Goal: Check status: Check status

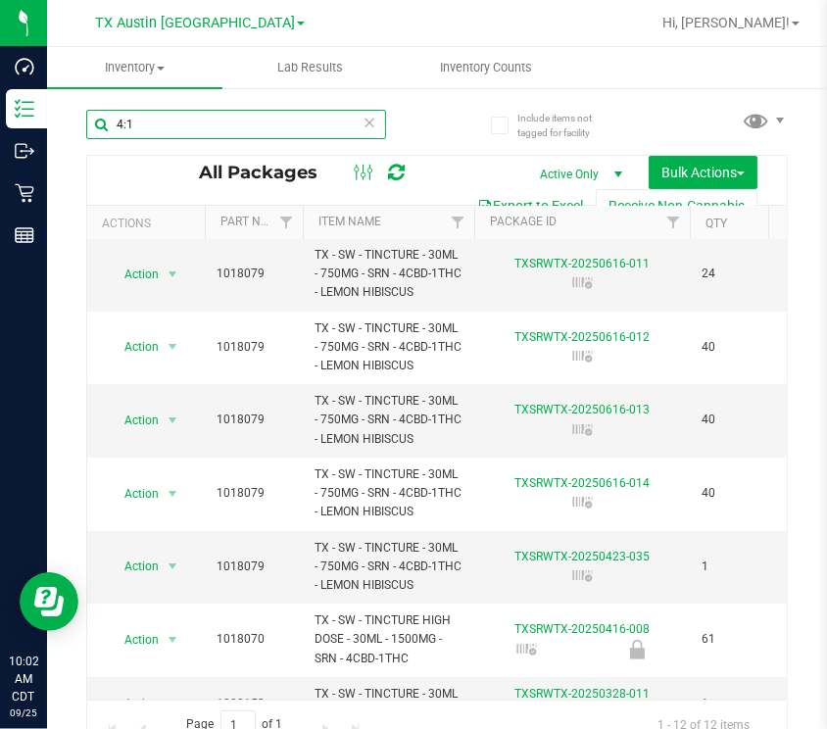
click at [213, 124] on input "4:1" at bounding box center [236, 124] width 300 height 29
click at [214, 122] on input "4:1" at bounding box center [236, 124] width 300 height 29
type input "4"
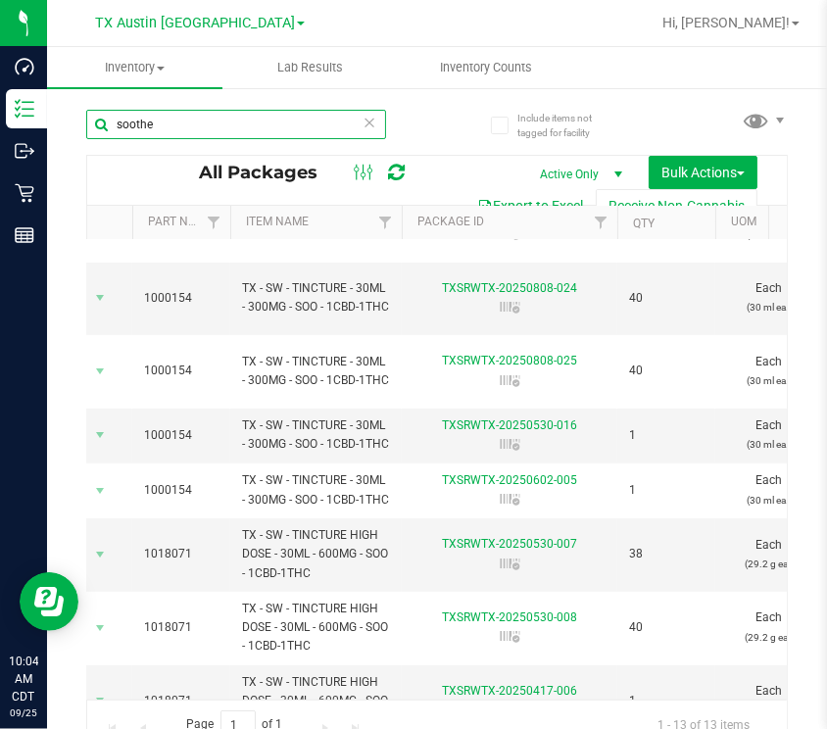
scroll to position [325, 69]
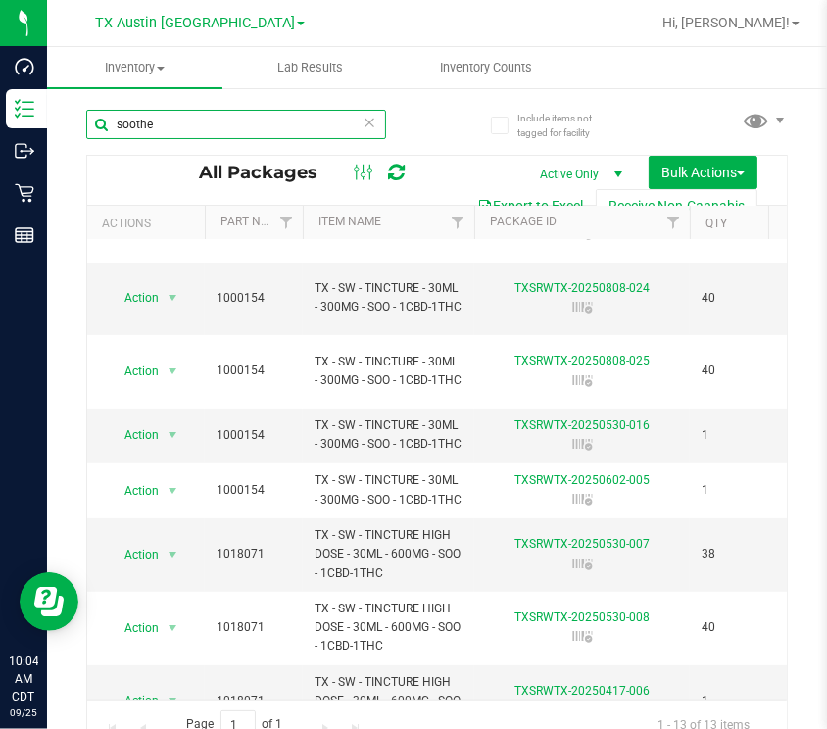
drag, startPoint x: 186, startPoint y: 126, endPoint x: -87, endPoint y: 159, distance: 275.3
click at [0, 159] on html "Dashboard Inventory Outbound Retail Reports 10:04 AM CDT [DATE] 09/25 TX [GEOGR…" at bounding box center [413, 364] width 827 height 729
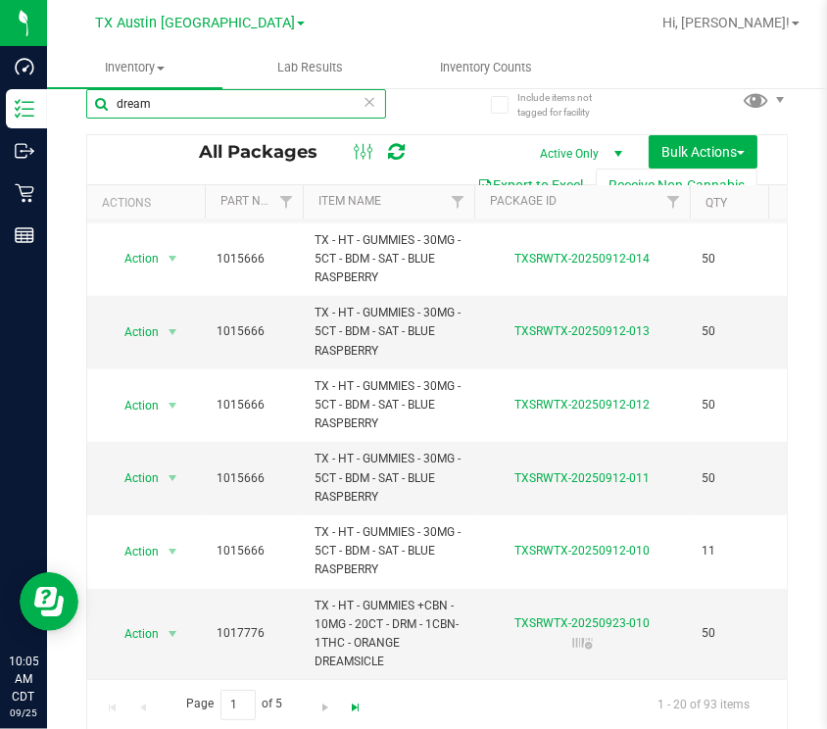
type input "dream"
click at [353, 703] on span "Go to the last page" at bounding box center [357, 708] width 16 height 16
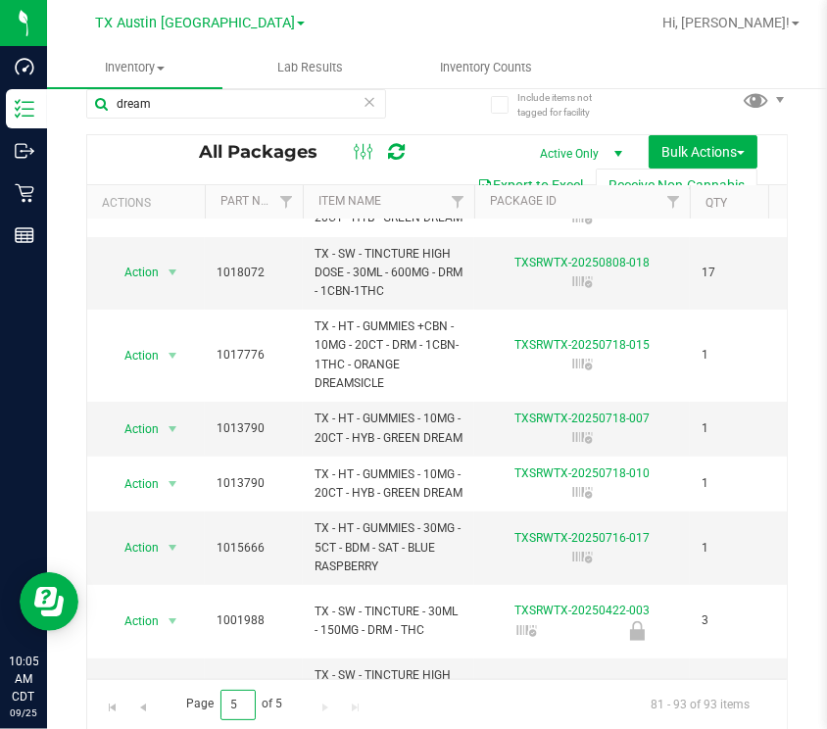
click at [235, 703] on input "5" at bounding box center [237, 705] width 35 height 30
click at [234, 703] on input "5" at bounding box center [237, 705] width 35 height 30
type input "2"
click at [436, 697] on div "Page 2 of 5 81 - 93 of 93 items" at bounding box center [437, 704] width 700 height 51
click at [256, 702] on span "Page 2 of 5" at bounding box center [234, 705] width 129 height 30
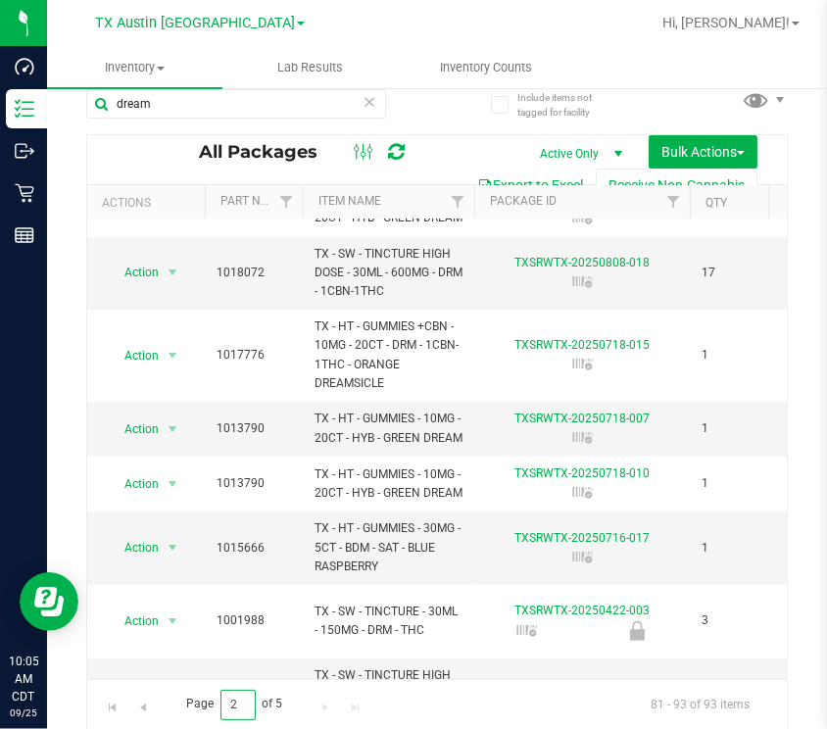
click at [245, 699] on input "2" at bounding box center [237, 705] width 35 height 30
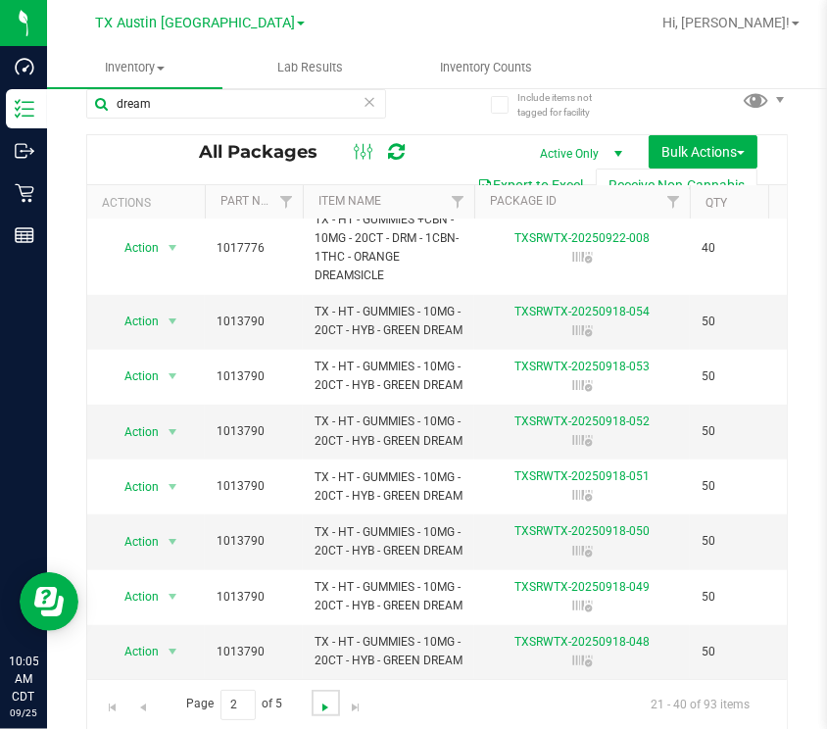
click at [317, 709] on span "Go to the next page" at bounding box center [325, 708] width 16 height 16
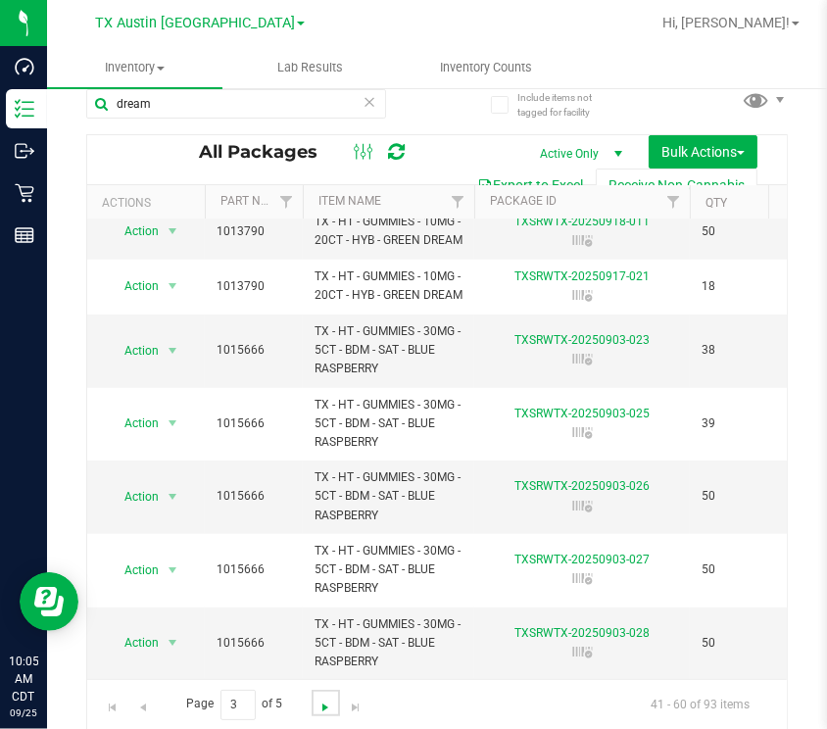
click at [328, 703] on span "Go to the next page" at bounding box center [325, 708] width 16 height 16
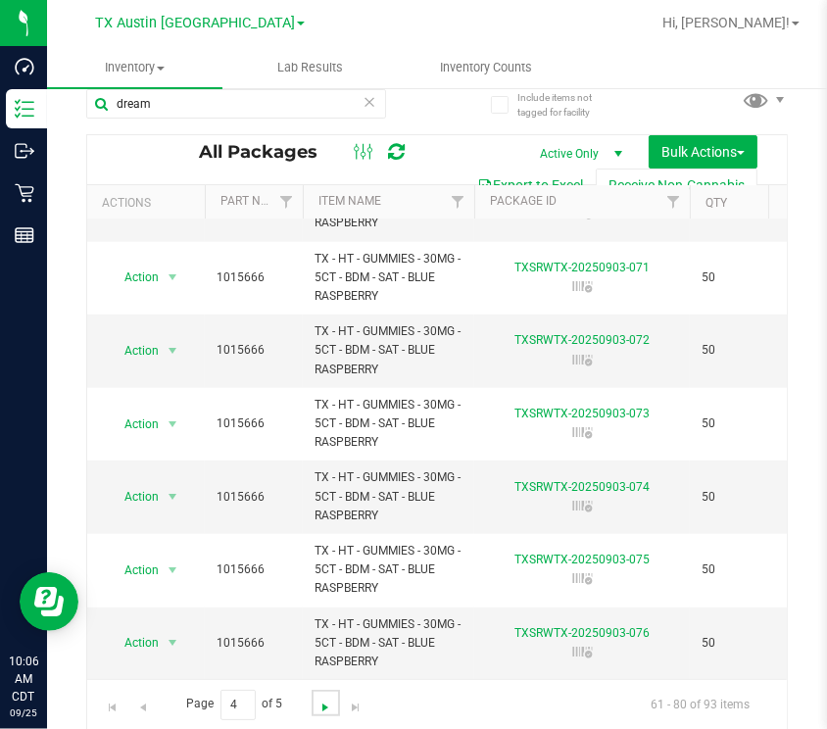
click at [323, 706] on span "Go to the next page" at bounding box center [325, 708] width 16 height 16
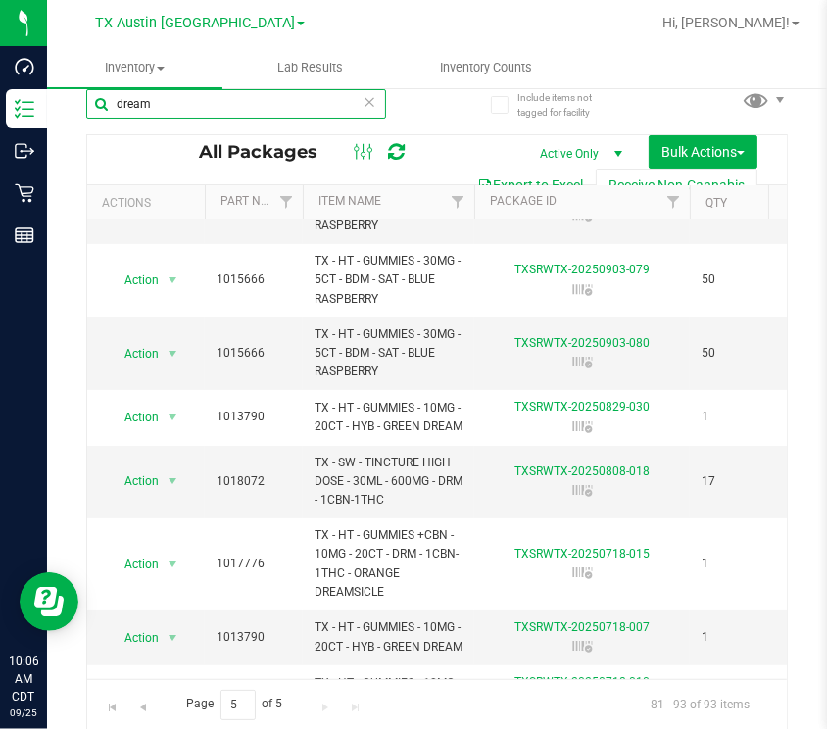
click at [216, 108] on input "dream" at bounding box center [236, 103] width 300 height 29
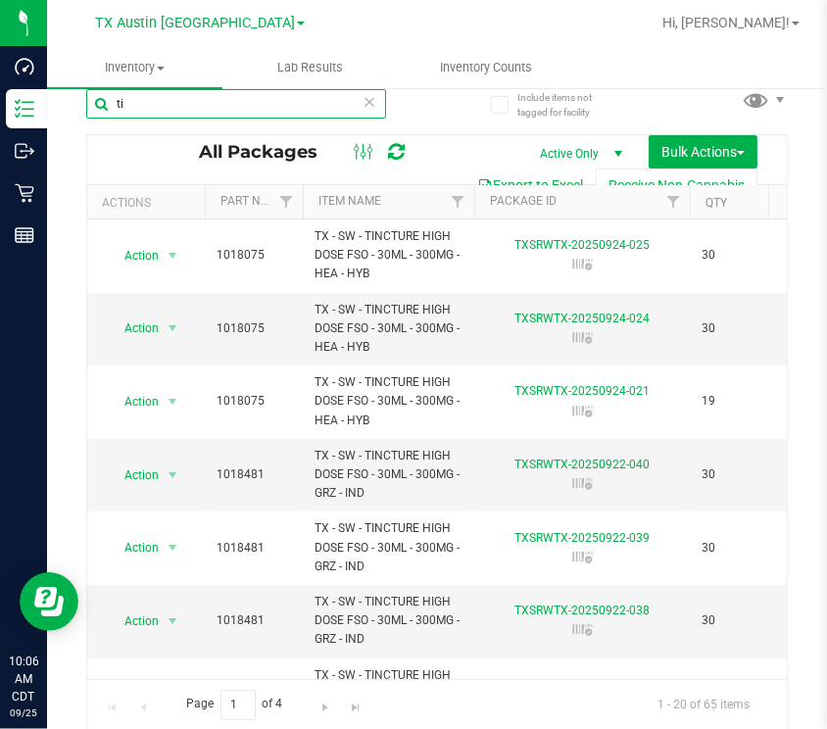
type input "t"
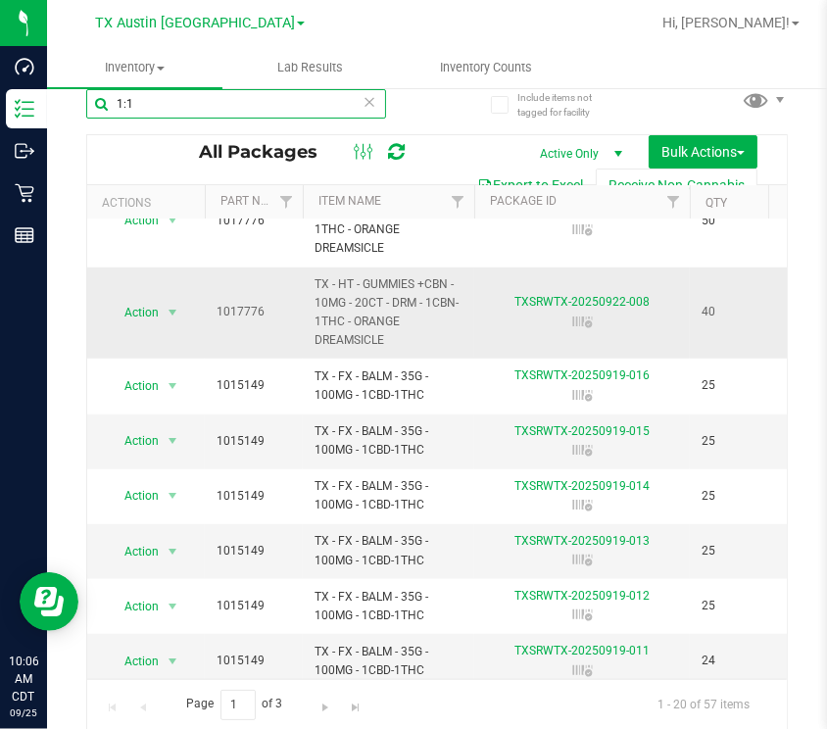
scroll to position [1172, 0]
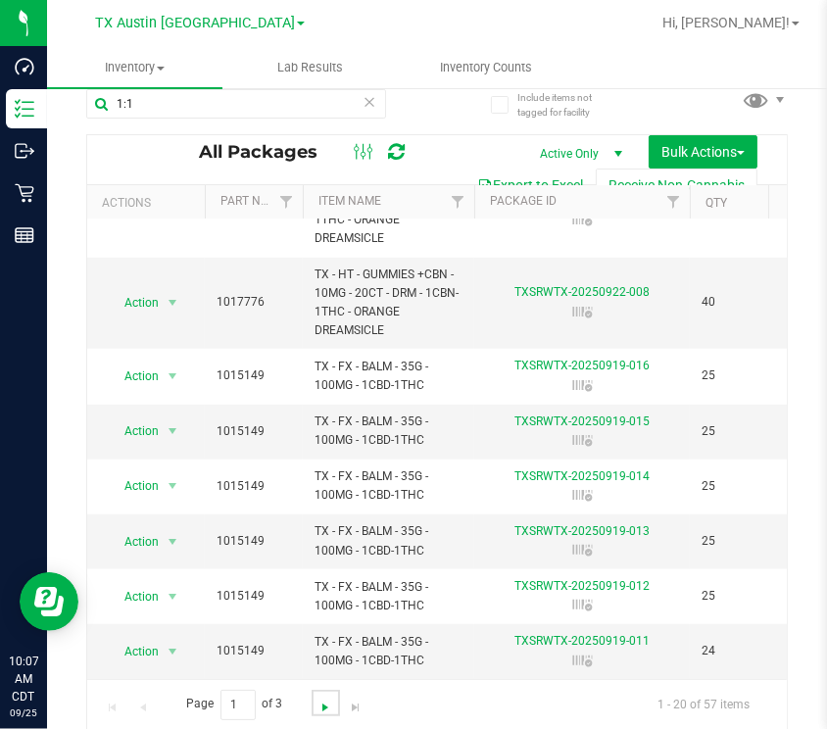
click at [329, 707] on span "Go to the next page" at bounding box center [325, 708] width 16 height 16
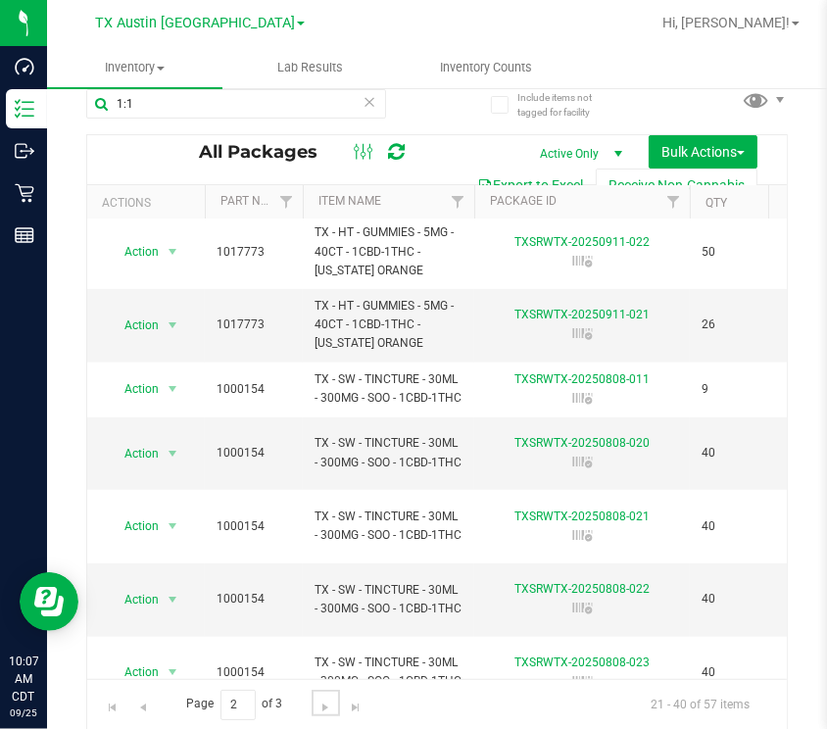
scroll to position [908, 0]
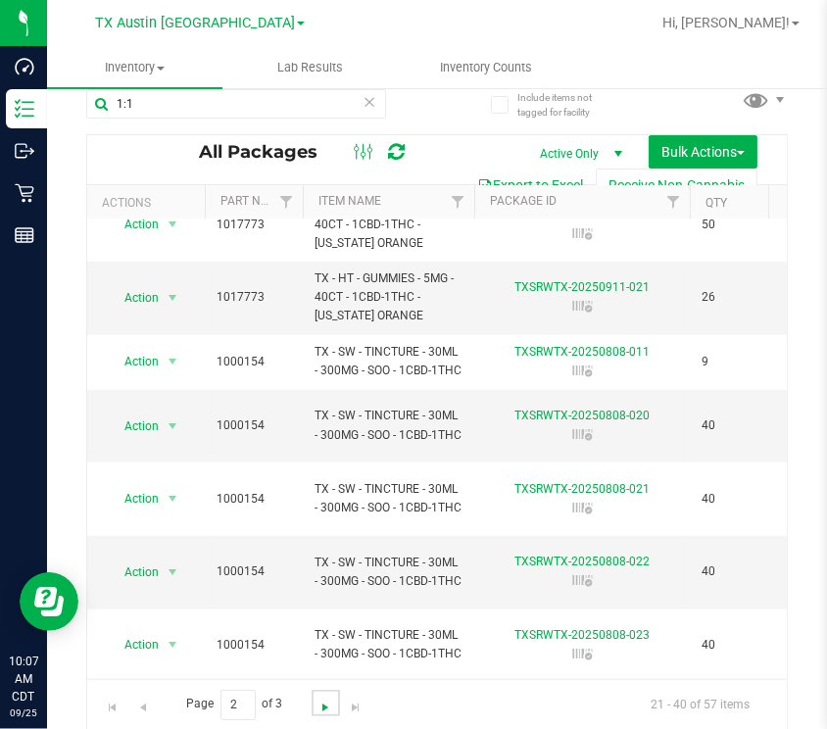
click at [323, 704] on span "Go to the next page" at bounding box center [325, 708] width 16 height 16
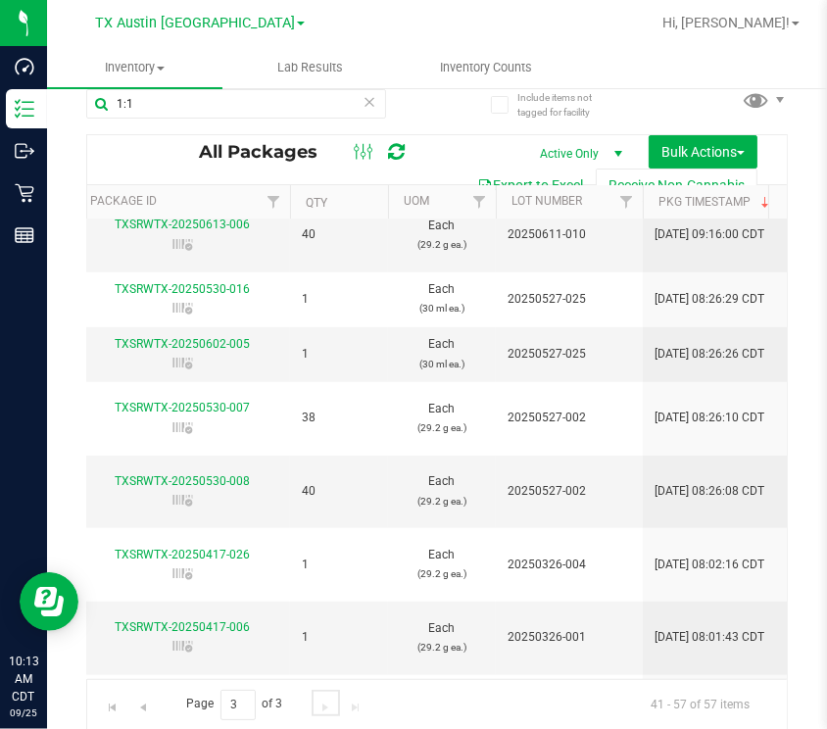
scroll to position [0, 297]
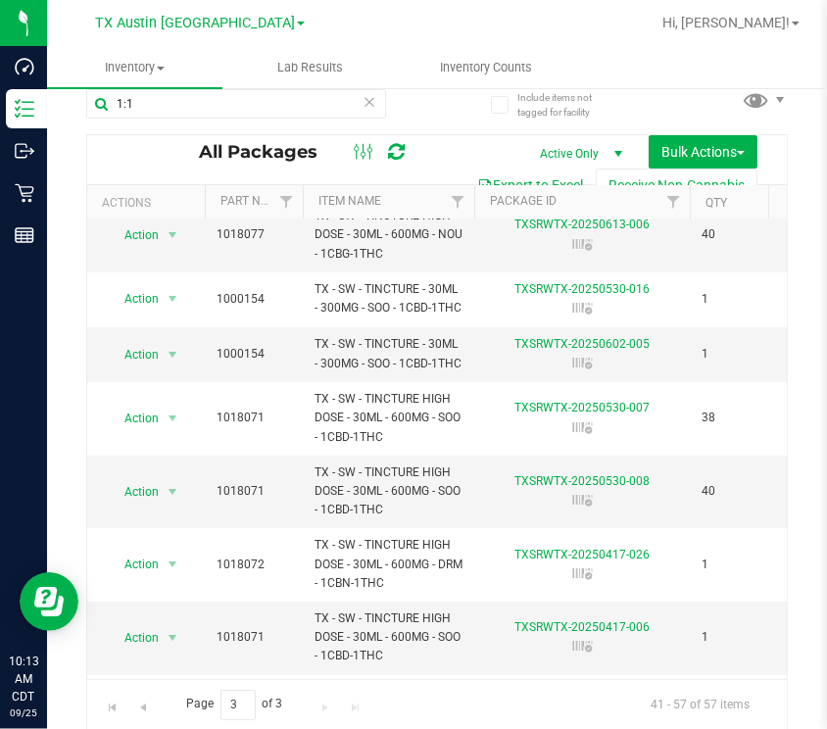
click at [324, 705] on div "Page 3 of 3 41 - 57 of 57 items" at bounding box center [437, 704] width 700 height 51
click at [162, 115] on input "1:1" at bounding box center [236, 103] width 300 height 29
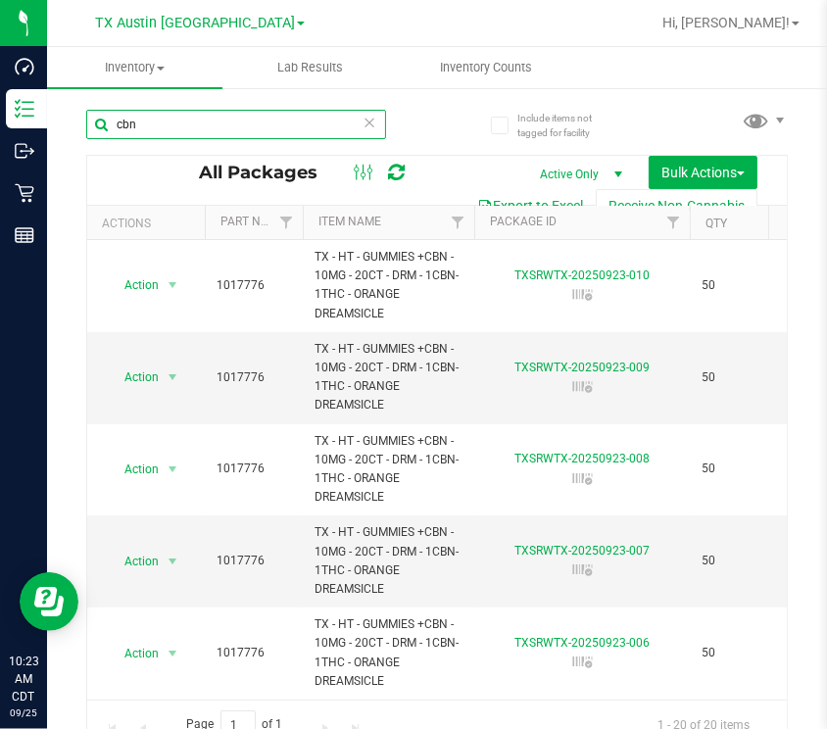
click at [219, 129] on input "cbn" at bounding box center [236, 124] width 300 height 29
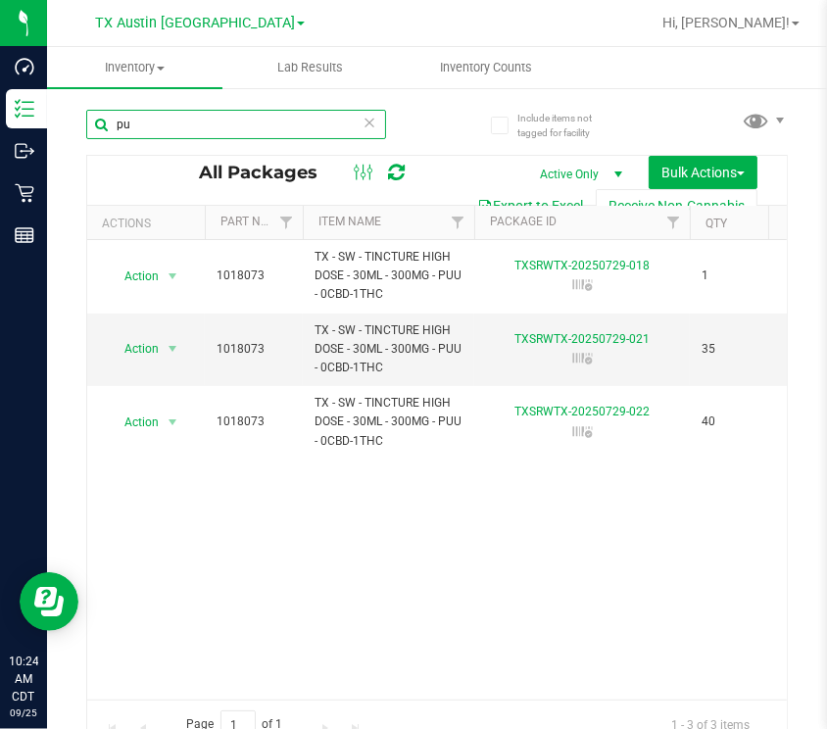
type input "p"
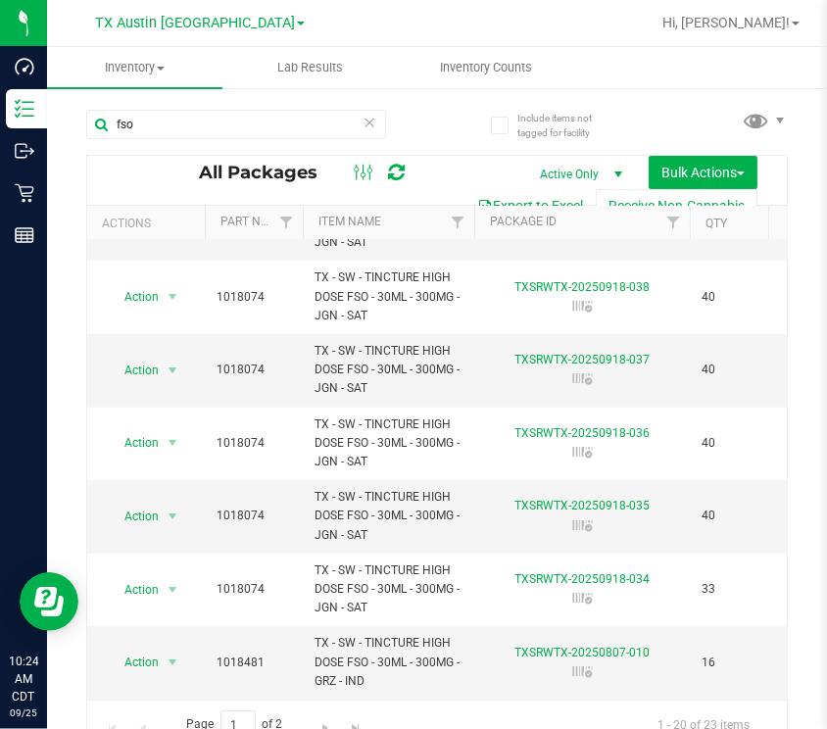
click at [245, 148] on div "fso" at bounding box center [236, 132] width 300 height 45
click at [244, 148] on div "fso" at bounding box center [236, 132] width 300 height 45
click at [229, 127] on input "fso" at bounding box center [236, 124] width 300 height 29
click at [230, 129] on input "fso" at bounding box center [236, 124] width 300 height 29
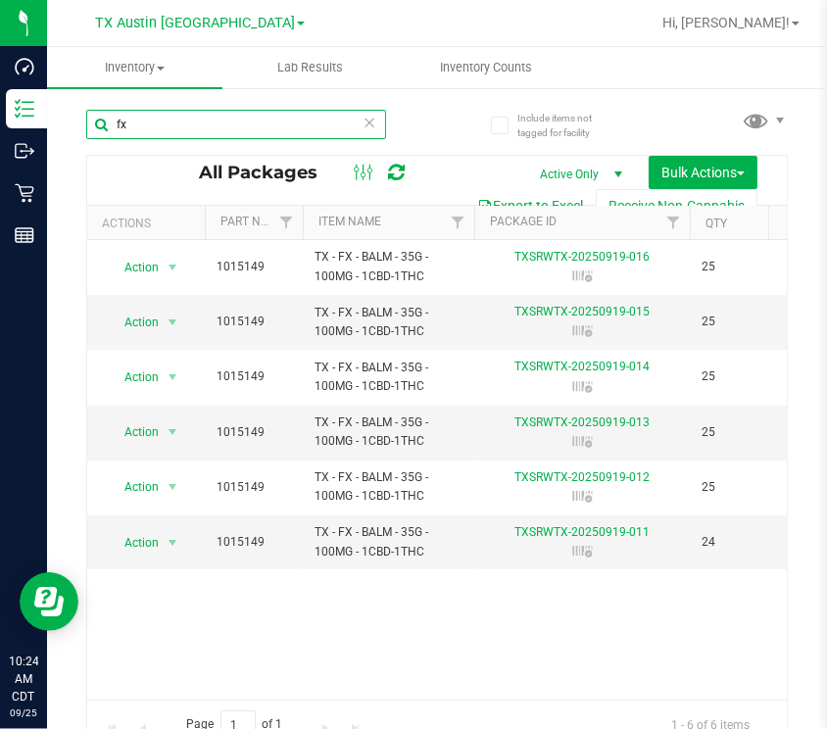
click at [273, 128] on input "fx" at bounding box center [236, 124] width 300 height 29
type input "f"
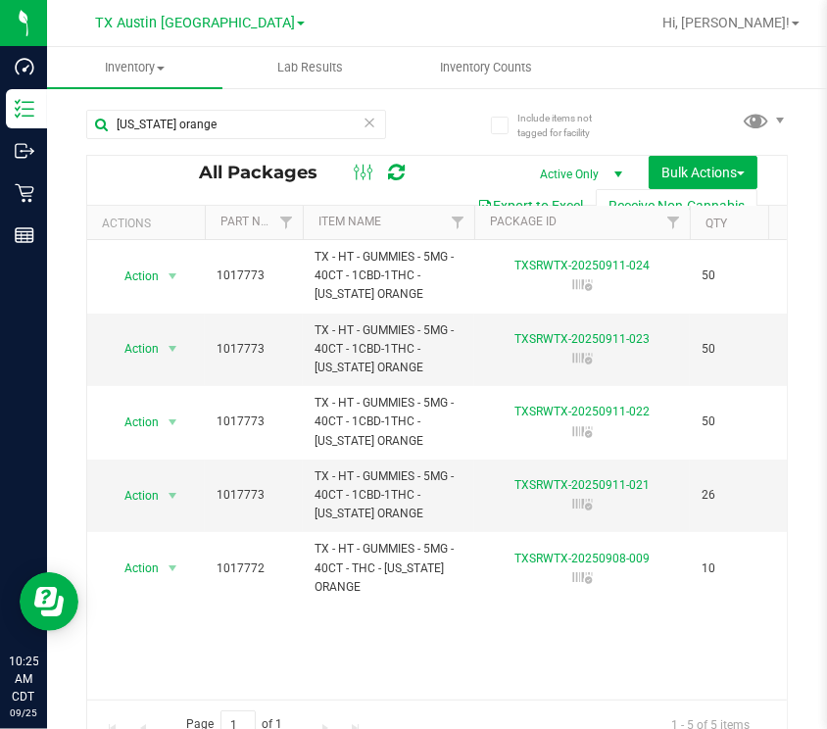
click at [175, 702] on div "Page 1 of 1 1 - 5 of 5 items" at bounding box center [437, 725] width 700 height 51
click at [317, 128] on input "[US_STATE] orange" at bounding box center [236, 124] width 300 height 29
click at [316, 128] on input "[US_STATE] orange" at bounding box center [236, 124] width 300 height 29
click at [323, 126] on input "[US_STATE] orange" at bounding box center [236, 124] width 300 height 29
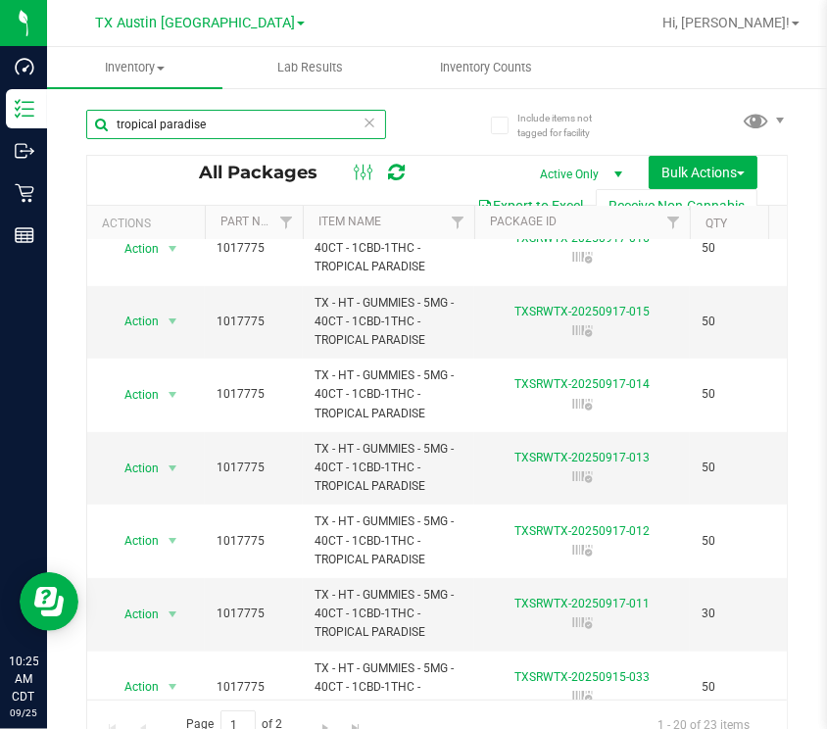
type input "tropical paradise"
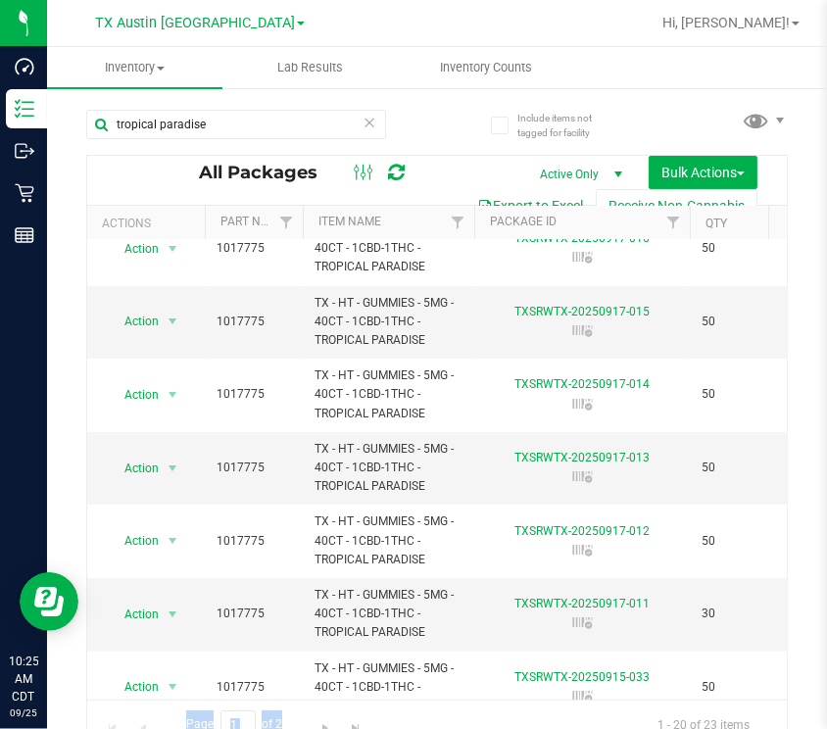
drag, startPoint x: 169, startPoint y: 699, endPoint x: 319, endPoint y: 703, distance: 150.9
click at [319, 703] on div "Page 1 of 2 1 - 20 of 23 items" at bounding box center [437, 725] width 700 height 51
click at [363, 129] on icon at bounding box center [370, 122] width 14 height 24
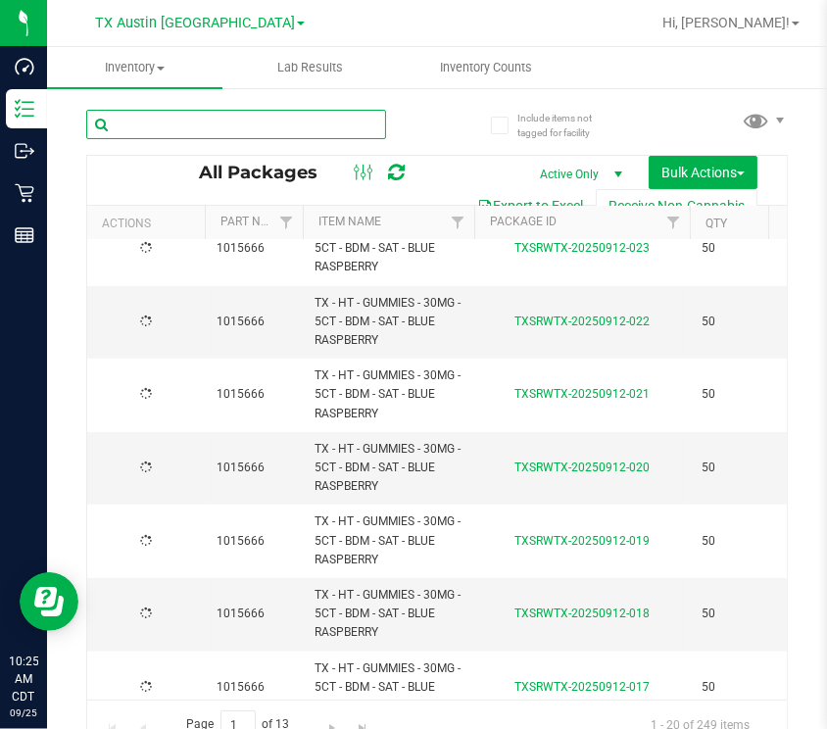
click at [300, 122] on input "text" at bounding box center [236, 124] width 300 height 29
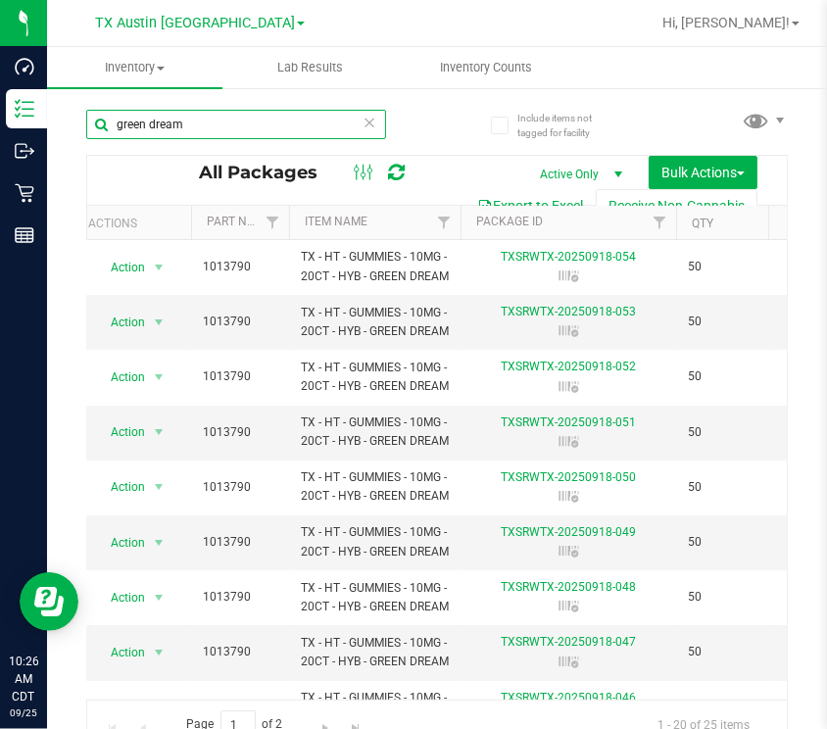
click at [191, 132] on input "green dream" at bounding box center [236, 124] width 300 height 29
click at [189, 130] on input "green dream" at bounding box center [236, 124] width 300 height 29
type input "g"
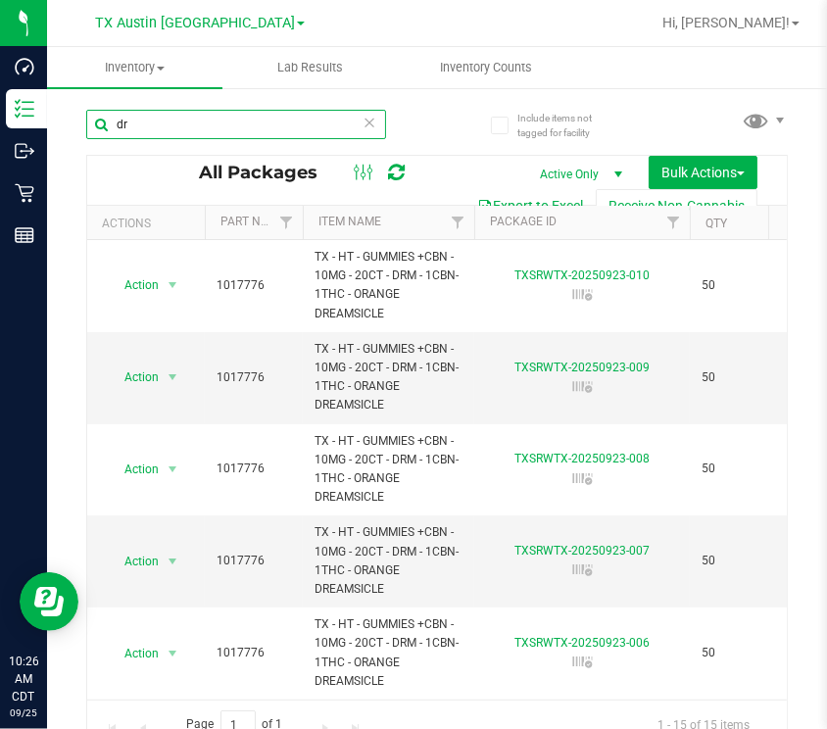
type input "d"
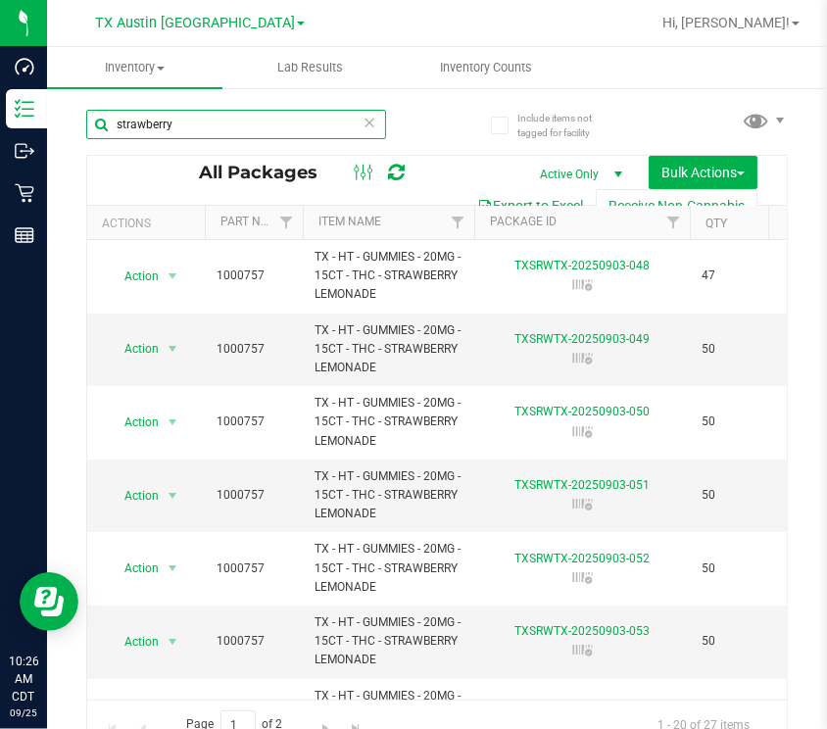
type input "strawberry"
click at [363, 124] on icon at bounding box center [370, 122] width 14 height 24
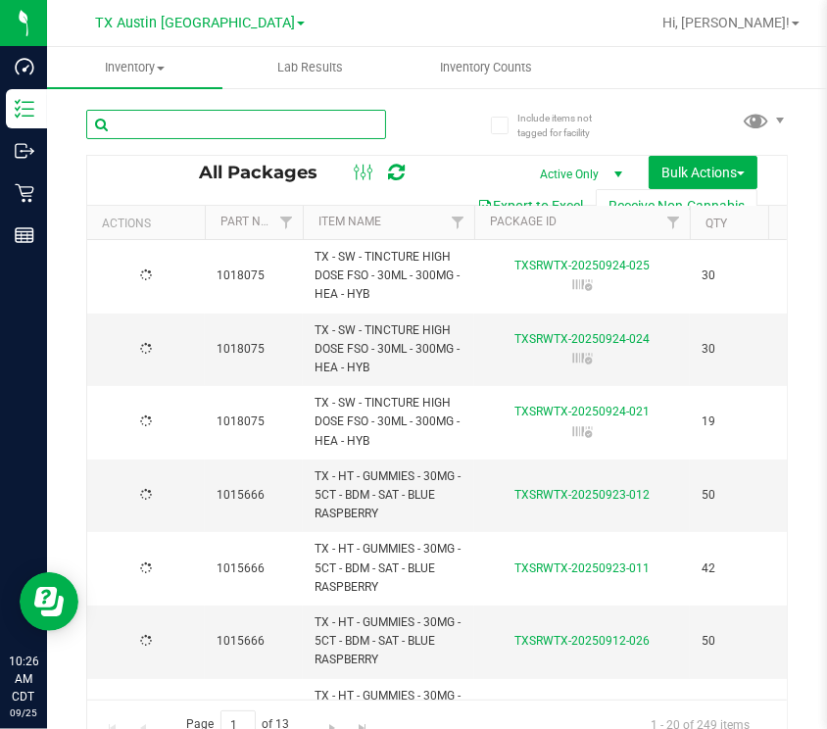
click at [243, 116] on input "text" at bounding box center [236, 124] width 300 height 29
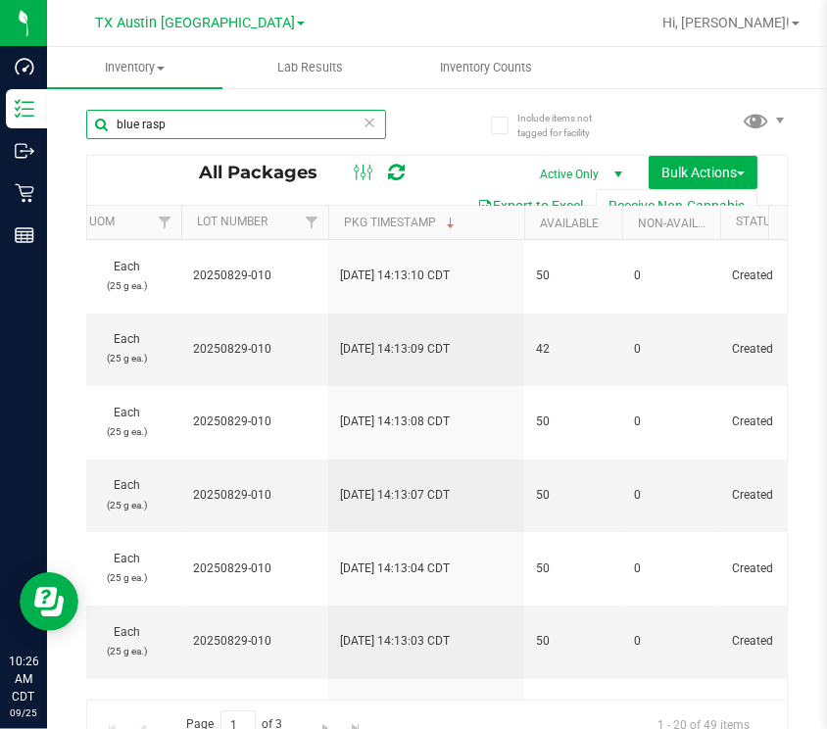
click at [367, 118] on input "blue rasp" at bounding box center [236, 124] width 300 height 29
click at [311, 120] on input "blue rasp" at bounding box center [236, 124] width 300 height 29
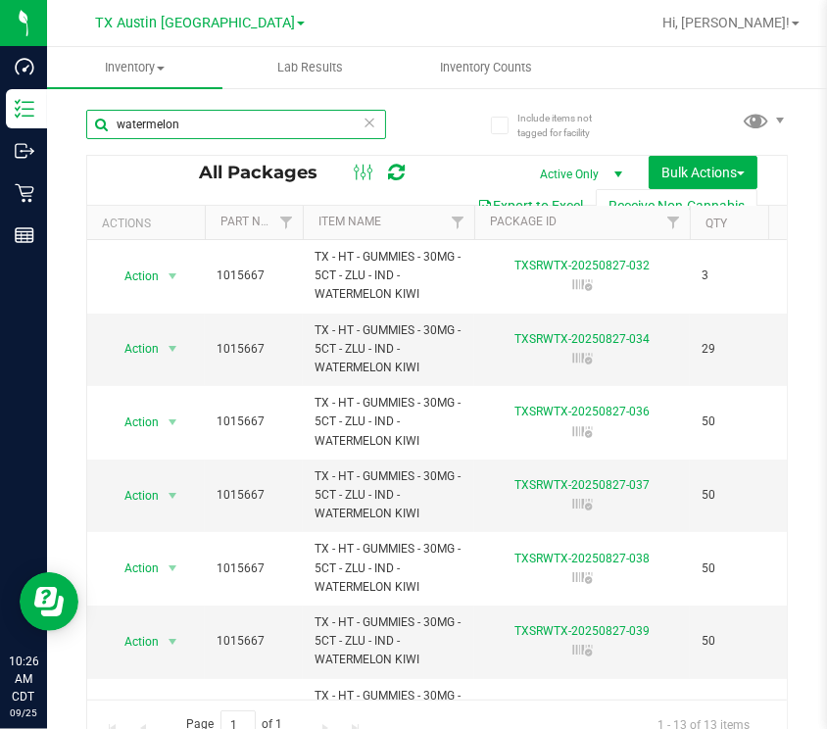
click at [291, 125] on input "watermelon" at bounding box center [236, 124] width 300 height 29
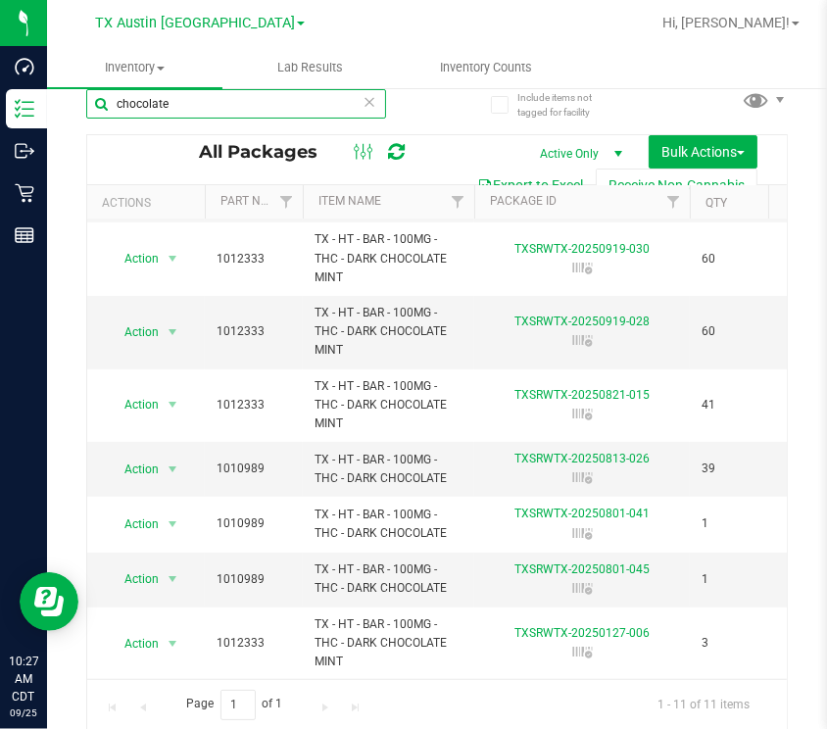
click at [211, 96] on input "chocolate" at bounding box center [236, 103] width 300 height 29
click at [211, 97] on input "chocolate" at bounding box center [236, 103] width 300 height 29
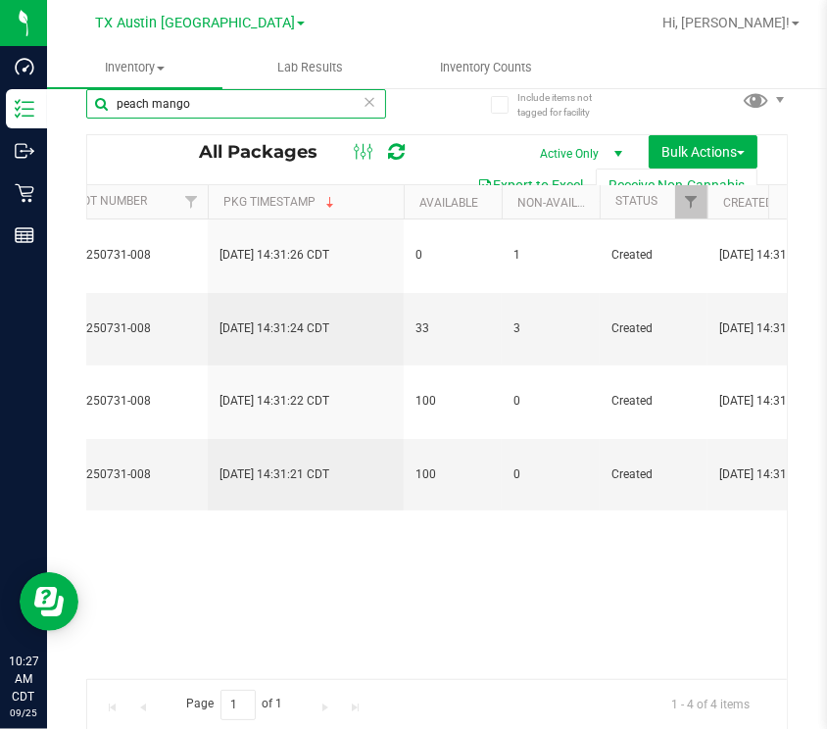
click at [247, 102] on input "peach mango" at bounding box center [236, 103] width 300 height 29
click at [247, 103] on input "peach mango" at bounding box center [236, 103] width 300 height 29
click at [246, 103] on input "peach mango" at bounding box center [236, 103] width 300 height 29
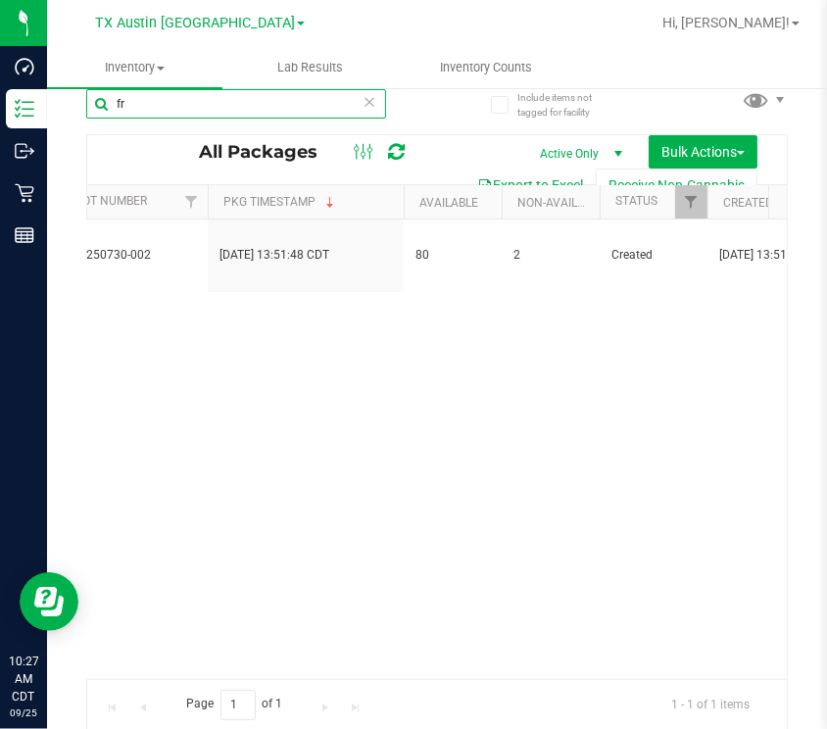
type input "f"
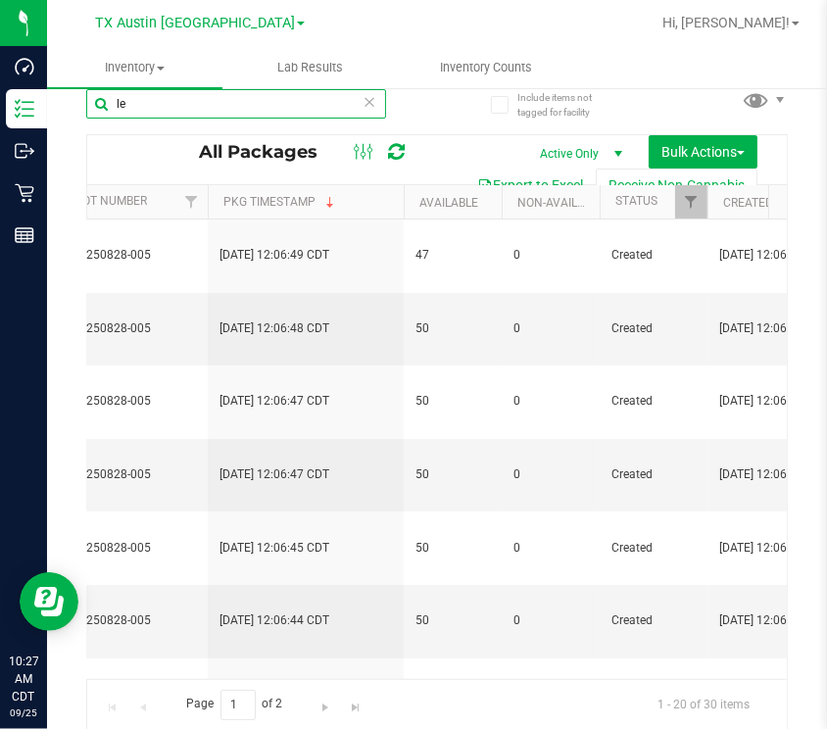
type input "l"
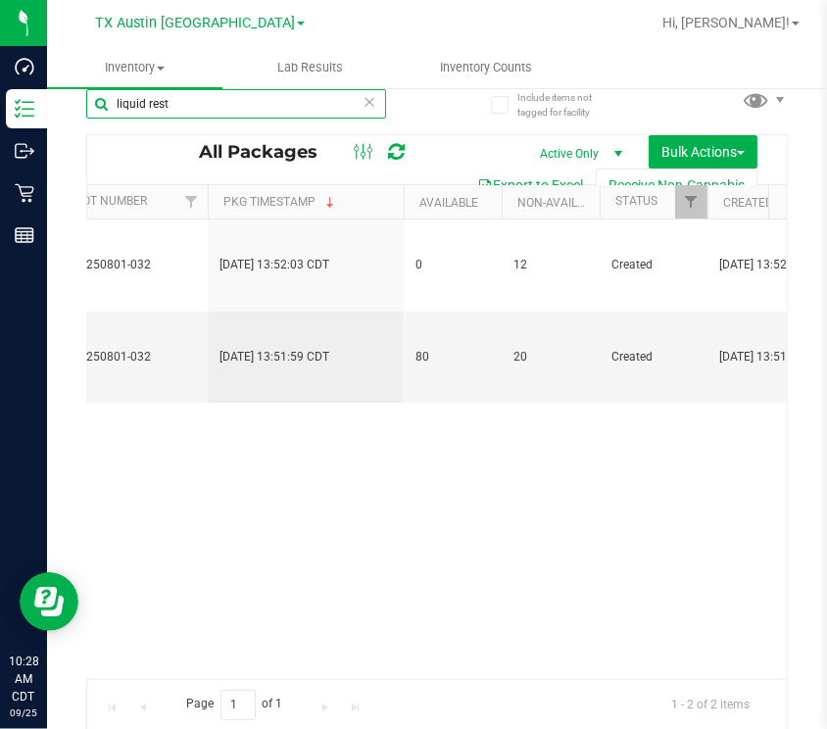
type input "liquid rest"
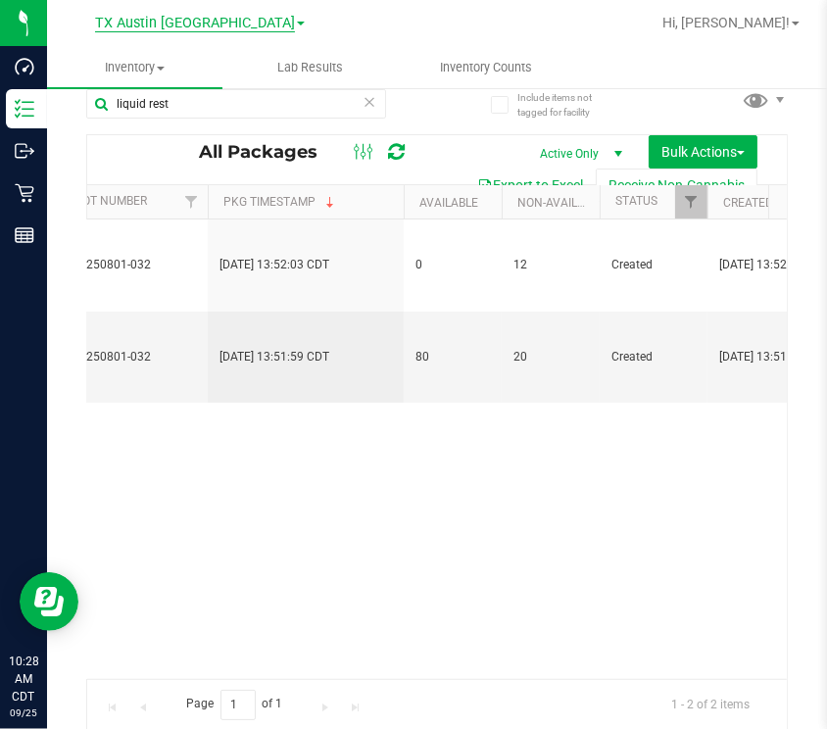
click at [237, 19] on span "TX Austin [GEOGRAPHIC_DATA]" at bounding box center [195, 24] width 200 height 18
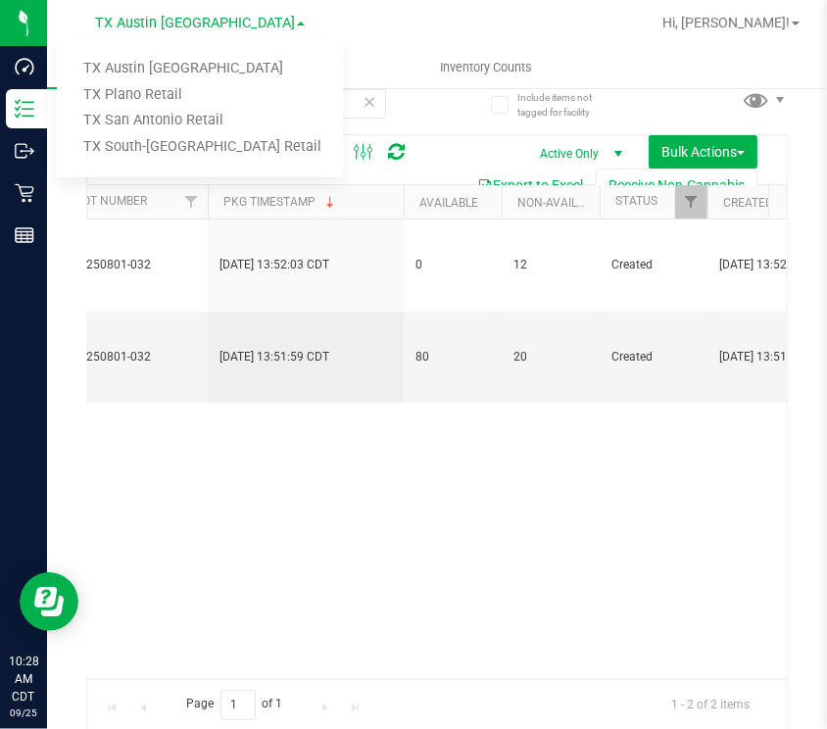
click at [152, 147] on link "TX South-[GEOGRAPHIC_DATA] Retail" at bounding box center [200, 147] width 286 height 26
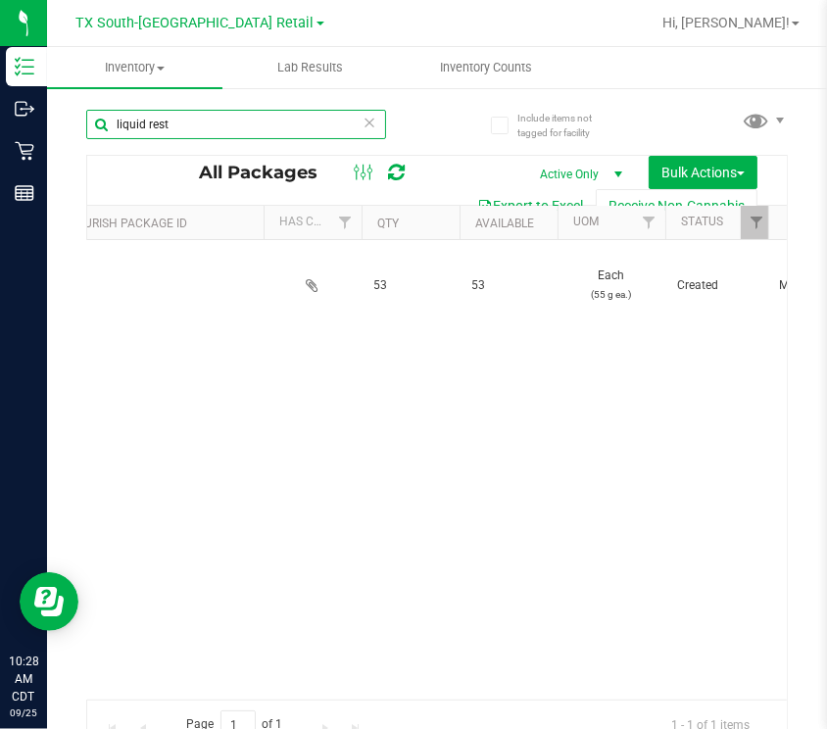
click at [229, 134] on input "liquid rest" at bounding box center [236, 124] width 300 height 29
click at [225, 134] on input "liquid rest" at bounding box center [236, 124] width 300 height 29
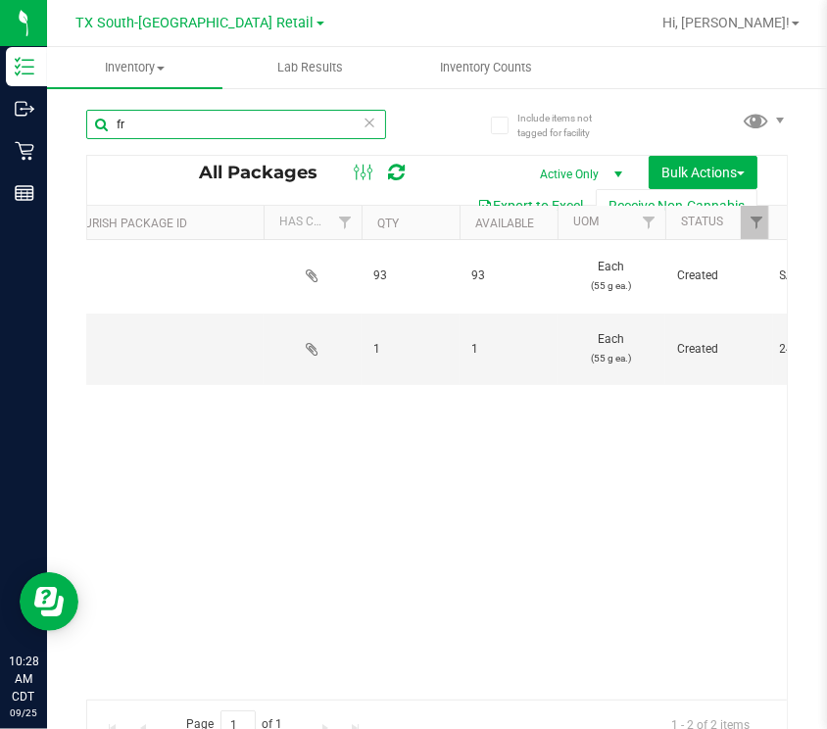
type input "f"
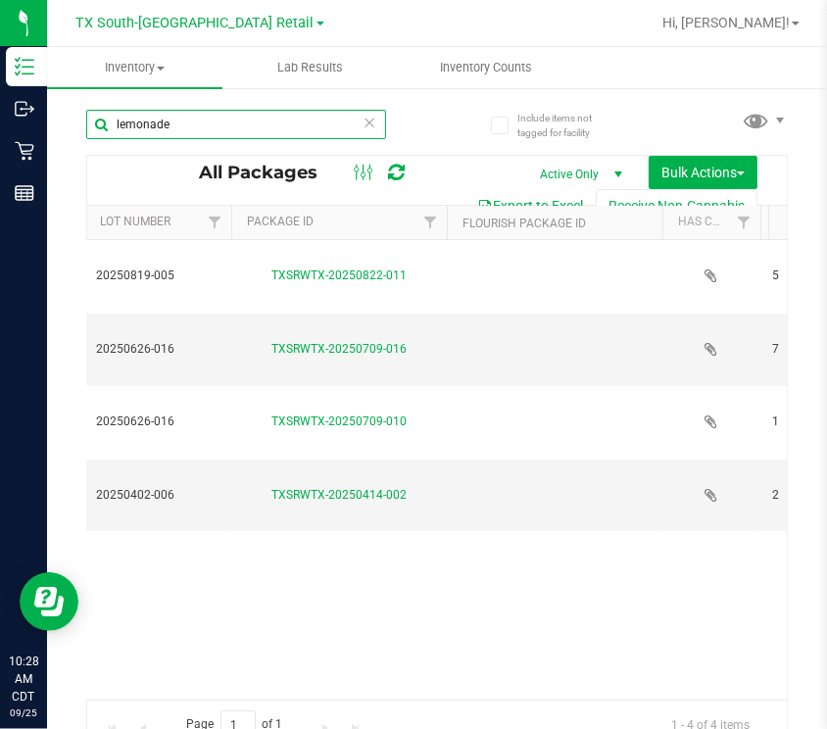
scroll to position [0, 332]
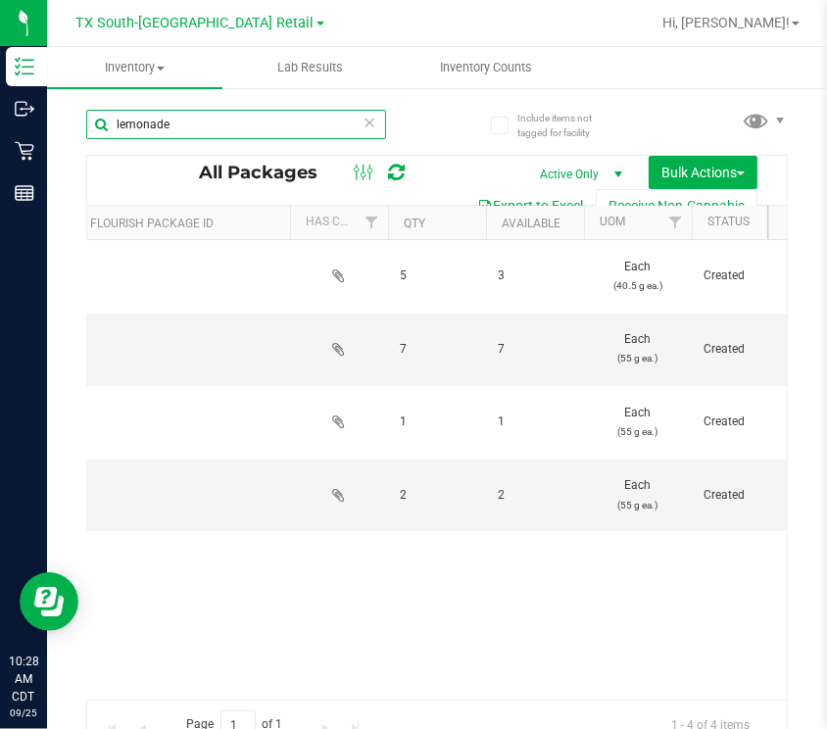
click at [202, 123] on input "lemonade" at bounding box center [236, 124] width 300 height 29
click at [201, 127] on input "lemonade" at bounding box center [236, 124] width 300 height 29
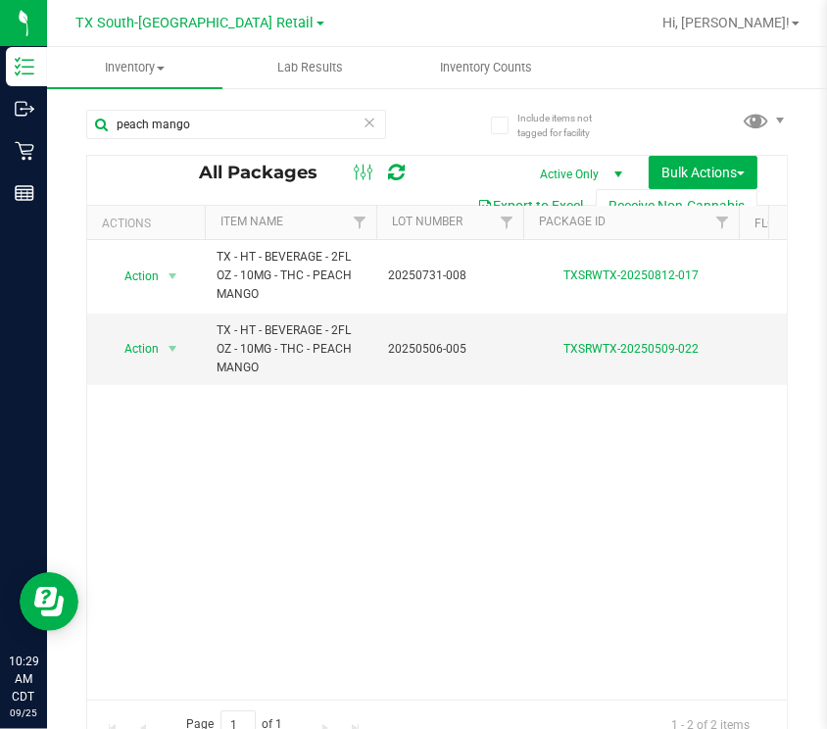
click at [260, 104] on div "peach mango" at bounding box center [261, 123] width 351 height 63
click at [244, 129] on input "peach mango" at bounding box center [236, 124] width 300 height 29
click at [243, 129] on input "peach mango" at bounding box center [236, 124] width 300 height 29
click at [240, 128] on input "peach mango" at bounding box center [236, 124] width 300 height 29
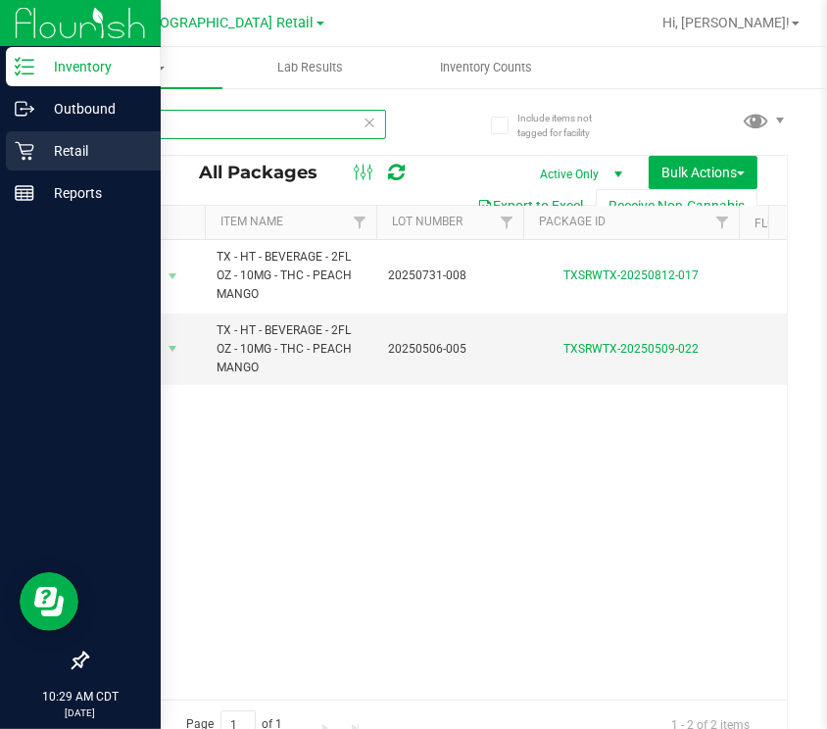
type input "p"
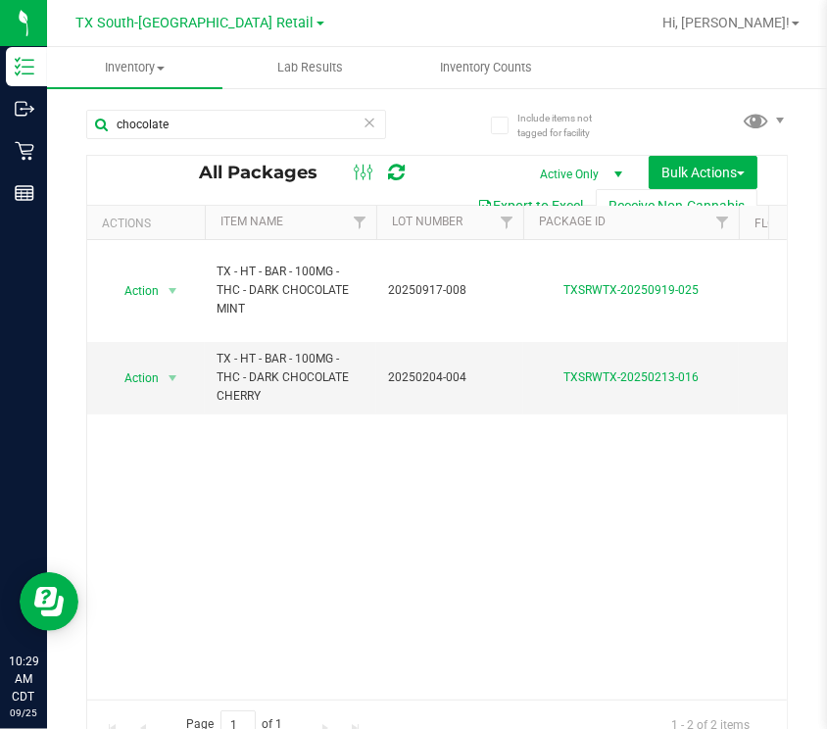
click at [367, 570] on div "Action Action Adjust qty Create package Edit attributes Generate serial numbers…" at bounding box center [437, 470] width 700 height 460
click at [204, 122] on input "chocolate" at bounding box center [236, 124] width 300 height 29
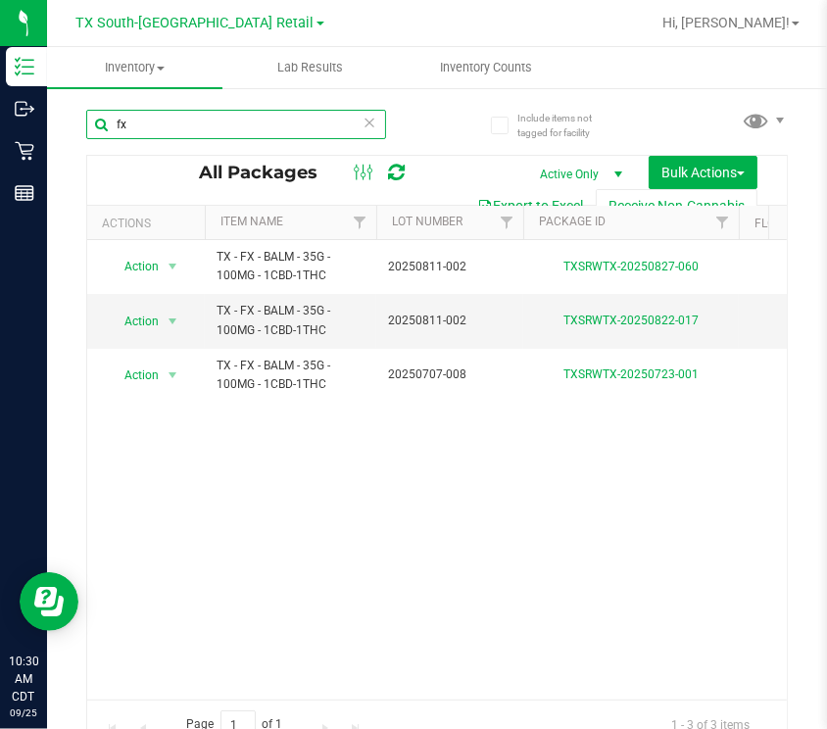
drag, startPoint x: 267, startPoint y: 129, endPoint x: 100, endPoint y: 134, distance: 167.6
click at [100, 134] on input "fx" at bounding box center [236, 124] width 300 height 29
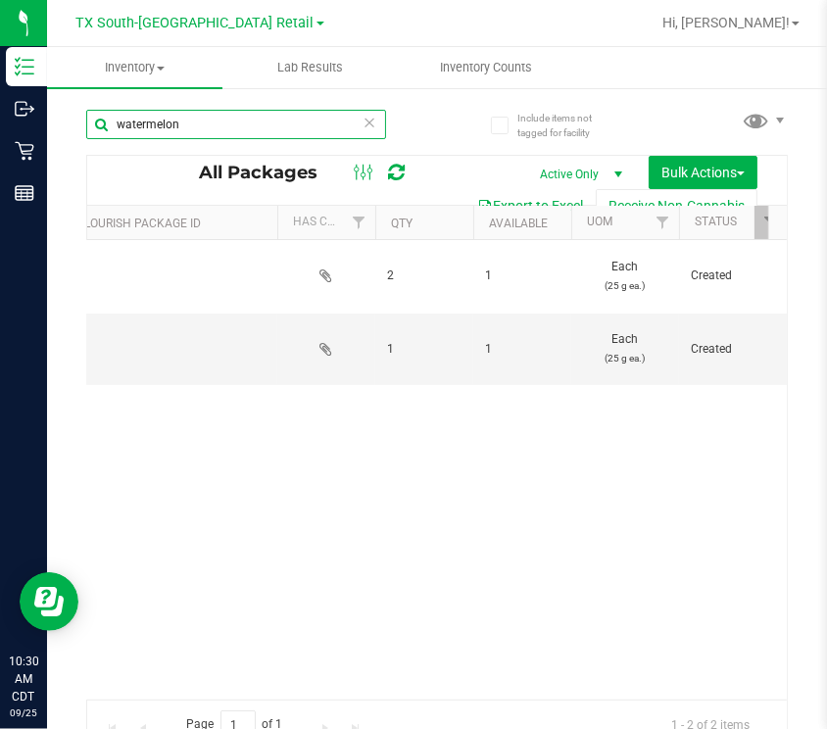
drag, startPoint x: 233, startPoint y: 124, endPoint x: 46, endPoint y: 135, distance: 187.5
click at [47, 135] on div "Include items not tagged for facility watermelon All Packages Active Only Activ…" at bounding box center [437, 385] width 780 height 598
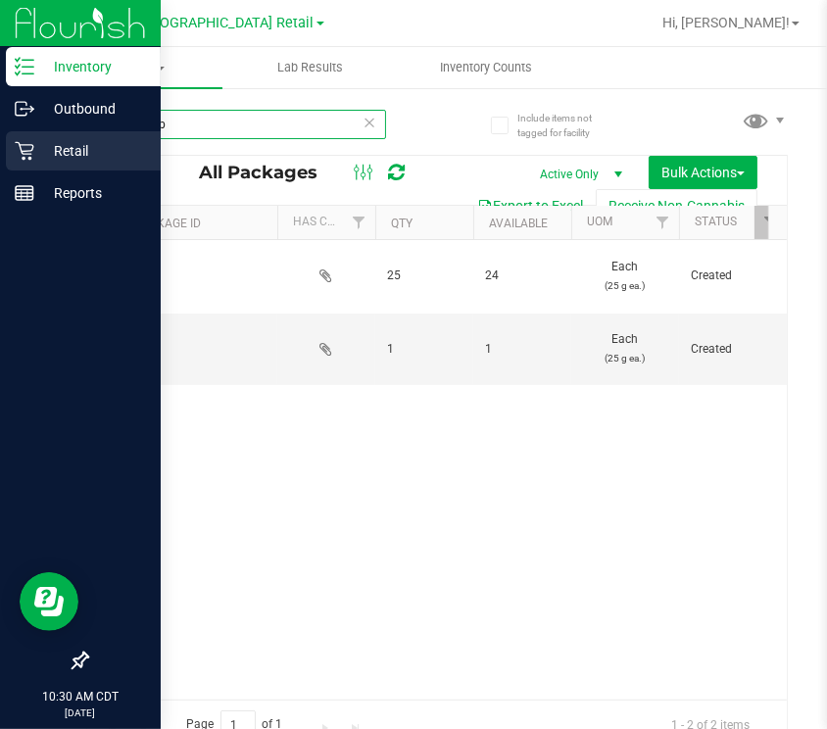
drag, startPoint x: 240, startPoint y: 122, endPoint x: 2, endPoint y: 134, distance: 238.4
click at [2, 134] on div "Inventory Outbound Retail Reports 10:30 AM CDT [DATE] 09/25 [GEOGRAPHIC_DATA] […" at bounding box center [413, 364] width 827 height 729
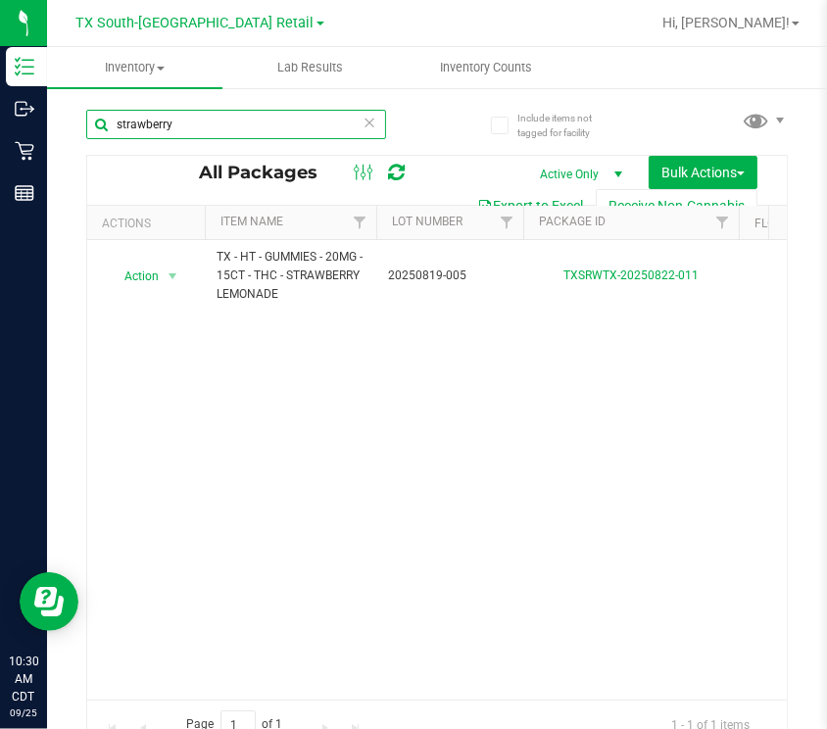
click at [254, 120] on input "strawberry" at bounding box center [236, 124] width 300 height 29
click at [254, 121] on input "strawberry" at bounding box center [236, 124] width 300 height 29
click at [223, 129] on input "green dream" at bounding box center [236, 124] width 300 height 29
click at [225, 133] on input "green dream" at bounding box center [236, 124] width 300 height 29
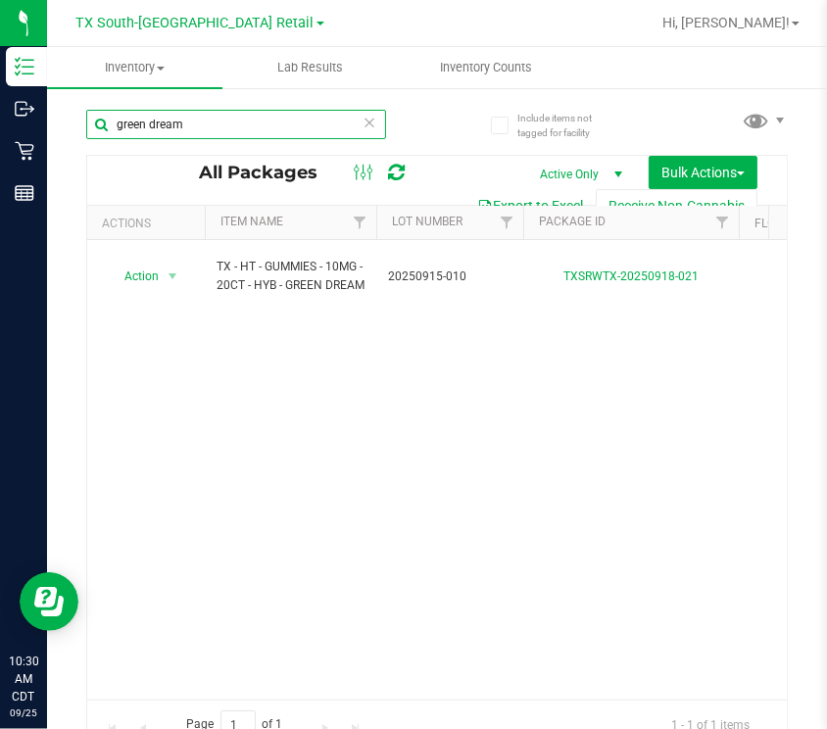
click at [225, 133] on input "green dream" at bounding box center [236, 124] width 300 height 29
click at [225, 124] on input "green dream" at bounding box center [236, 124] width 300 height 29
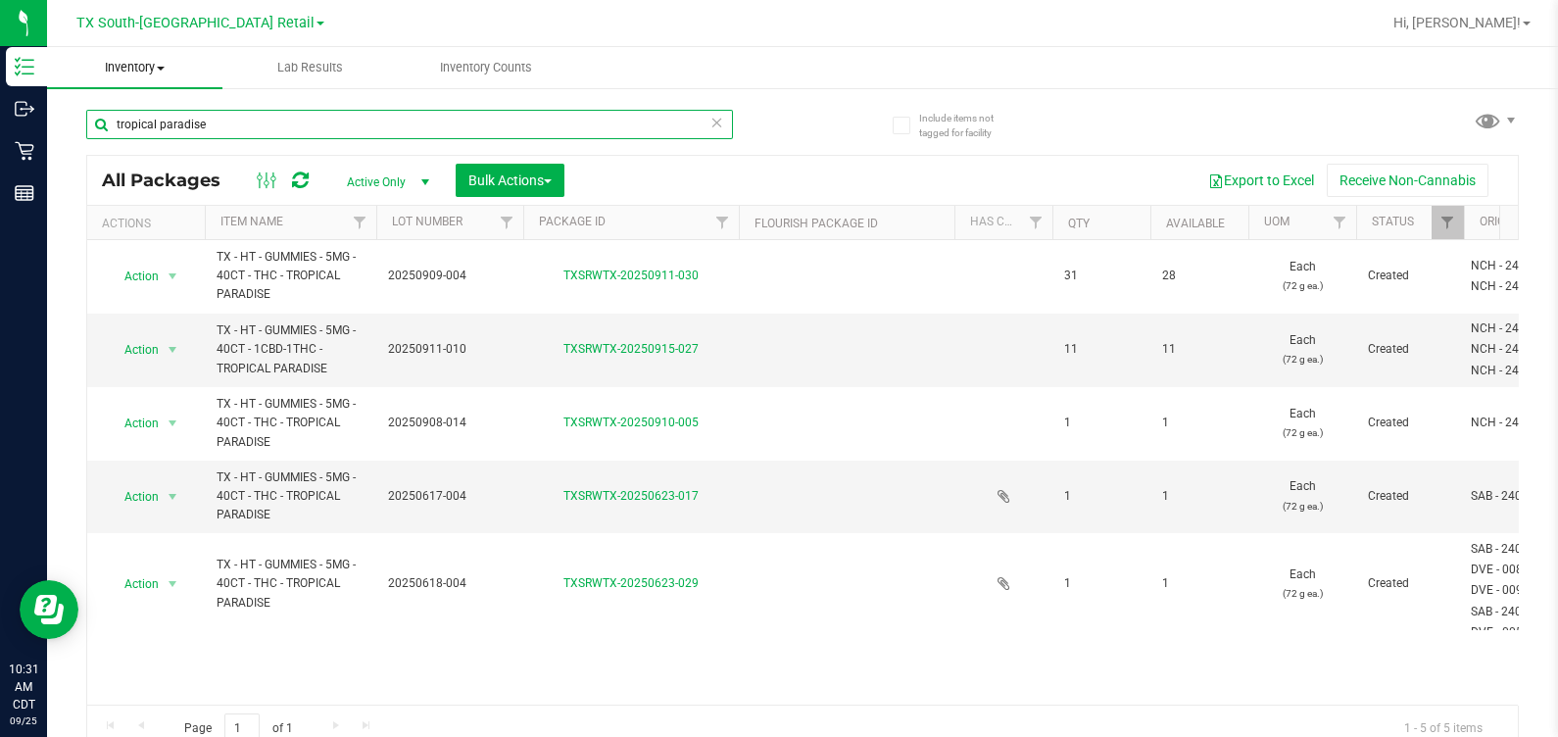
type input "tropical paradise"
click at [118, 72] on span "Inventory" at bounding box center [134, 68] width 175 height 18
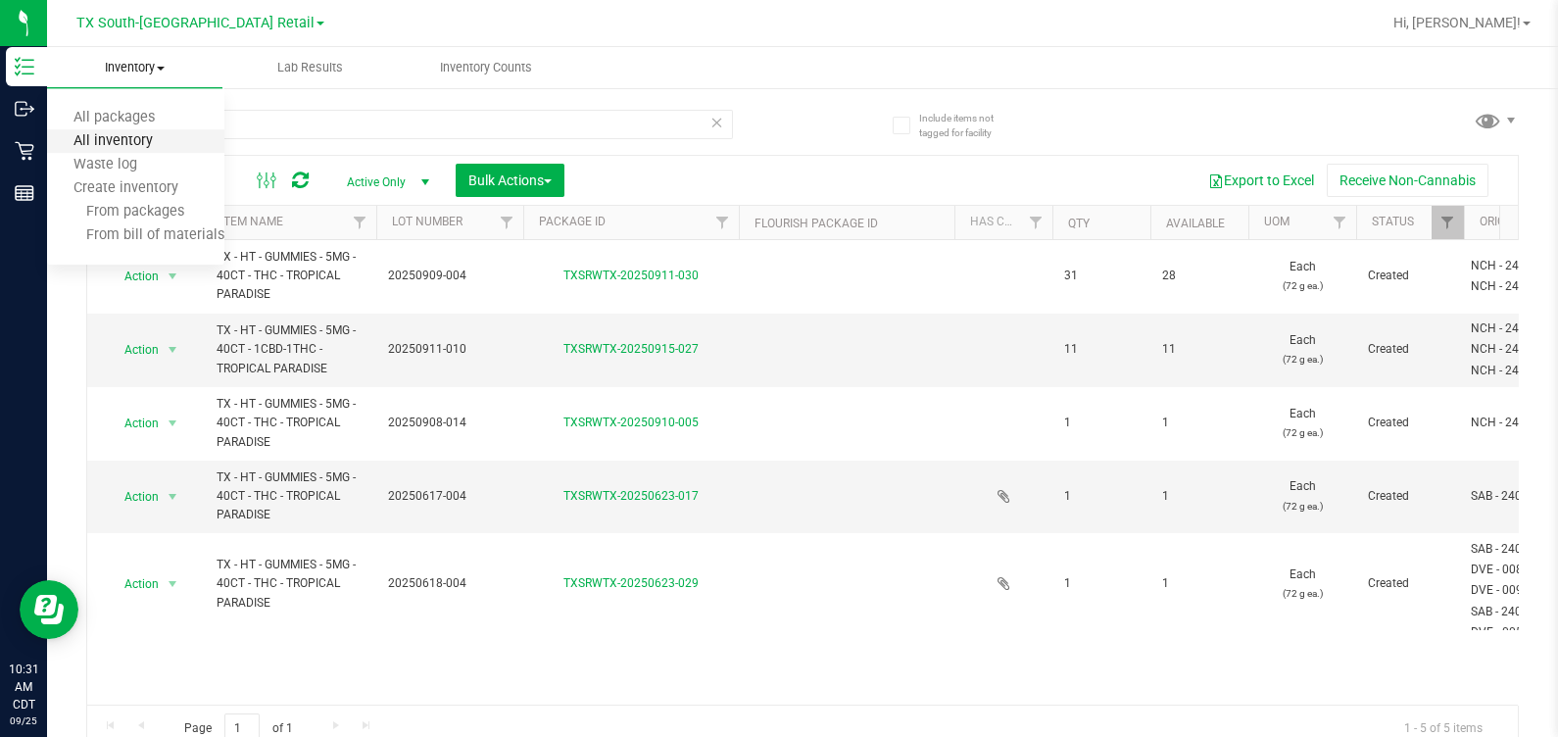
click at [143, 137] on span "All inventory" at bounding box center [113, 141] width 132 height 17
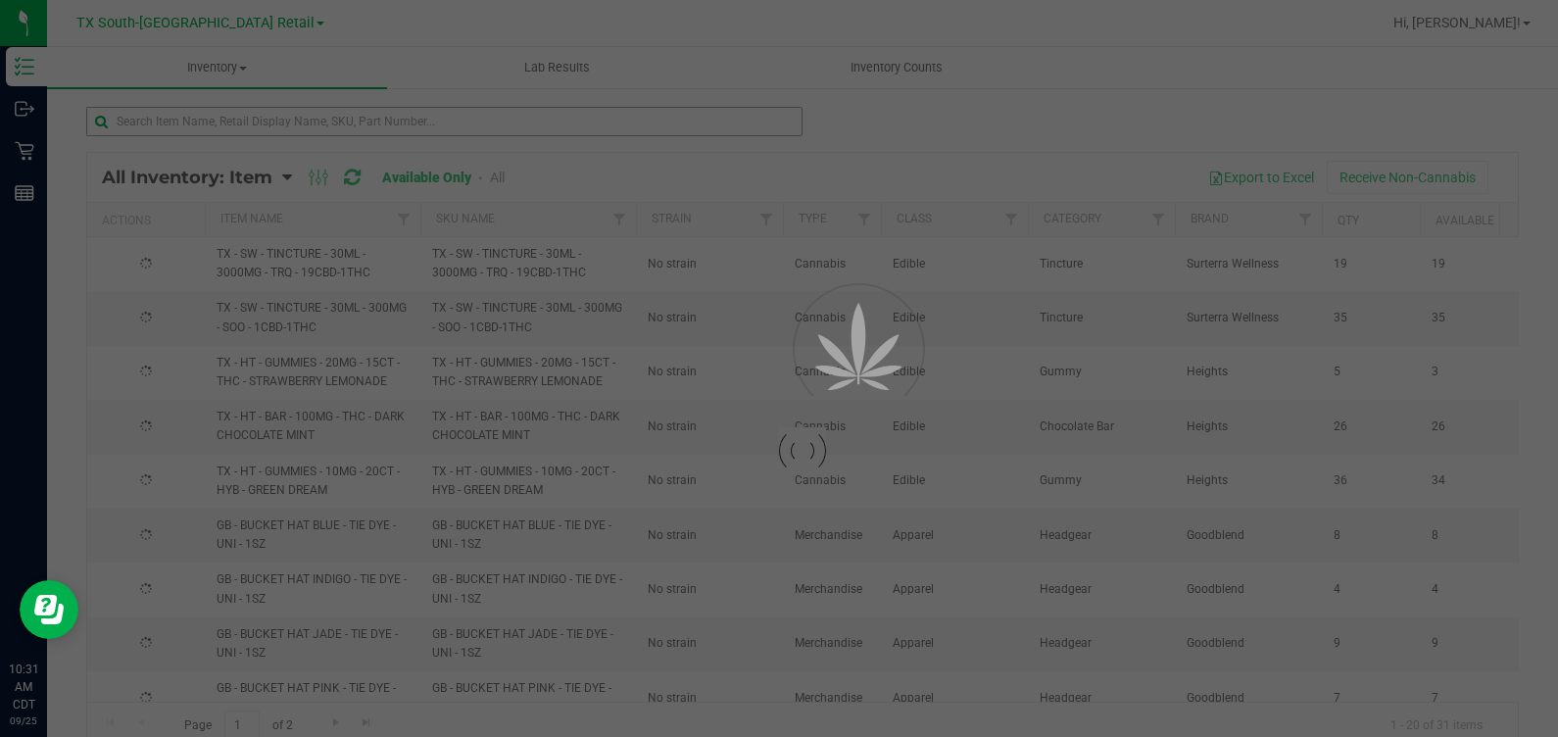
click at [294, 122] on div at bounding box center [779, 368] width 1558 height 737
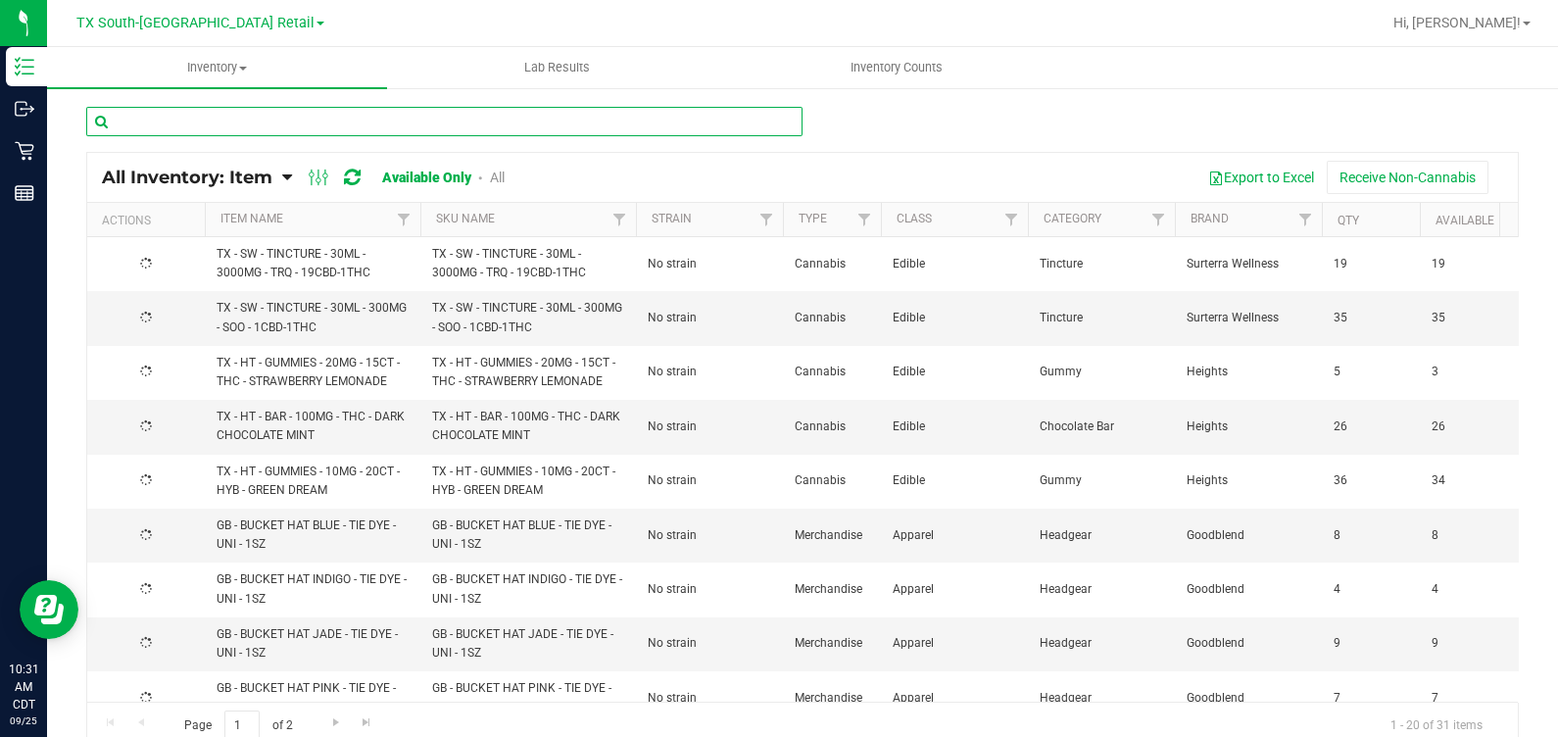
click at [294, 122] on input "text" at bounding box center [444, 121] width 716 height 29
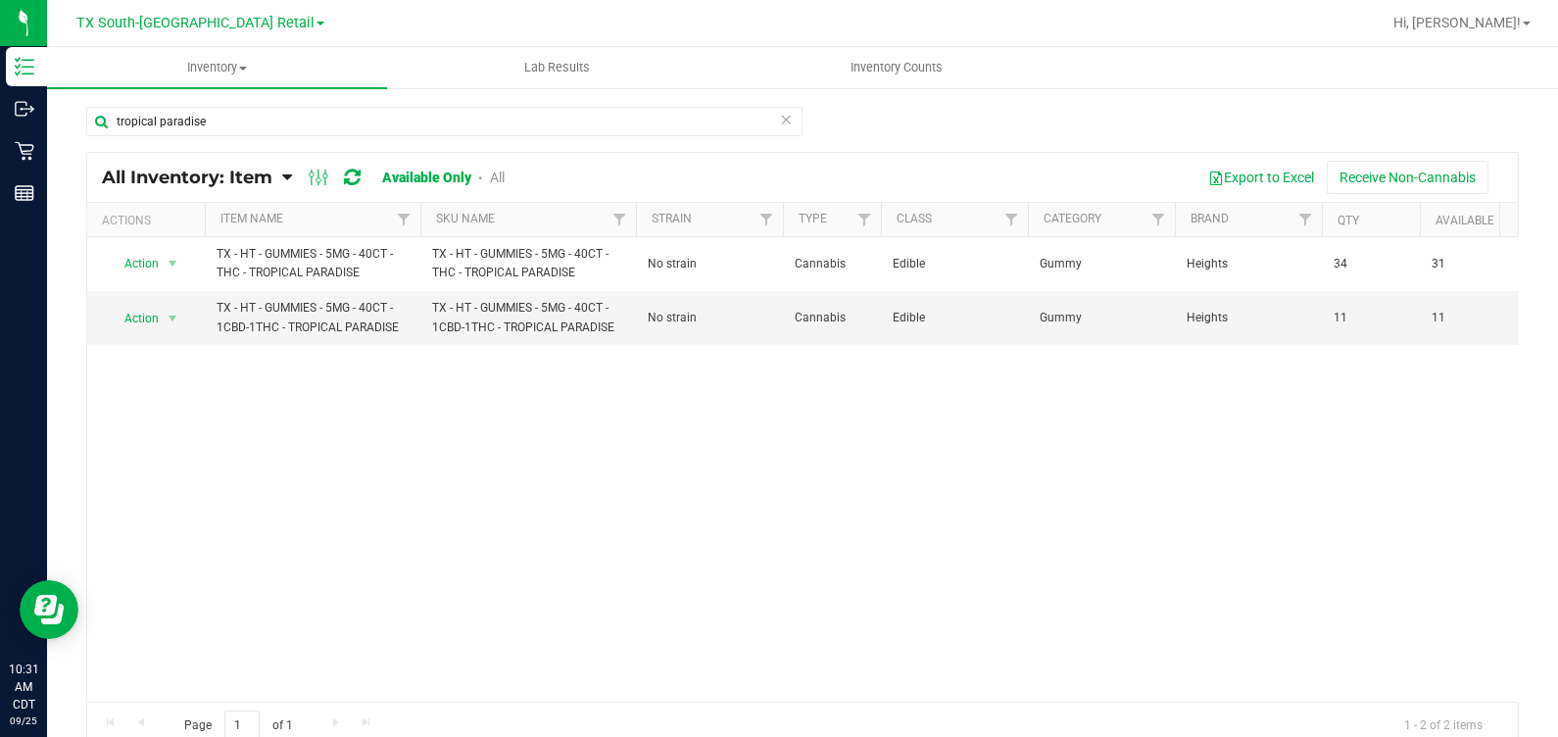
click at [826, 433] on div "Action Action Global inventory View packages TX - HT - GUMMIES - 5MG - 40CT - T…" at bounding box center [802, 469] width 1431 height 464
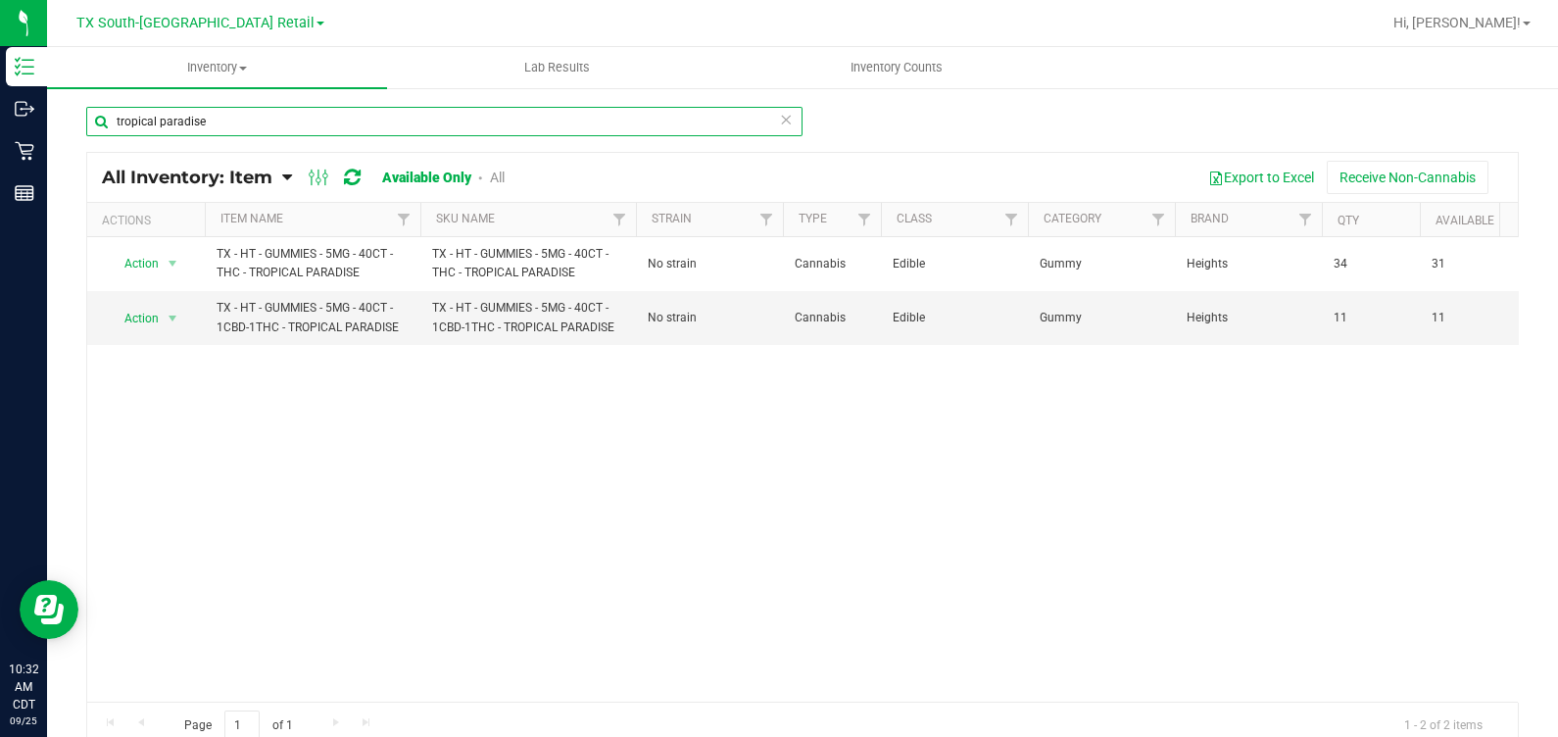
click at [284, 120] on input "tropical paradise" at bounding box center [444, 121] width 716 height 29
click at [285, 120] on input "tropical paradise" at bounding box center [444, 121] width 716 height 29
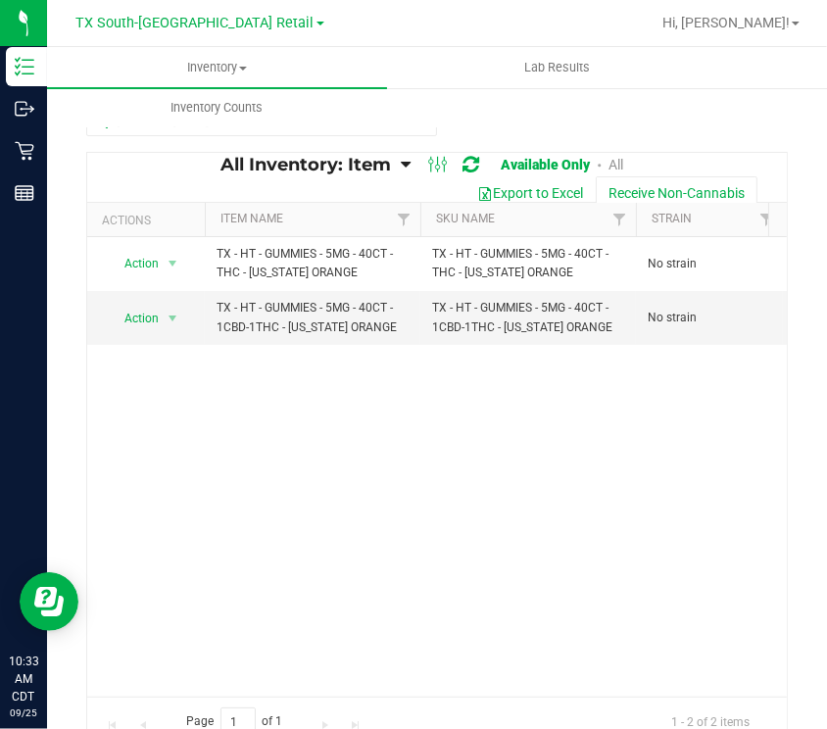
click at [153, 496] on div "Action Action Global inventory View packages TX - HT - GUMMIES - 5MG - 40CT - T…" at bounding box center [437, 467] width 700 height 460
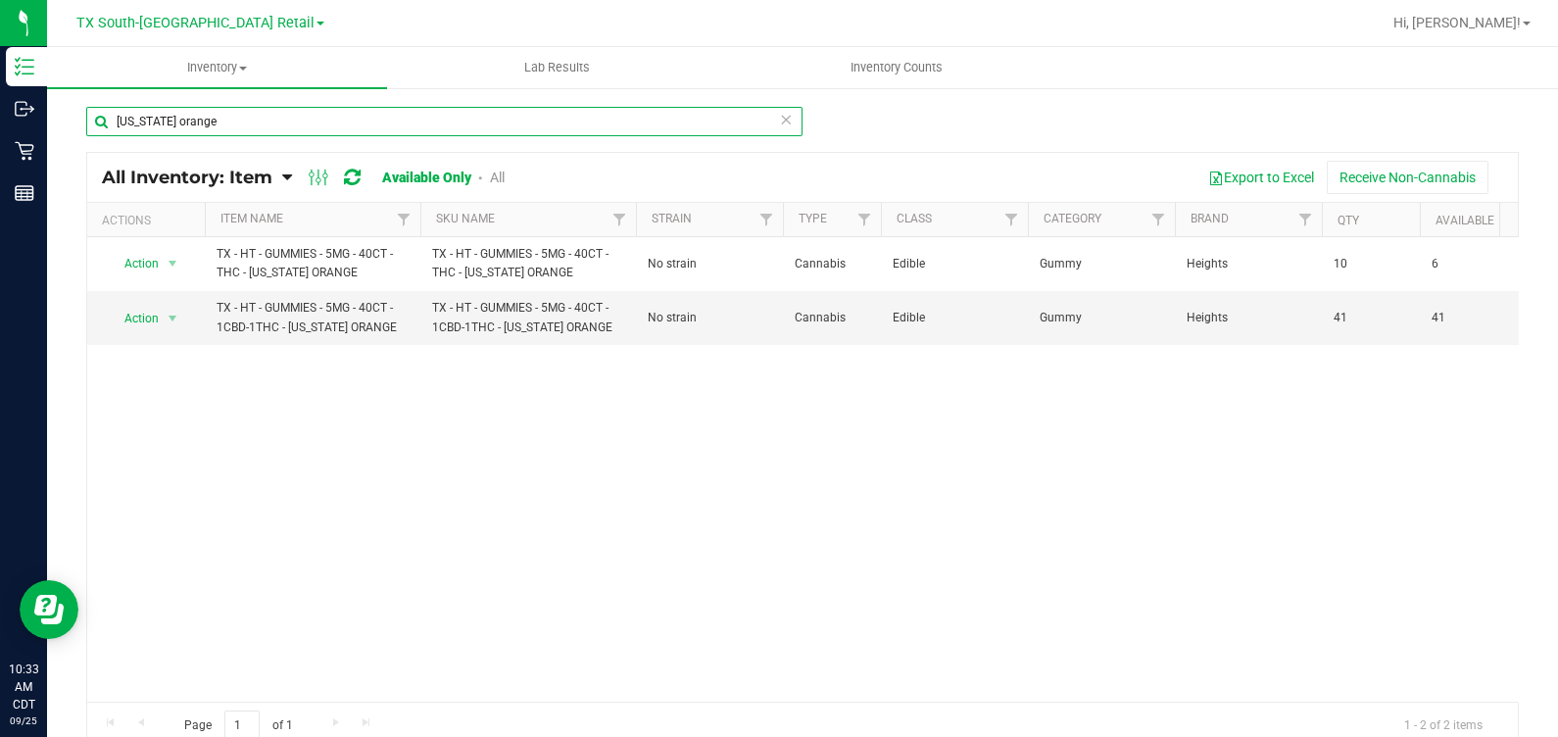
click at [293, 118] on input "[US_STATE] orange" at bounding box center [444, 121] width 716 height 29
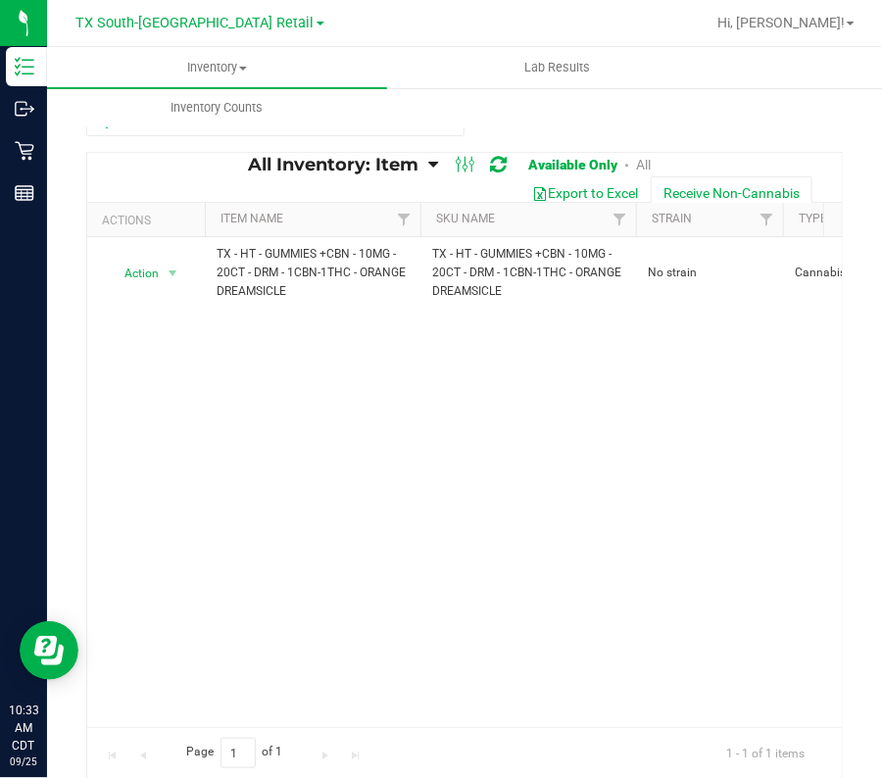
drag, startPoint x: 765, startPoint y: 11, endPoint x: 196, endPoint y: 428, distance: 705.9
click at [195, 446] on div "Action Action Global inventory View packages TX - HT - GUMMIES +CBN - 10MG - 20…" at bounding box center [464, 482] width 754 height 490
click at [111, 130] on input "dreamsicle" at bounding box center [275, 121] width 378 height 29
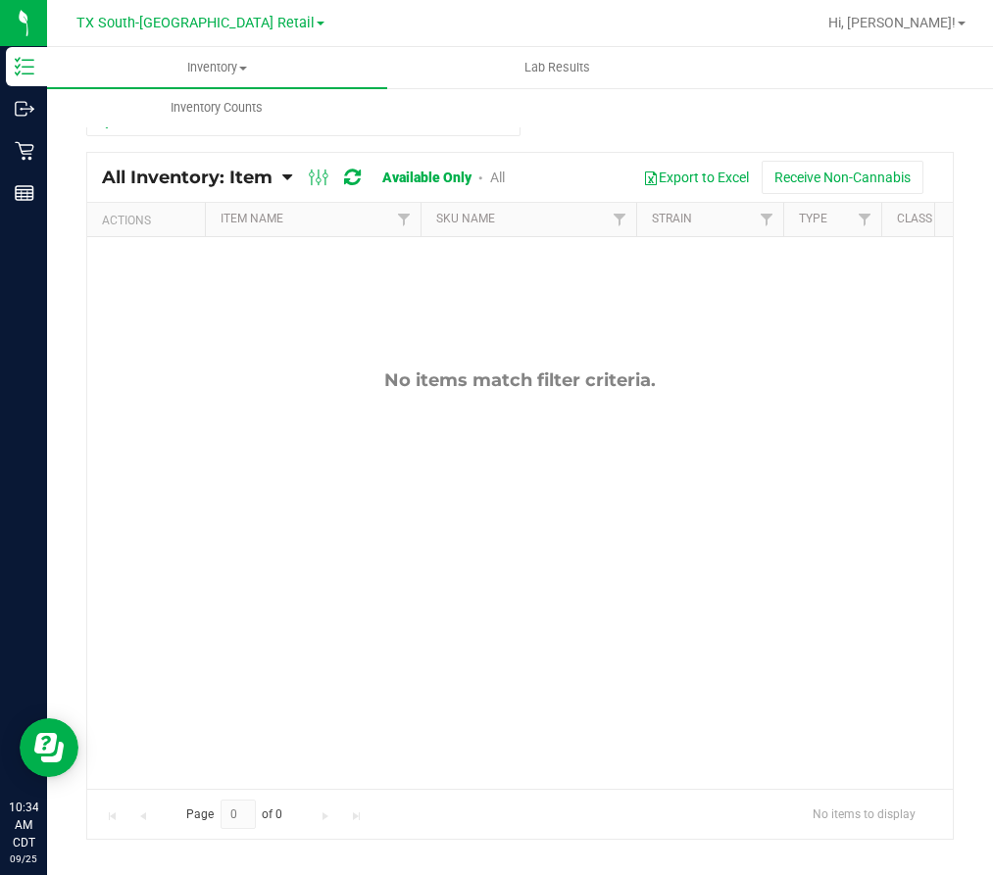
drag, startPoint x: 781, startPoint y: 4, endPoint x: 157, endPoint y: 275, distance: 680.6
click at [150, 342] on div "No items match filter criteria." at bounding box center [519, 579] width 865 height 684
click at [500, 138] on div "fsodreamsicle" at bounding box center [303, 129] width 434 height 45
click at [503, 133] on input "fsodreamsicle" at bounding box center [303, 121] width 434 height 29
type input "f"
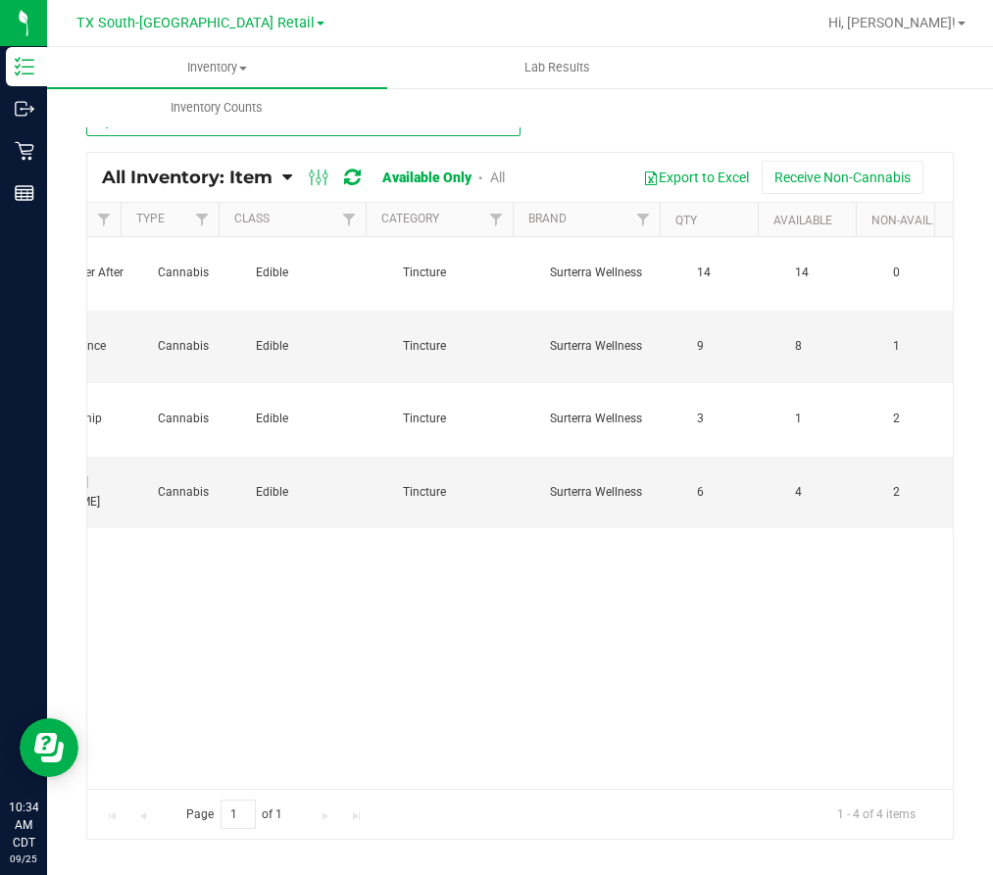
scroll to position [0, 637]
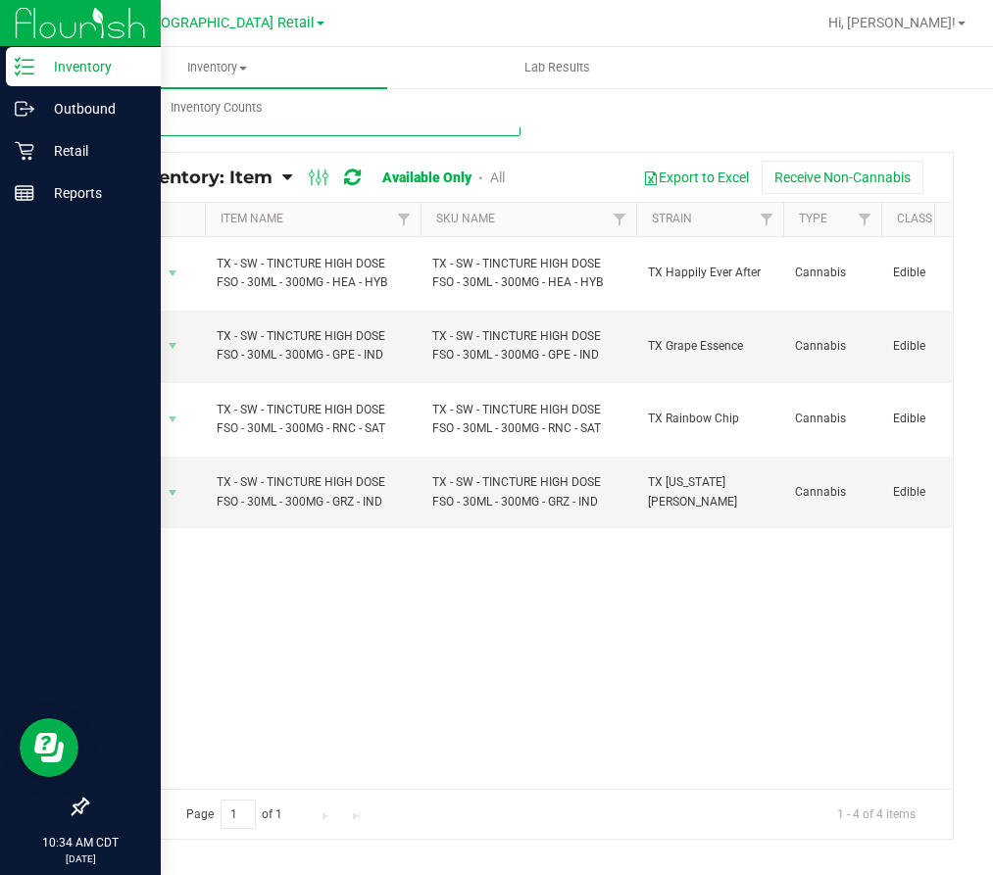
type input "fso"
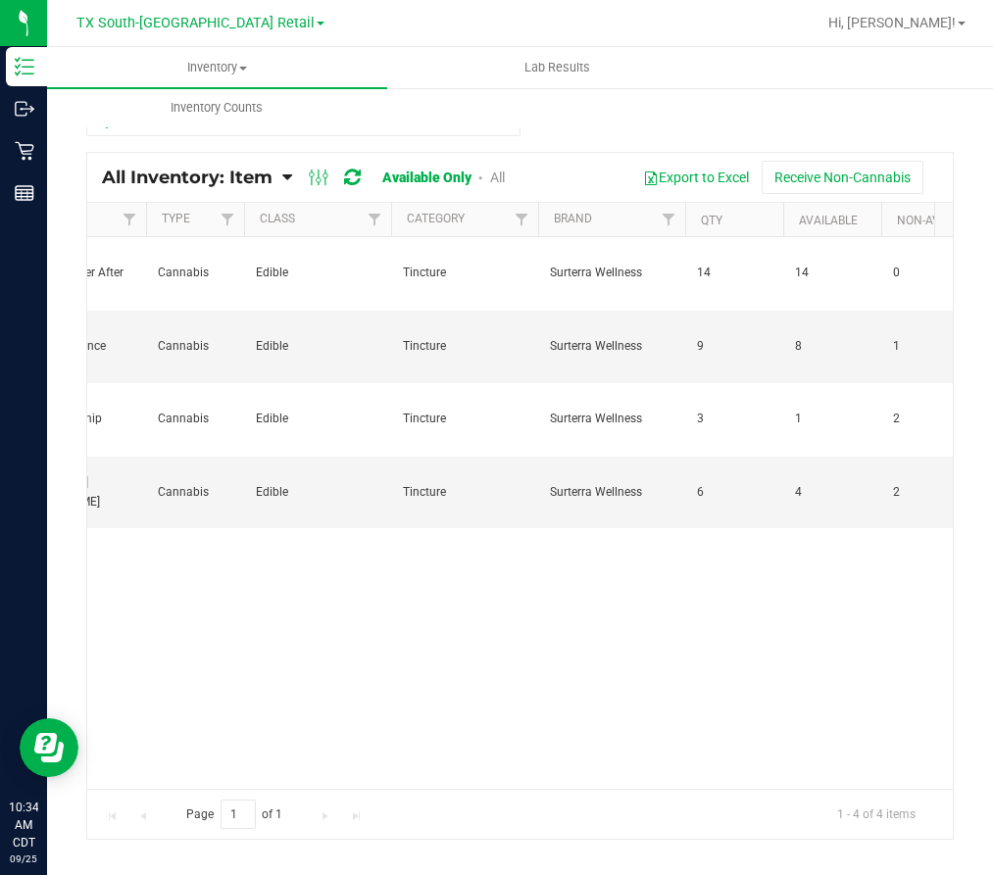
drag, startPoint x: 157, startPoint y: 26, endPoint x: 159, endPoint y: 37, distance: 11.0
click at [156, 26] on span "TX South-[GEOGRAPHIC_DATA] Retail" at bounding box center [195, 23] width 238 height 17
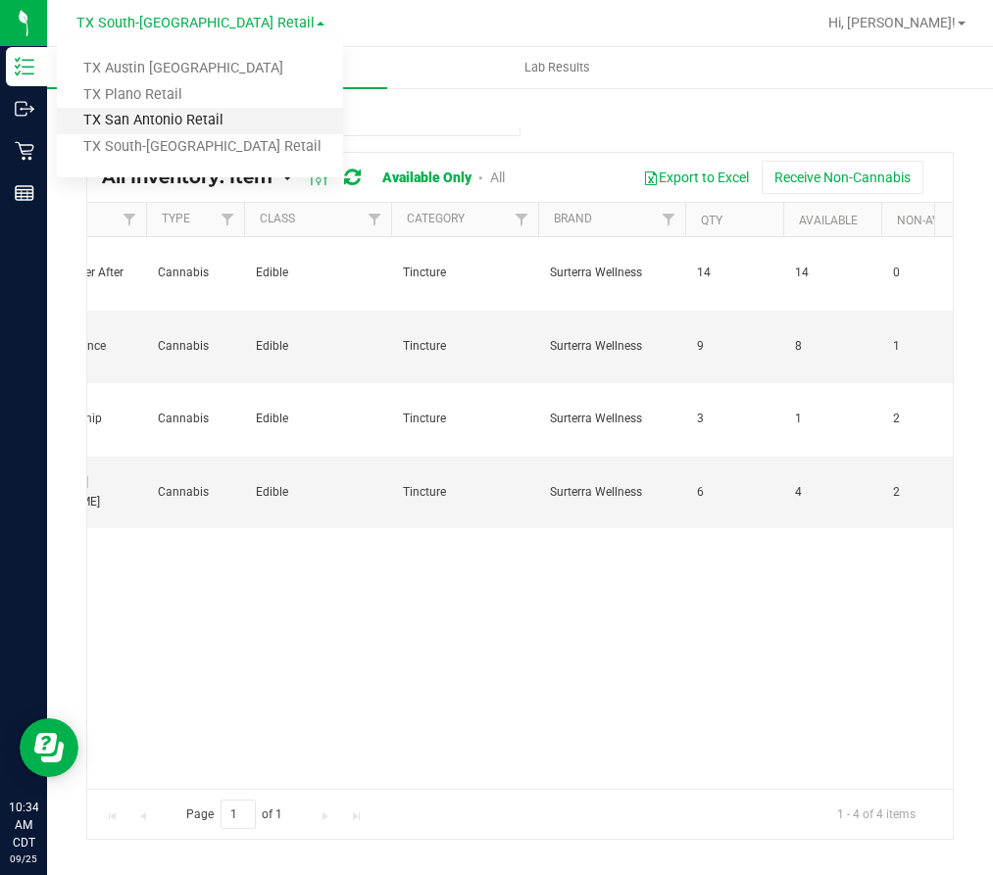
click at [182, 126] on link "TX San Antonio Retail" at bounding box center [200, 121] width 286 height 26
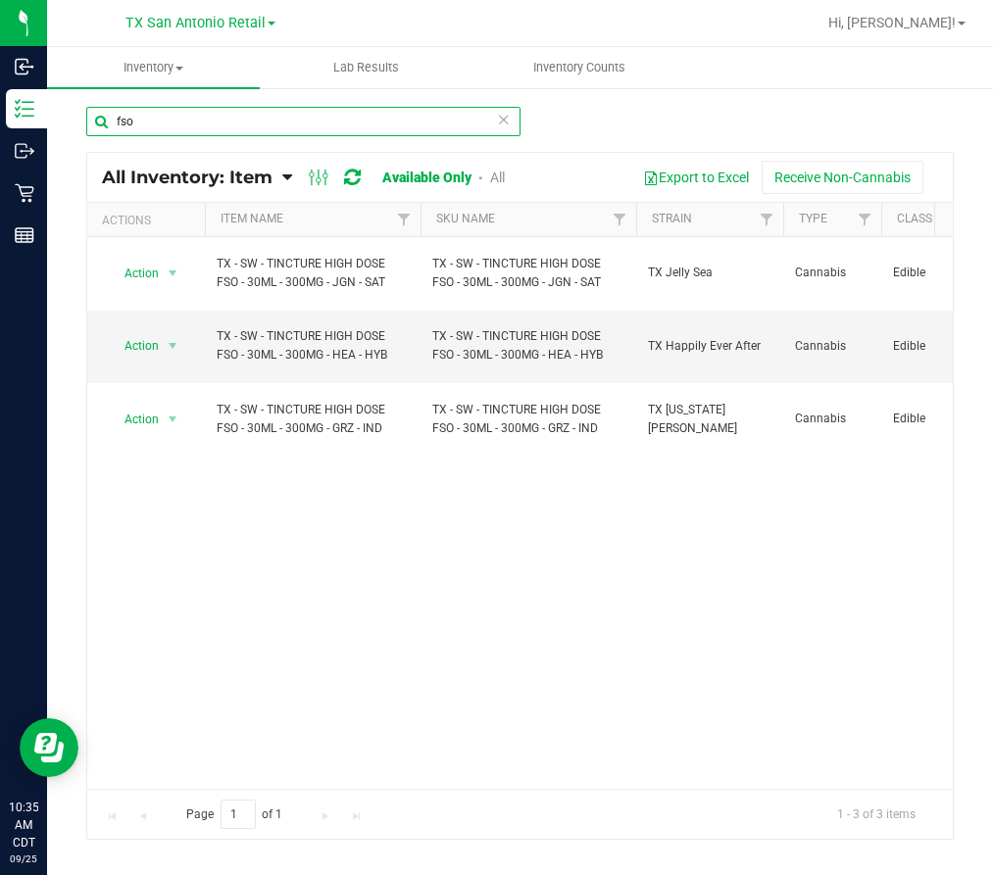
click at [206, 133] on input "fso" at bounding box center [303, 121] width 434 height 29
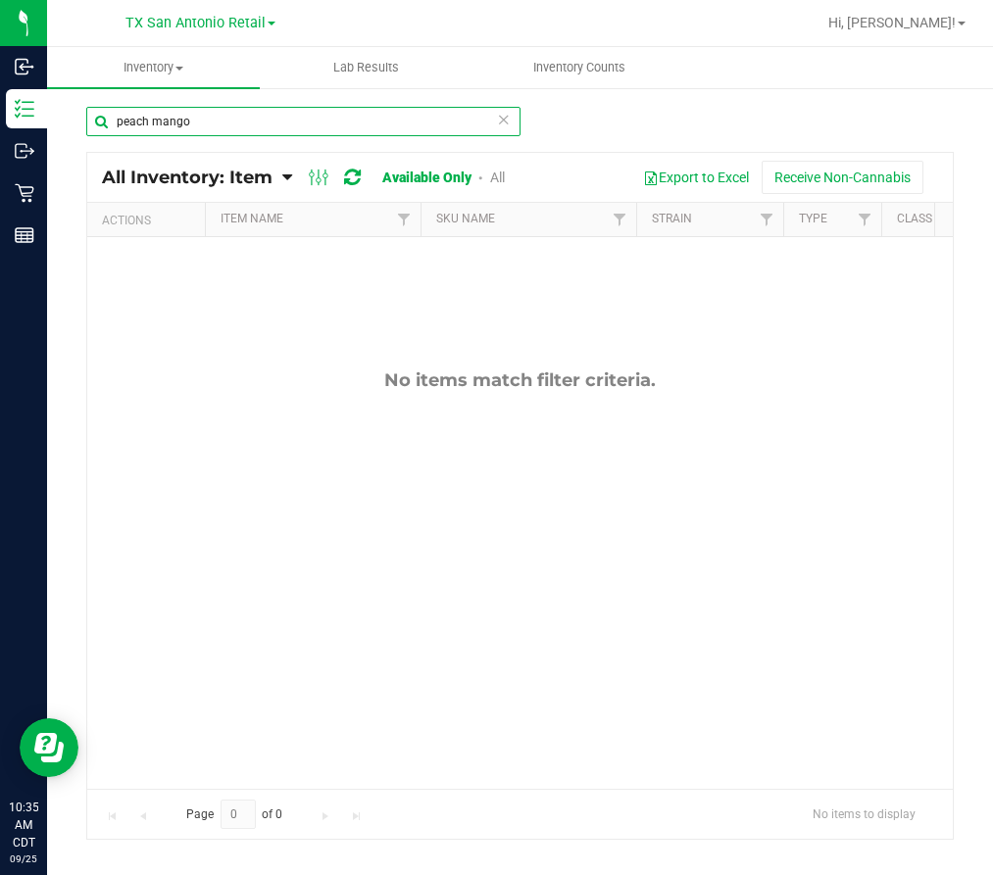
type input "peach mango"
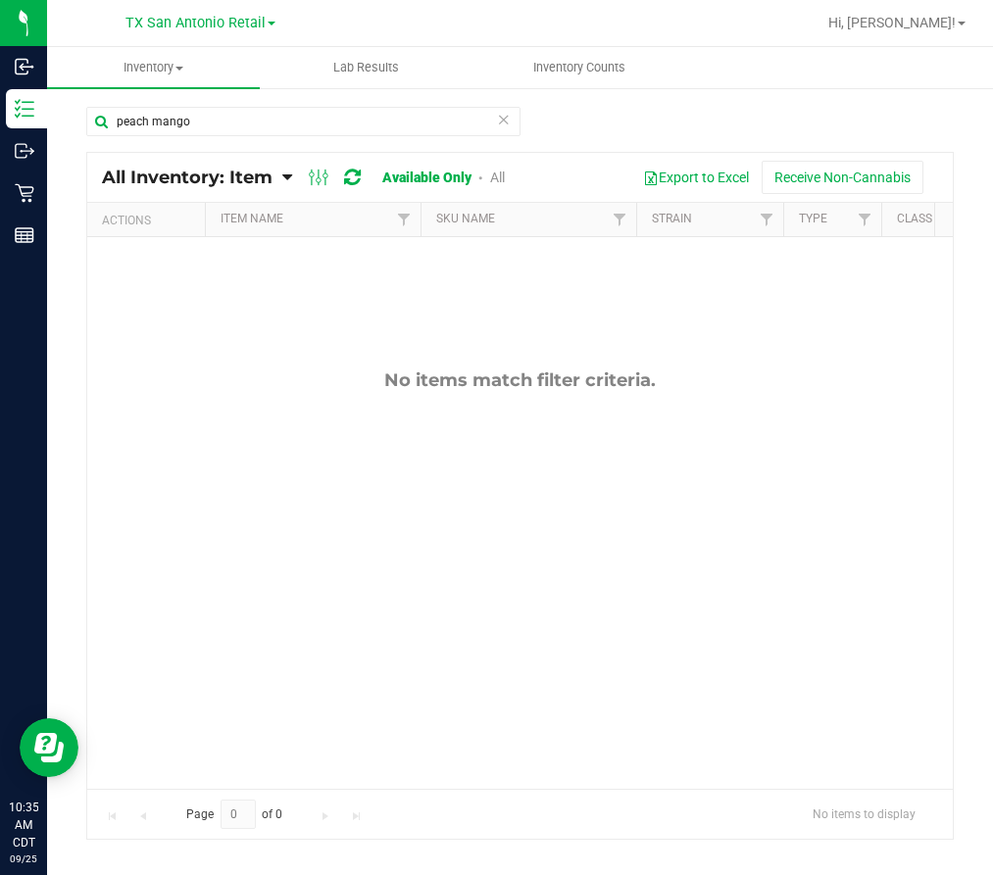
click at [215, 36] on div "[GEOGRAPHIC_DATA] [GEOGRAPHIC_DATA] Retail [GEOGRAPHIC_DATA] [GEOGRAPHIC_DATA] …" at bounding box center [200, 23] width 286 height 30
click at [206, 26] on span "TX San Antonio Retail" at bounding box center [195, 24] width 140 height 18
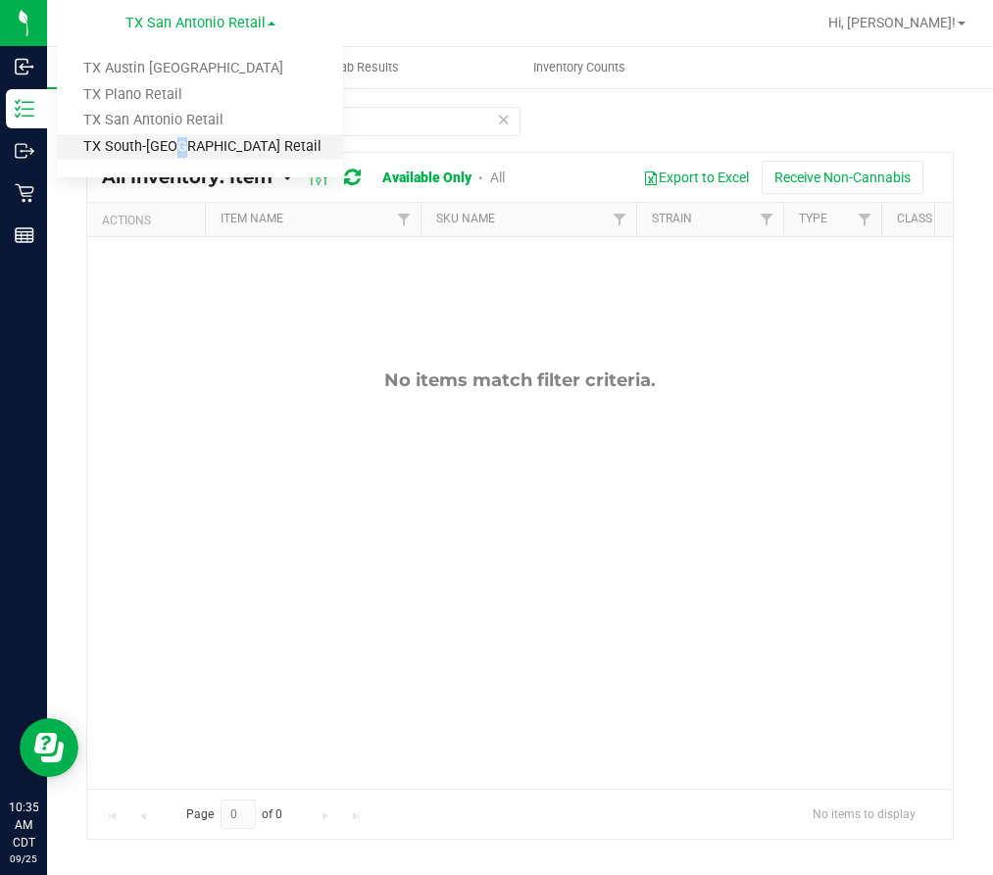
click at [168, 152] on link "TX South-[GEOGRAPHIC_DATA] Retail" at bounding box center [200, 147] width 286 height 26
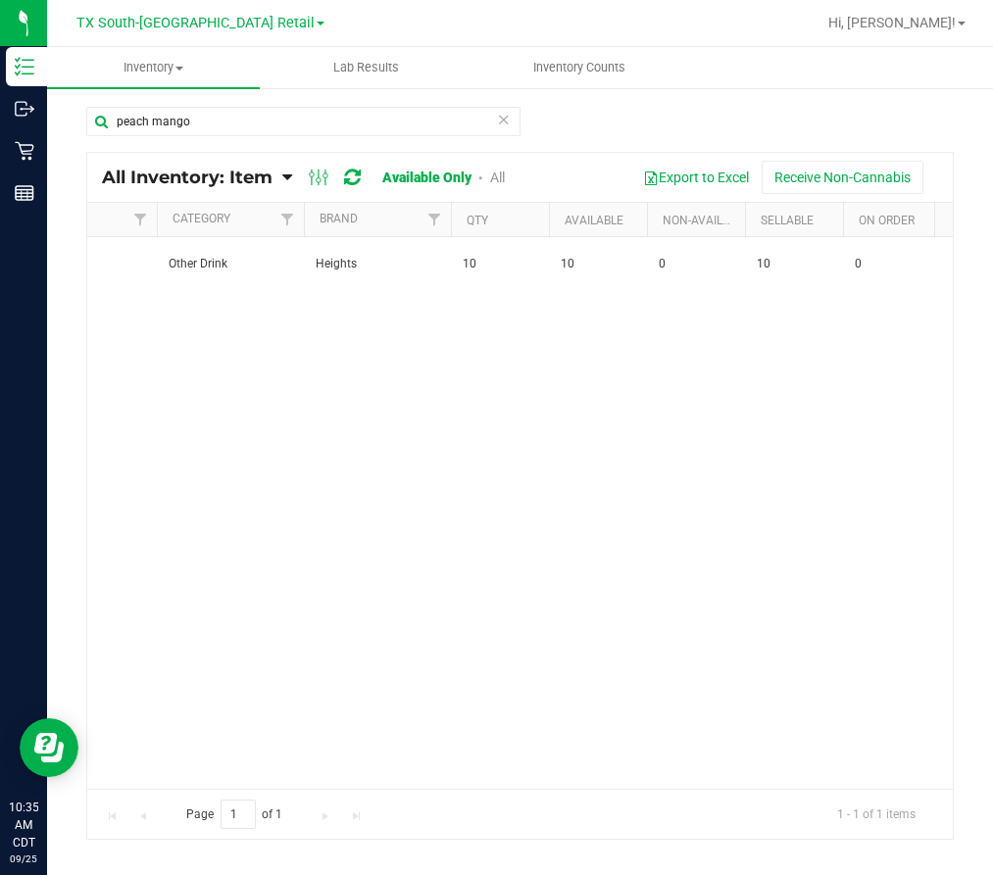
click at [501, 116] on icon at bounding box center [504, 119] width 14 height 24
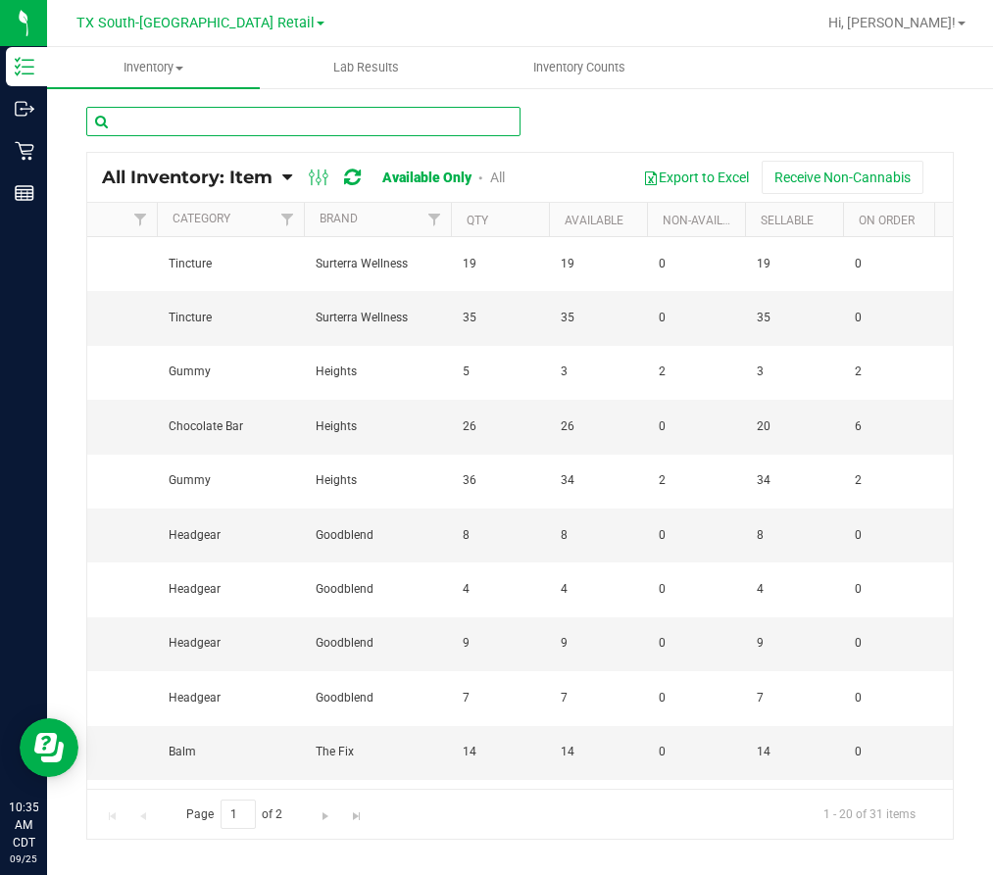
click at [399, 129] on input "text" at bounding box center [303, 121] width 434 height 29
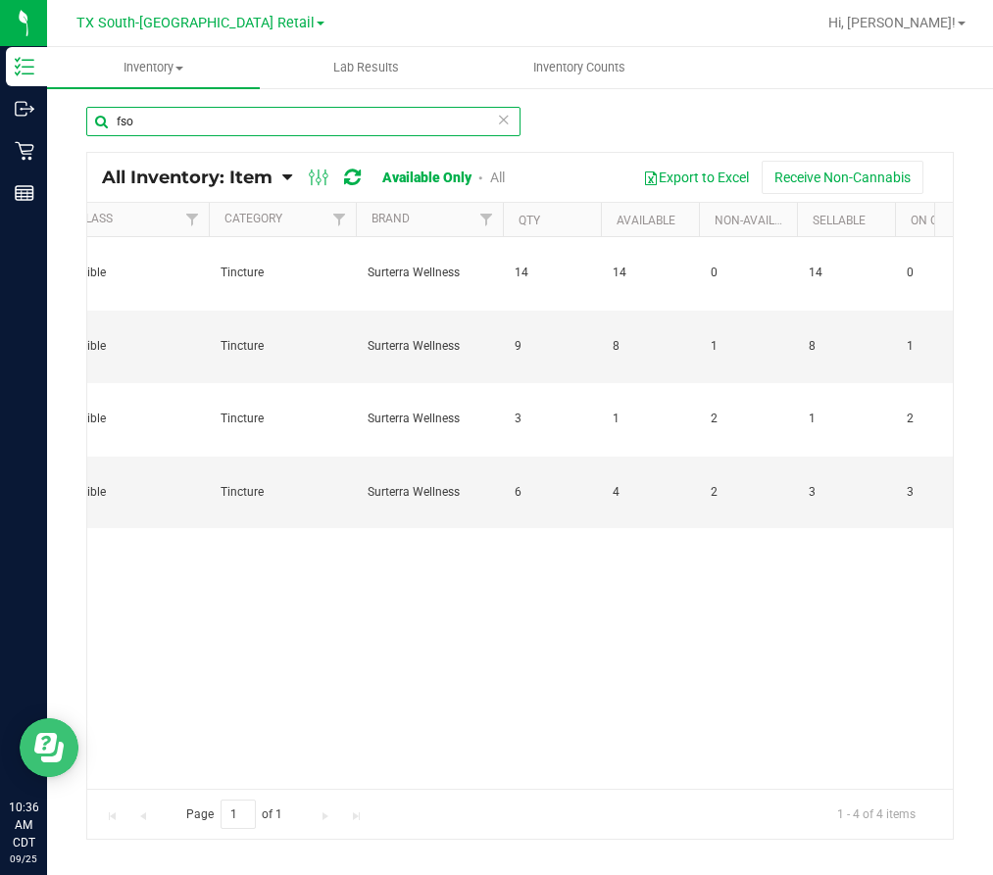
type input "fso"
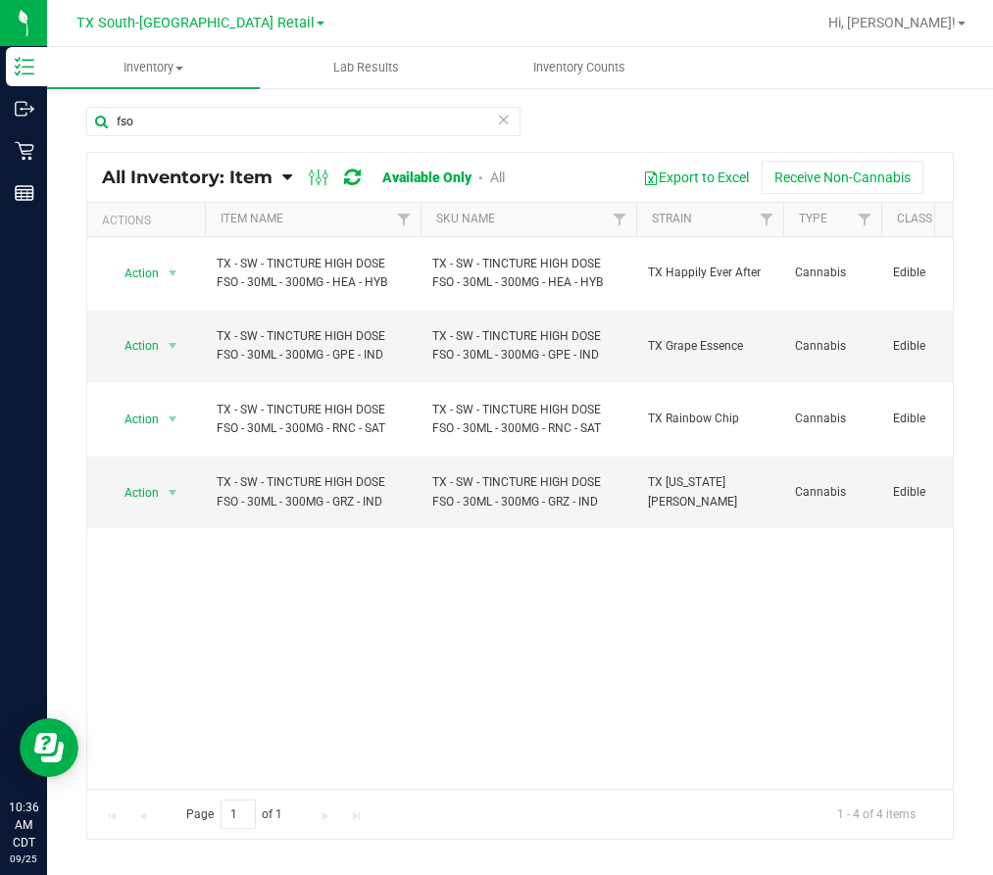
click at [503, 127] on icon at bounding box center [504, 119] width 14 height 24
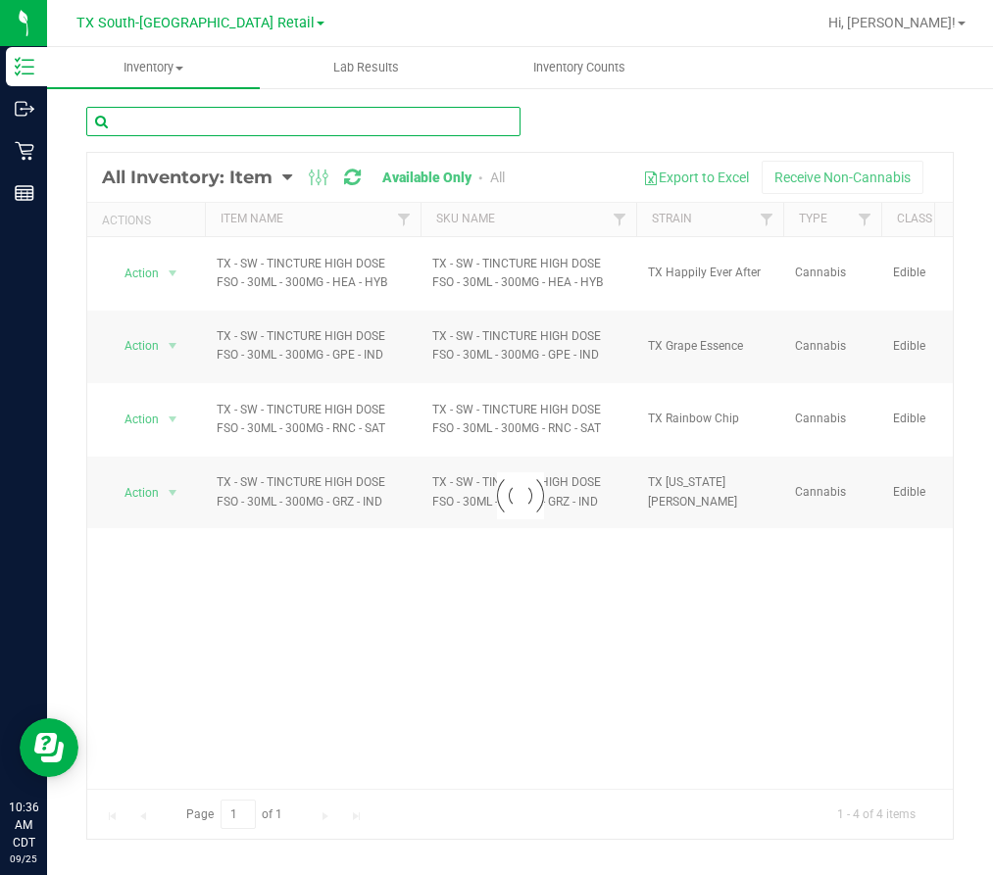
click at [447, 130] on input "text" at bounding box center [303, 121] width 434 height 29
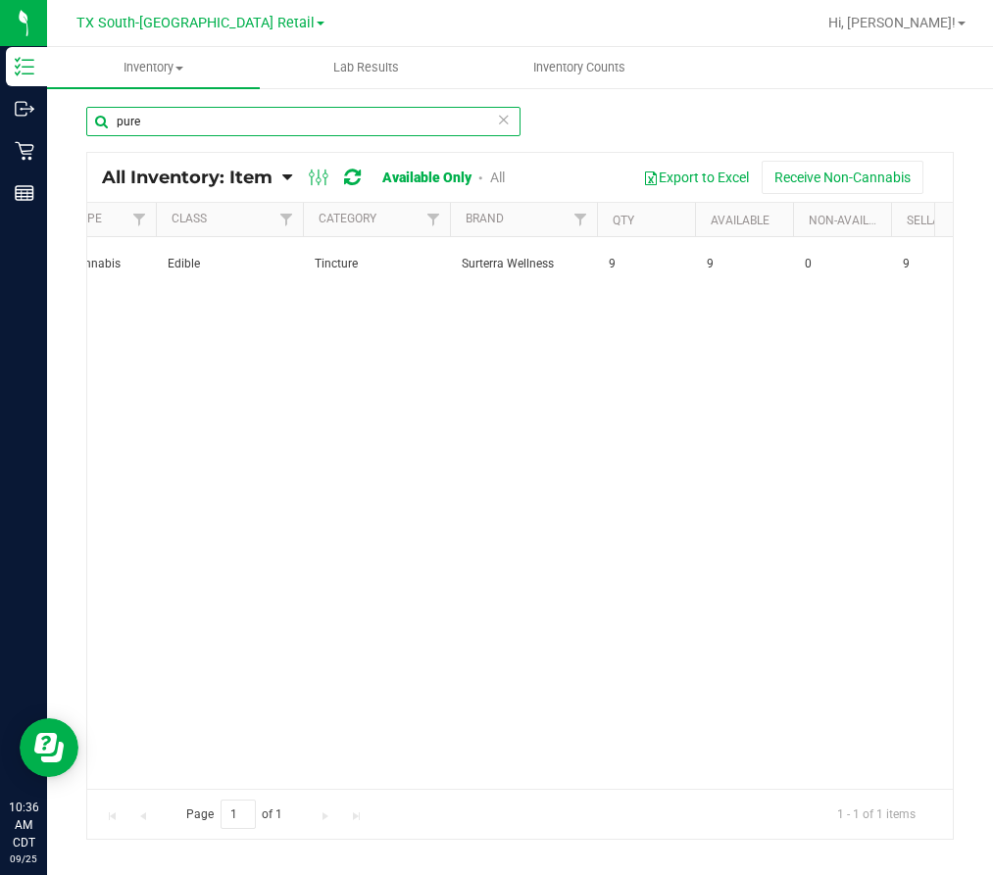
click at [184, 124] on input "pure" at bounding box center [303, 121] width 434 height 29
click at [182, 124] on input "pure" at bounding box center [303, 121] width 434 height 29
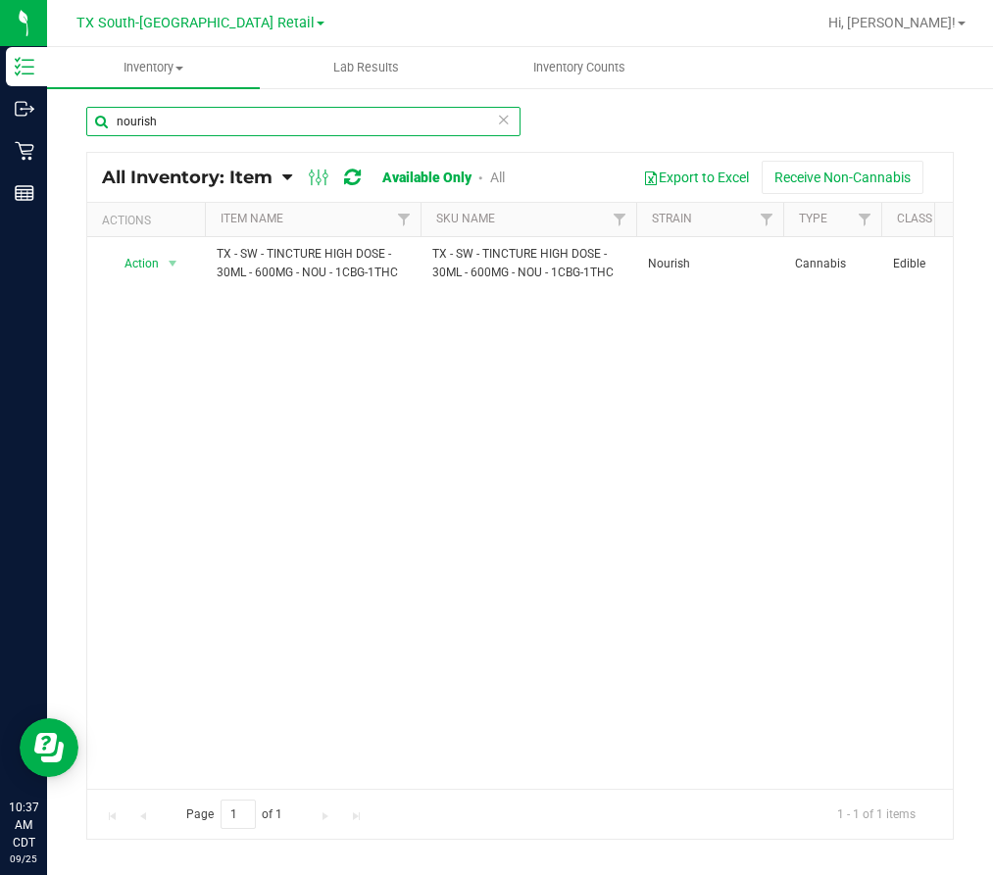
click at [266, 113] on input "nourish" at bounding box center [303, 121] width 434 height 29
click at [264, 113] on input "nourish" at bounding box center [303, 121] width 434 height 29
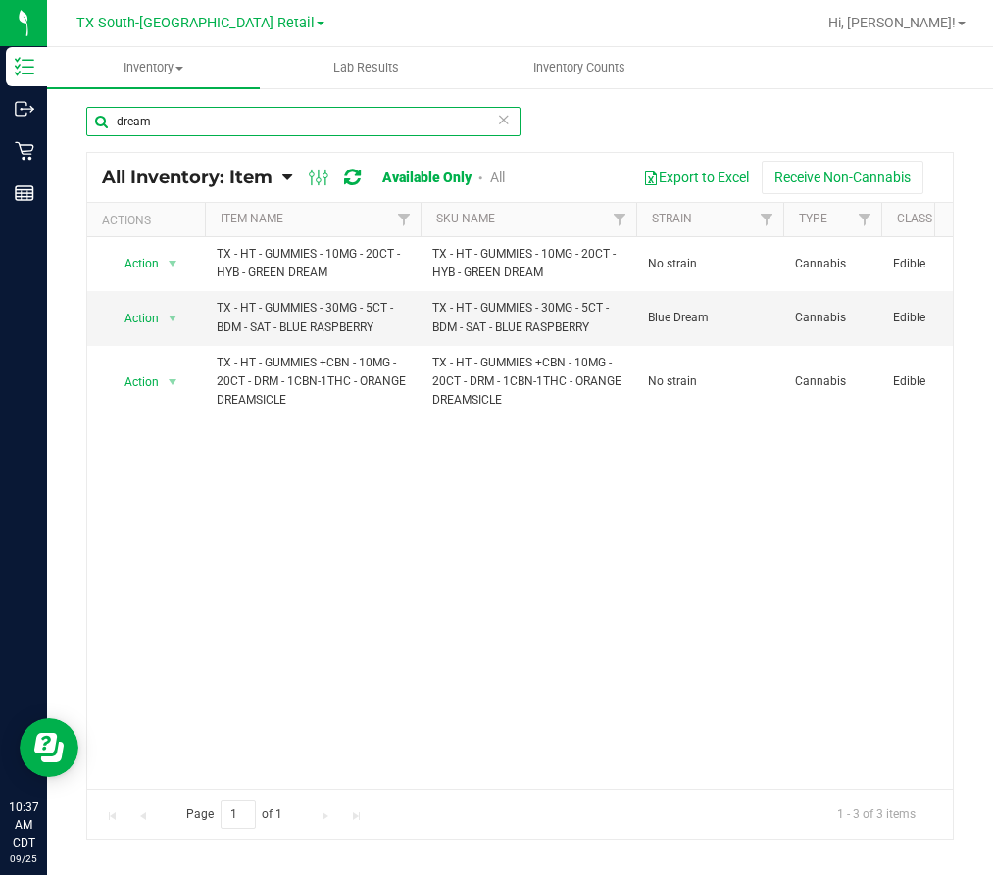
click at [228, 127] on input "dream" at bounding box center [303, 121] width 434 height 29
click at [228, 128] on input "dream" at bounding box center [303, 121] width 434 height 29
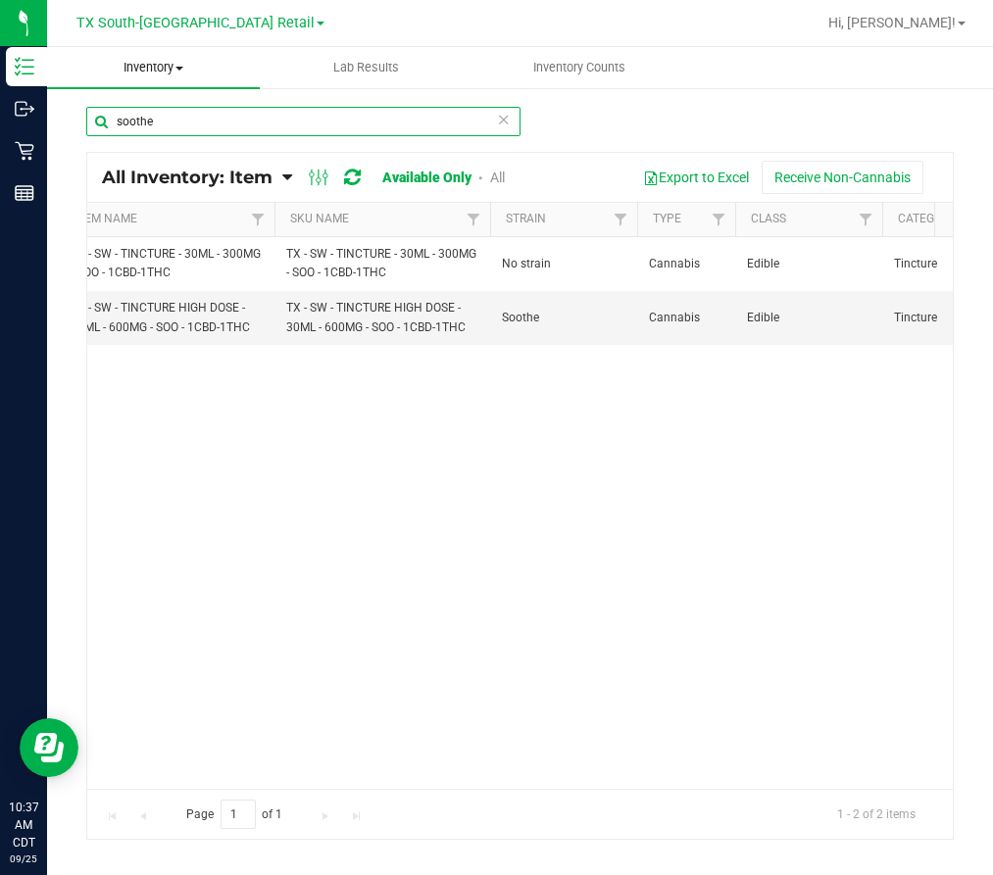
type input "soothe"
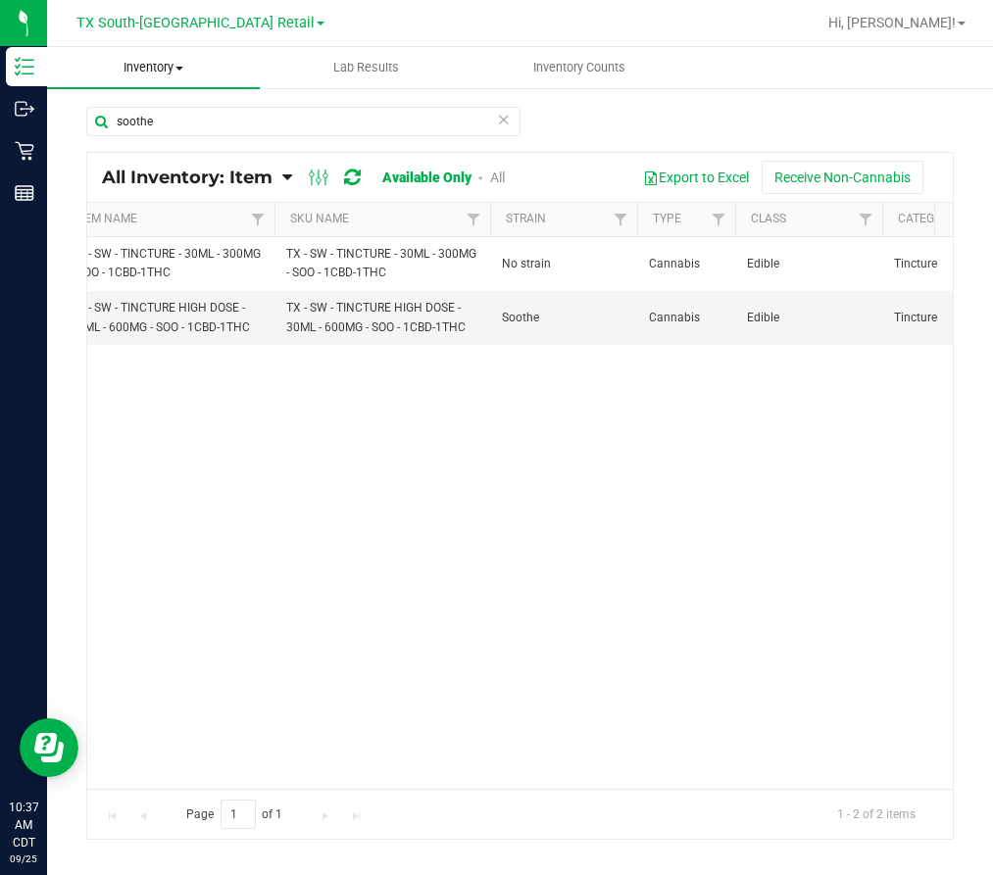
click at [168, 62] on span "Inventory" at bounding box center [153, 68] width 213 height 18
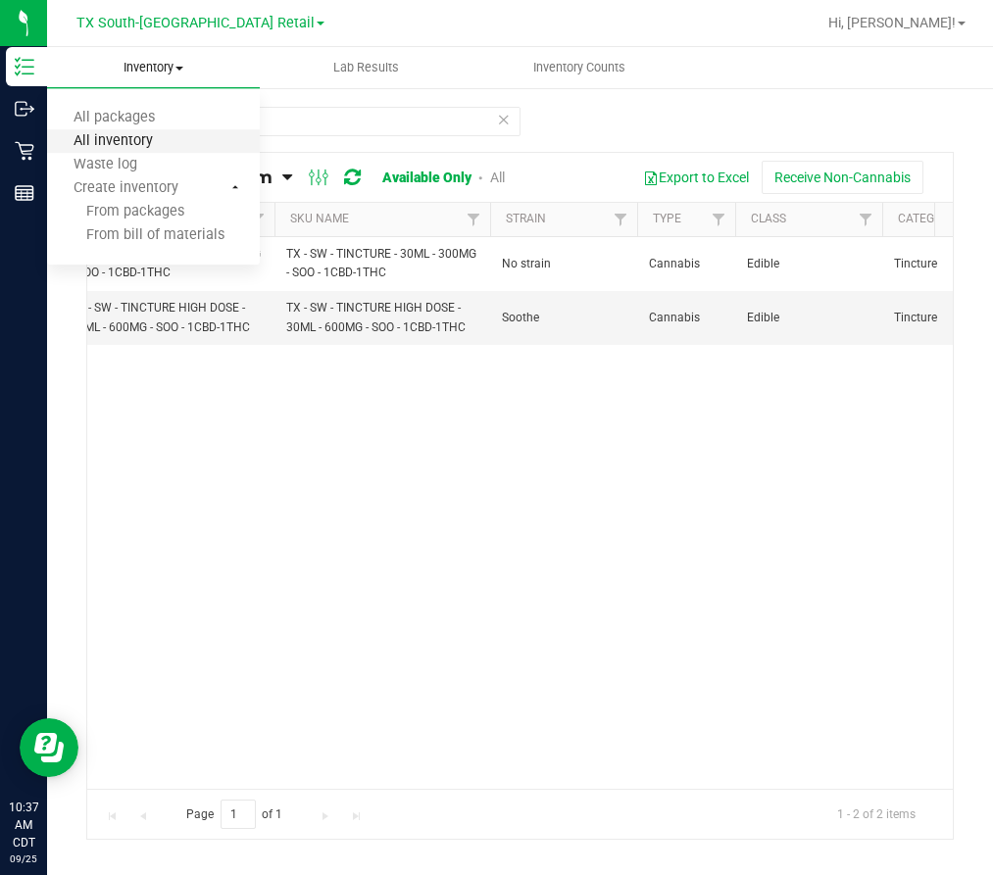
click at [165, 142] on span "All inventory" at bounding box center [113, 141] width 132 height 17
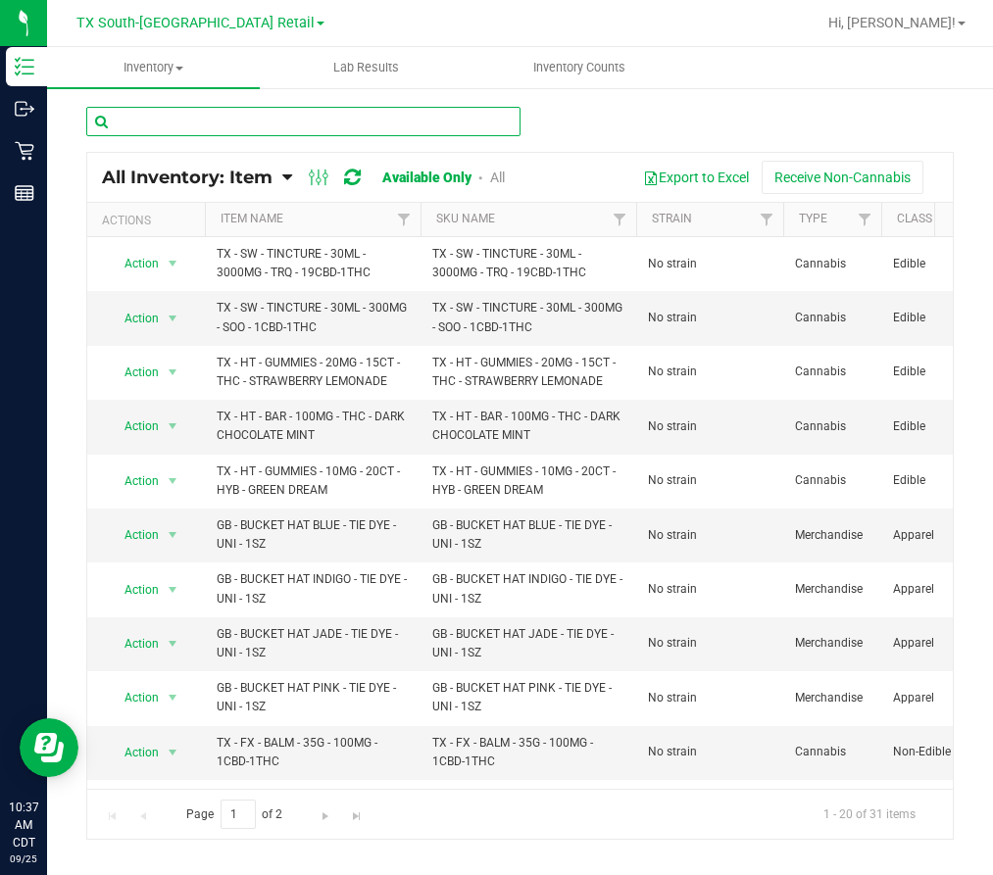
click at [145, 112] on input "text" at bounding box center [303, 121] width 434 height 29
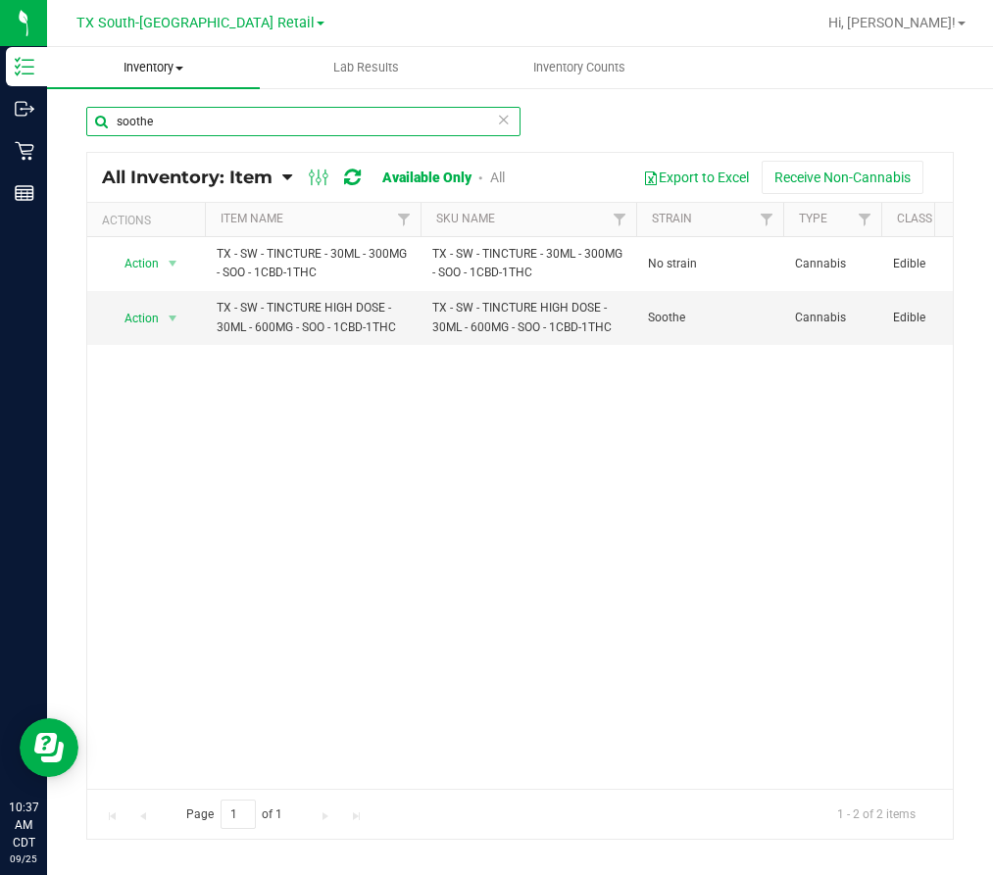
type input "soothe"
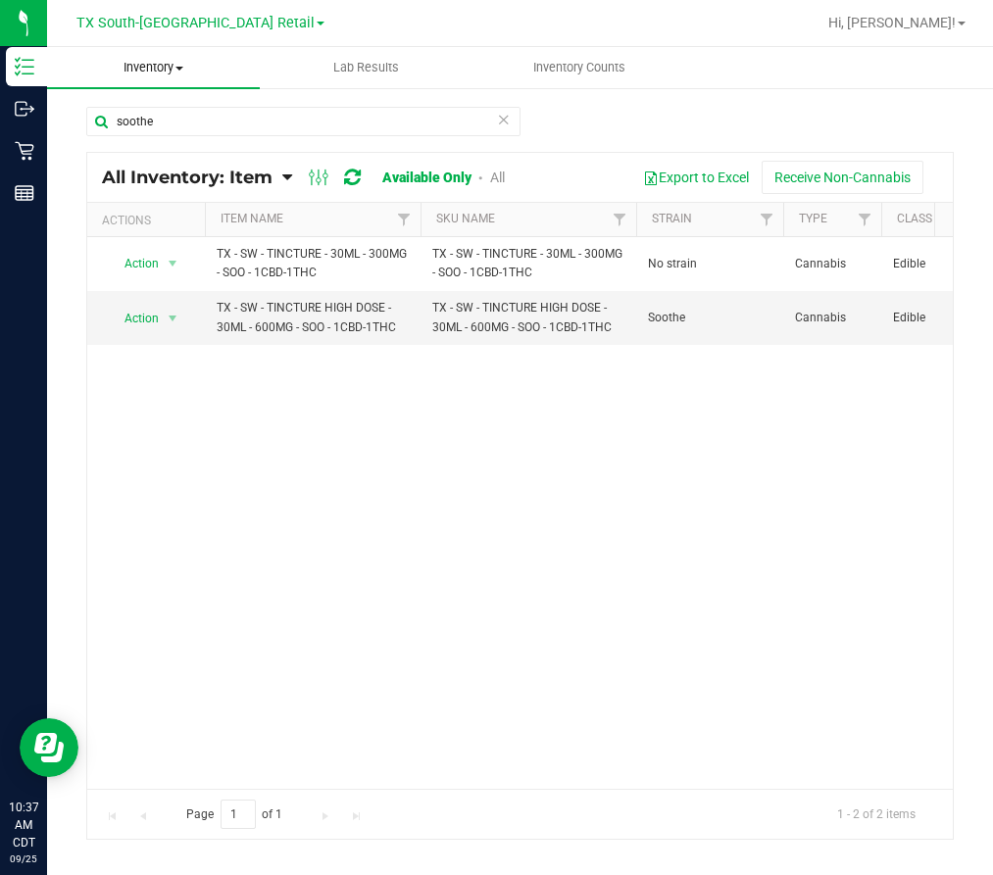
click at [122, 62] on span "Inventory" at bounding box center [153, 68] width 213 height 18
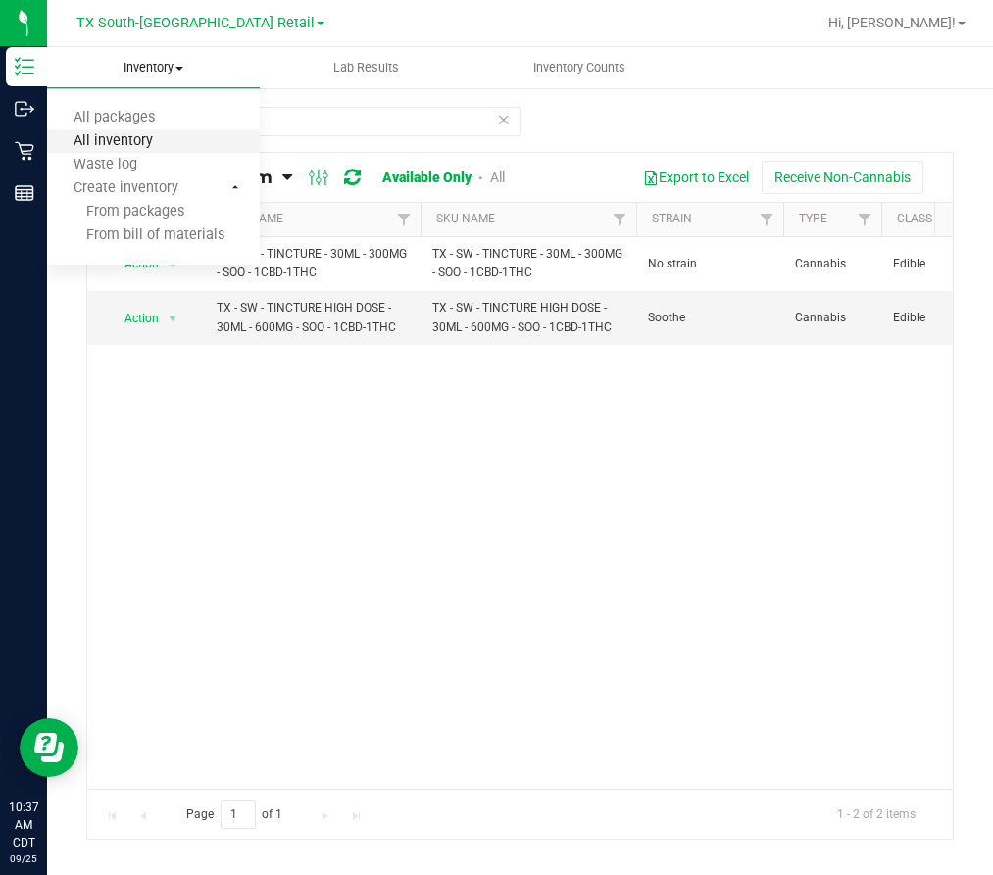
click at [145, 146] on span "All inventory" at bounding box center [113, 141] width 132 height 17
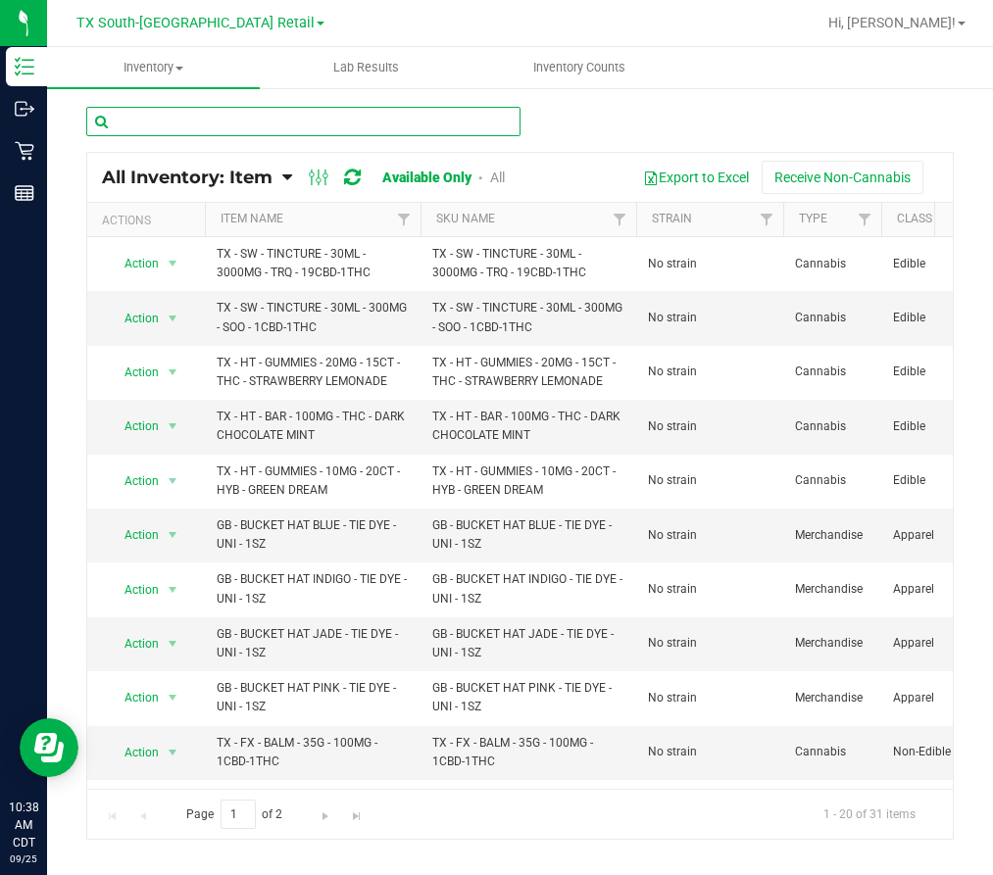
click at [136, 126] on input "text" at bounding box center [303, 121] width 434 height 29
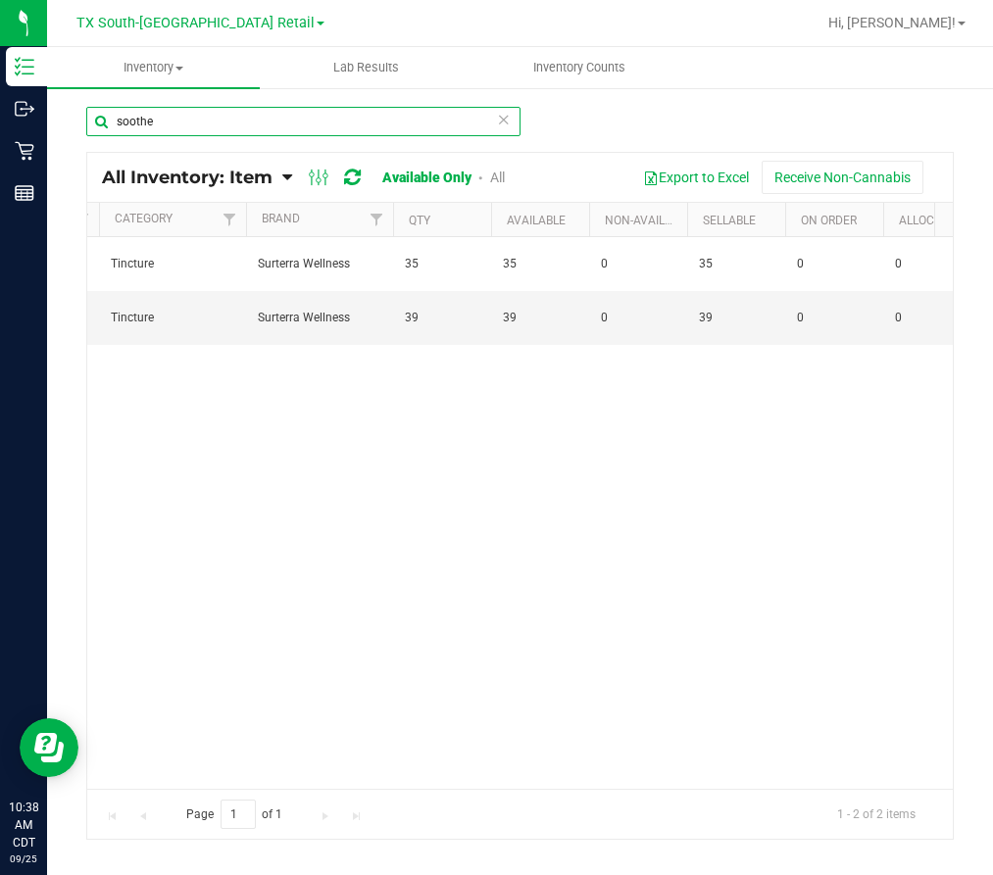
click at [187, 131] on input "soothe" at bounding box center [303, 121] width 434 height 29
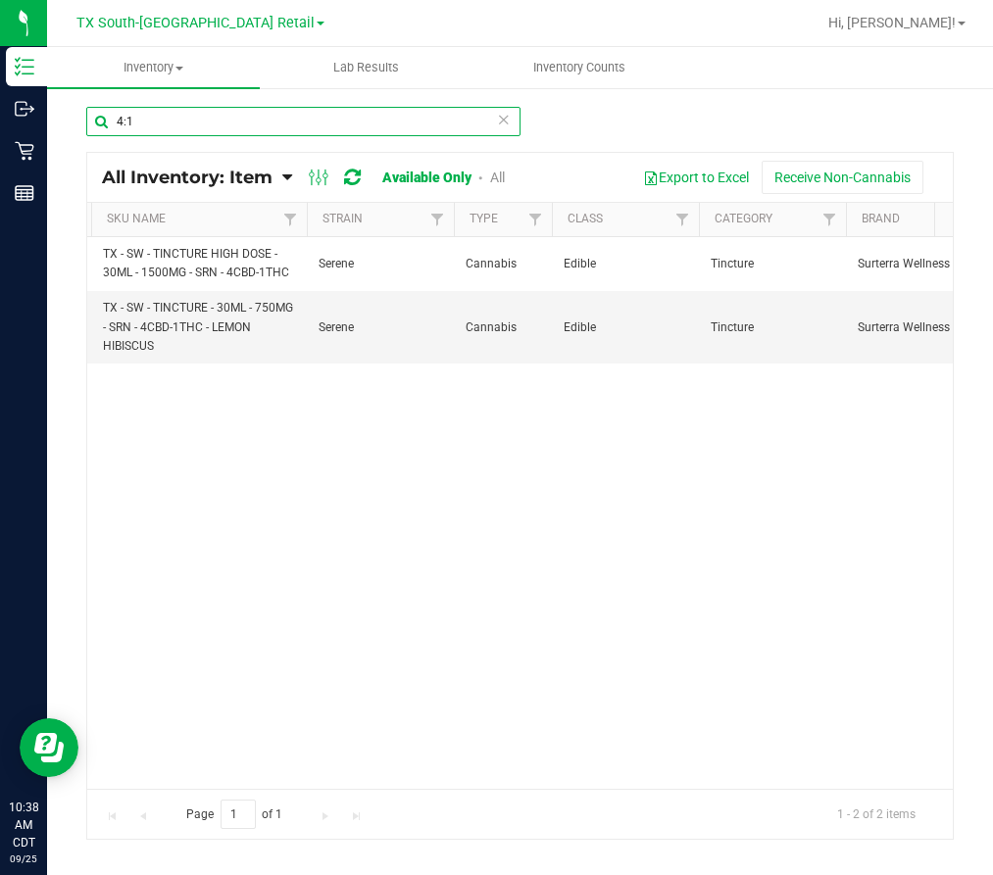
click at [210, 119] on input "4:1" at bounding box center [303, 121] width 434 height 29
type input "19:1"
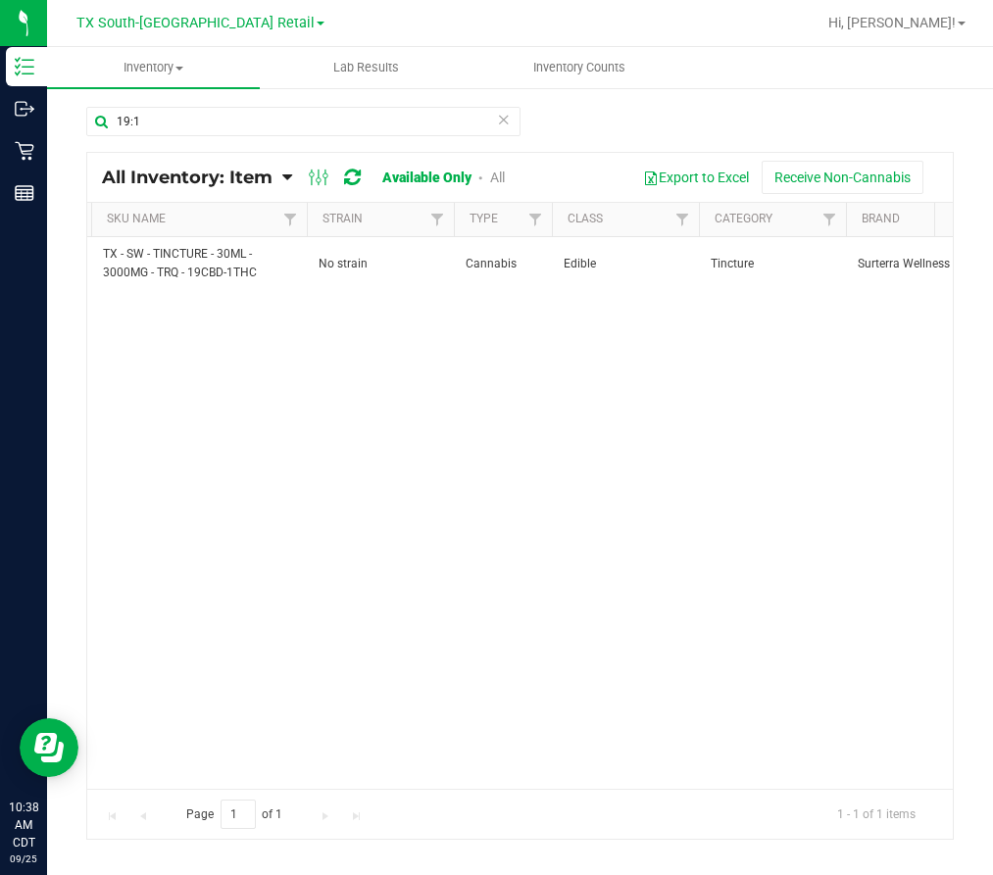
click at [611, 565] on div "Action Action Global inventory View packages TX - SW - TINCTURE - 30ML - 3000MG…" at bounding box center [519, 513] width 865 height 552
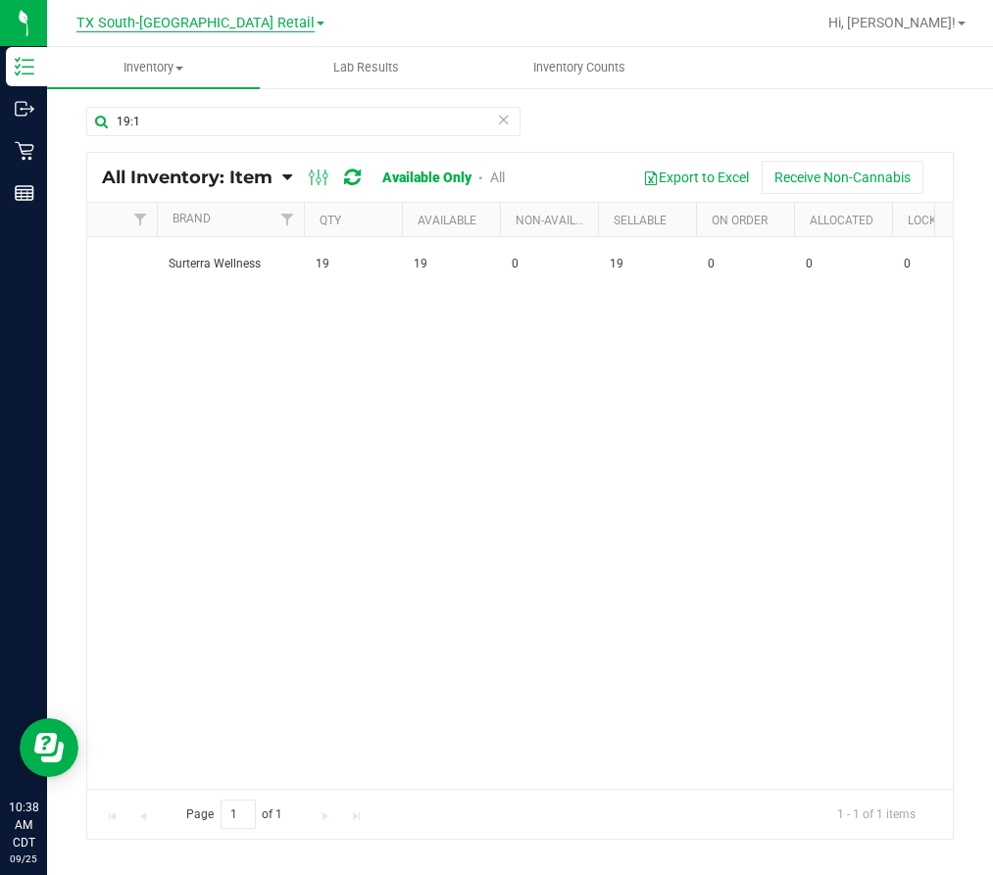
click at [245, 20] on span "TX South-[GEOGRAPHIC_DATA] Retail" at bounding box center [195, 24] width 238 height 18
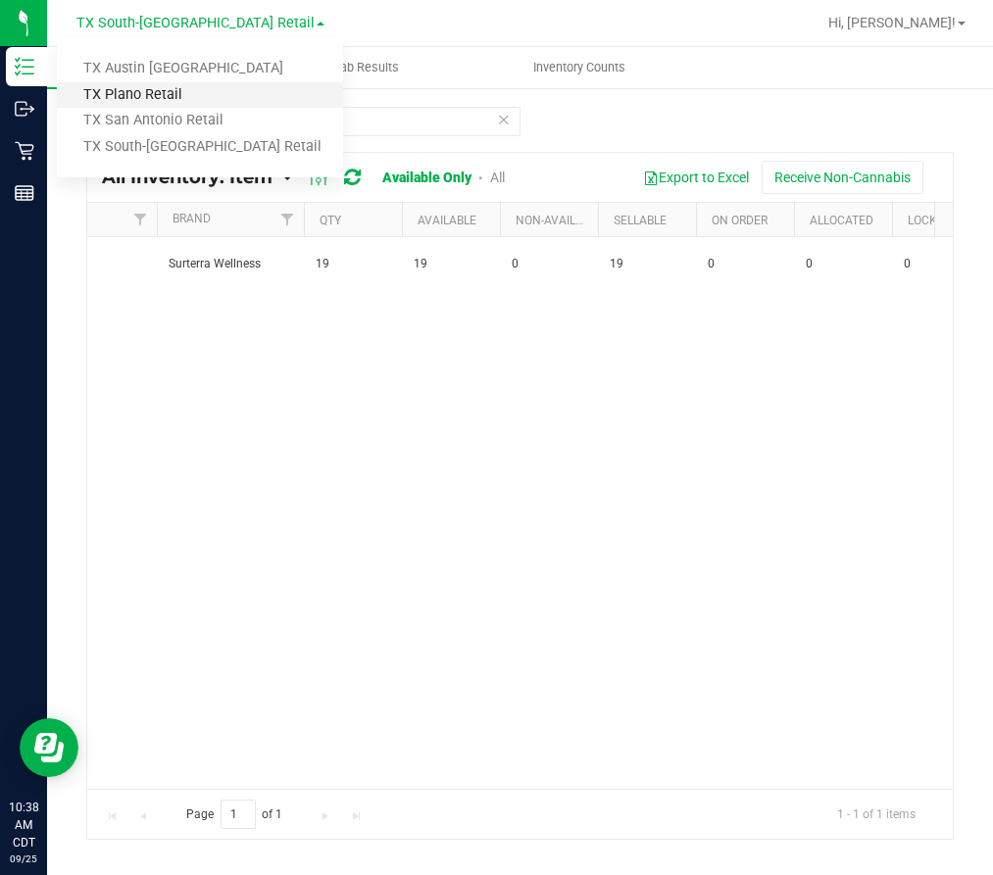
click at [131, 98] on link "TX Plano Retail" at bounding box center [200, 95] width 286 height 26
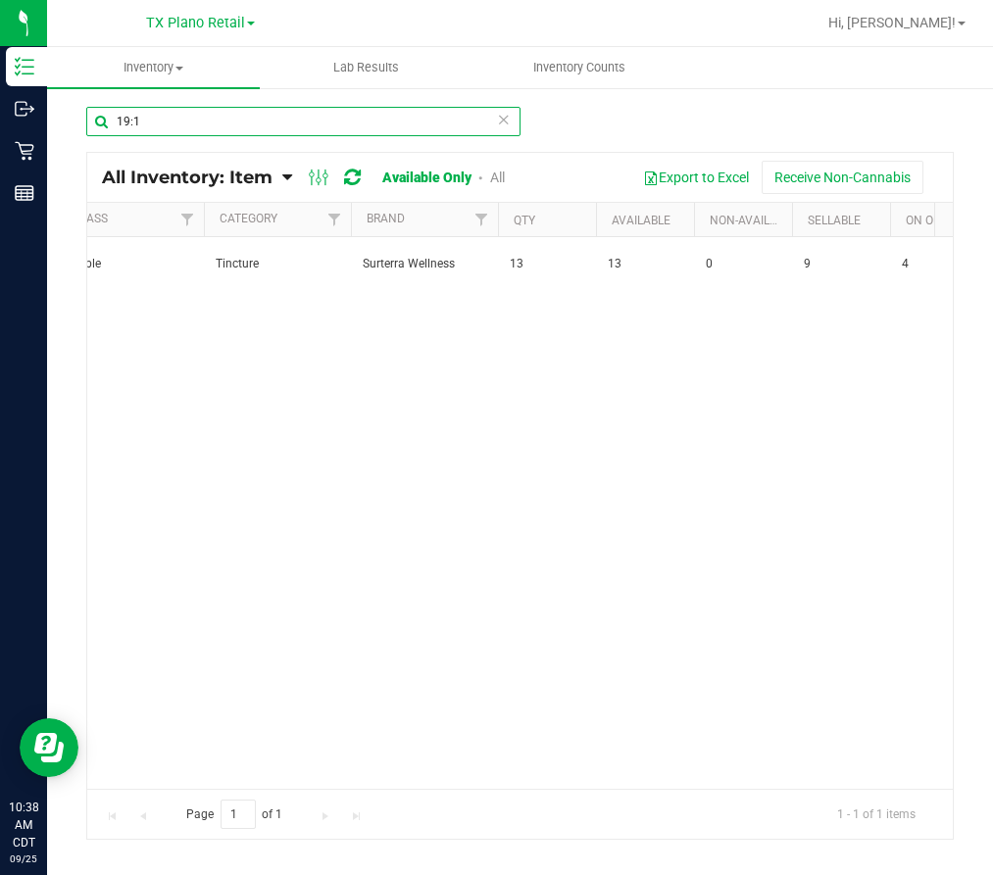
click at [219, 123] on input "19:1" at bounding box center [303, 121] width 434 height 29
click at [219, 122] on input "19:1" at bounding box center [303, 121] width 434 height 29
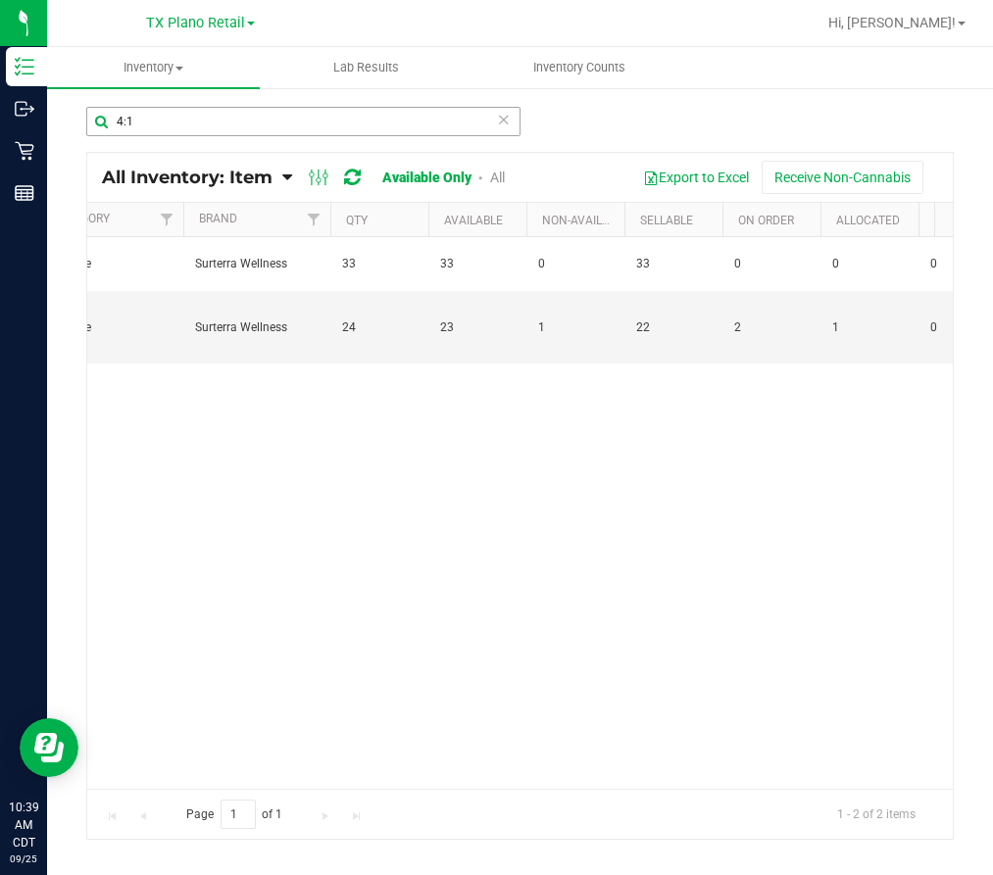
click at [180, 137] on div "4:1" at bounding box center [303, 129] width 434 height 45
click at [175, 126] on input "4:1" at bounding box center [303, 121] width 434 height 29
type input "4"
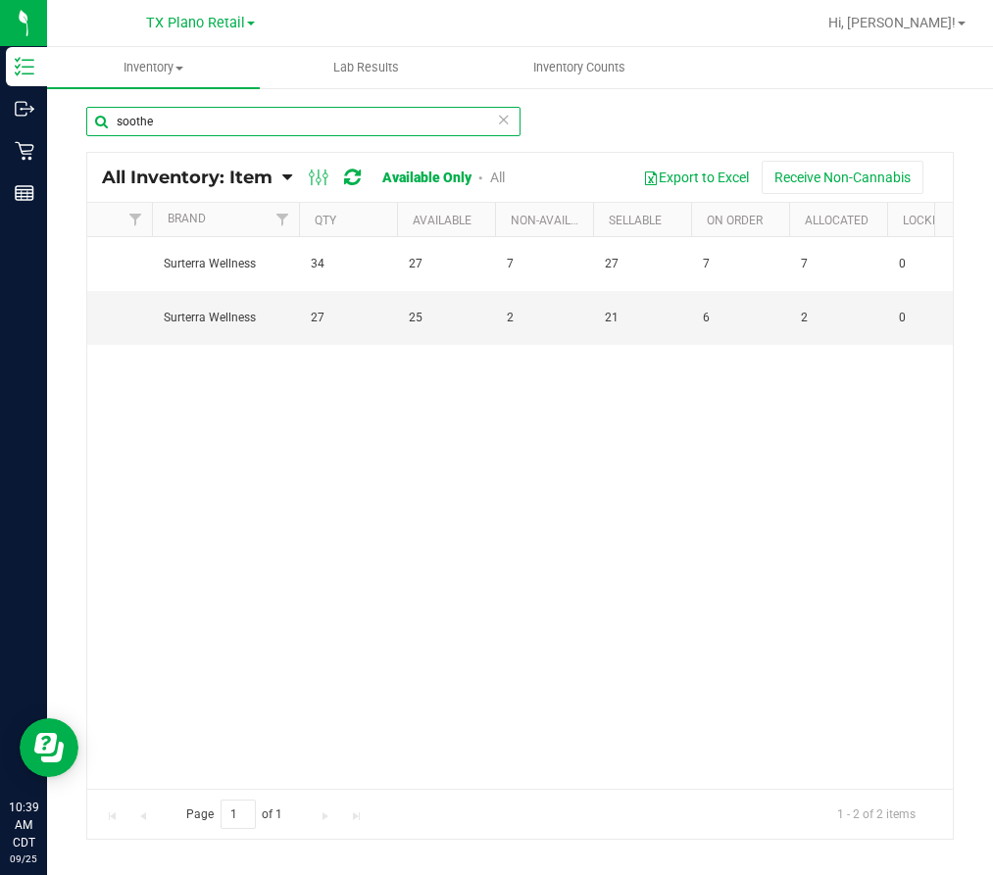
click at [226, 119] on input "soothe" at bounding box center [303, 121] width 434 height 29
click at [226, 120] on input "soothe" at bounding box center [303, 121] width 434 height 29
click at [225, 120] on input "soothe" at bounding box center [303, 121] width 434 height 29
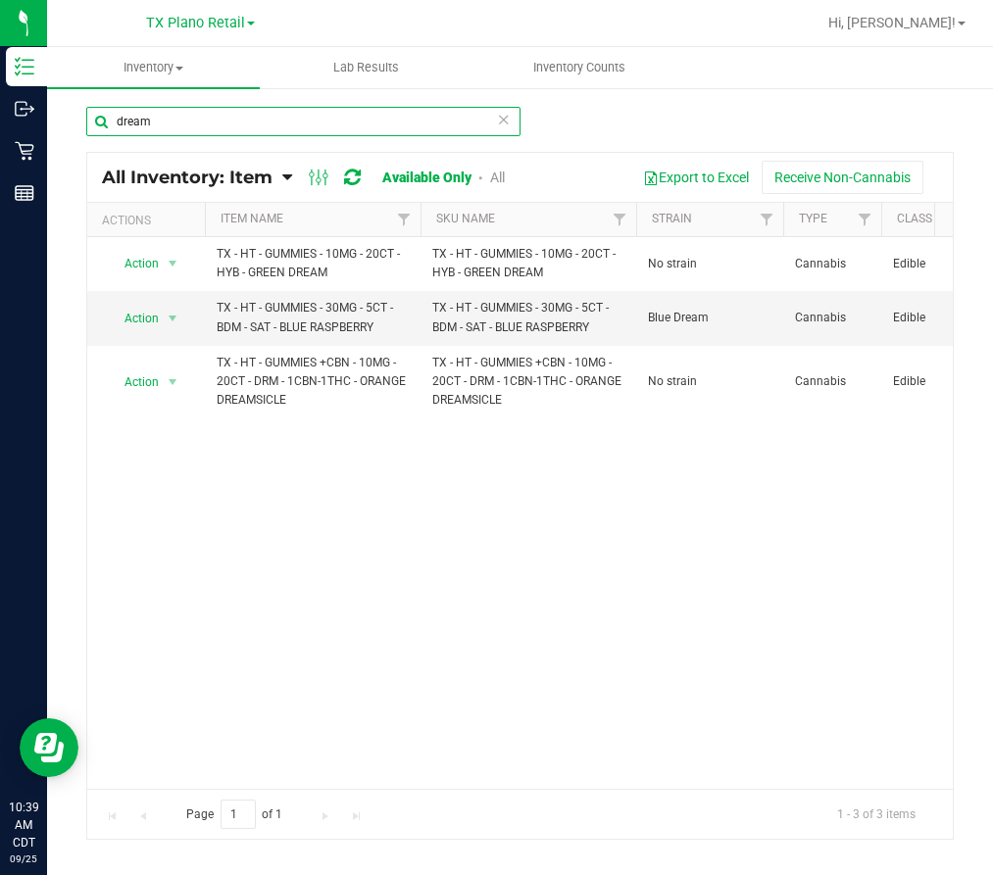
click at [304, 122] on input "dream" at bounding box center [303, 121] width 434 height 29
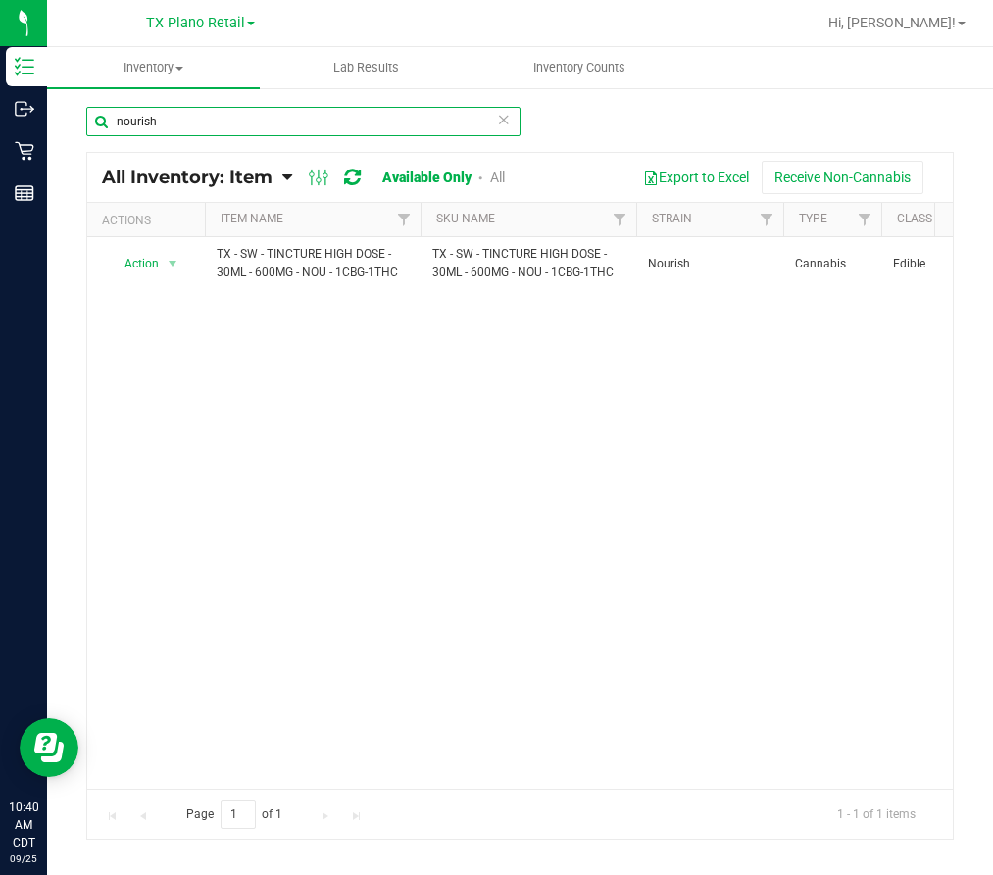
click at [168, 133] on input "nourish" at bounding box center [303, 121] width 434 height 29
click at [167, 129] on input "nourish" at bounding box center [303, 121] width 434 height 29
click at [225, 116] on input "pure" at bounding box center [303, 121] width 434 height 29
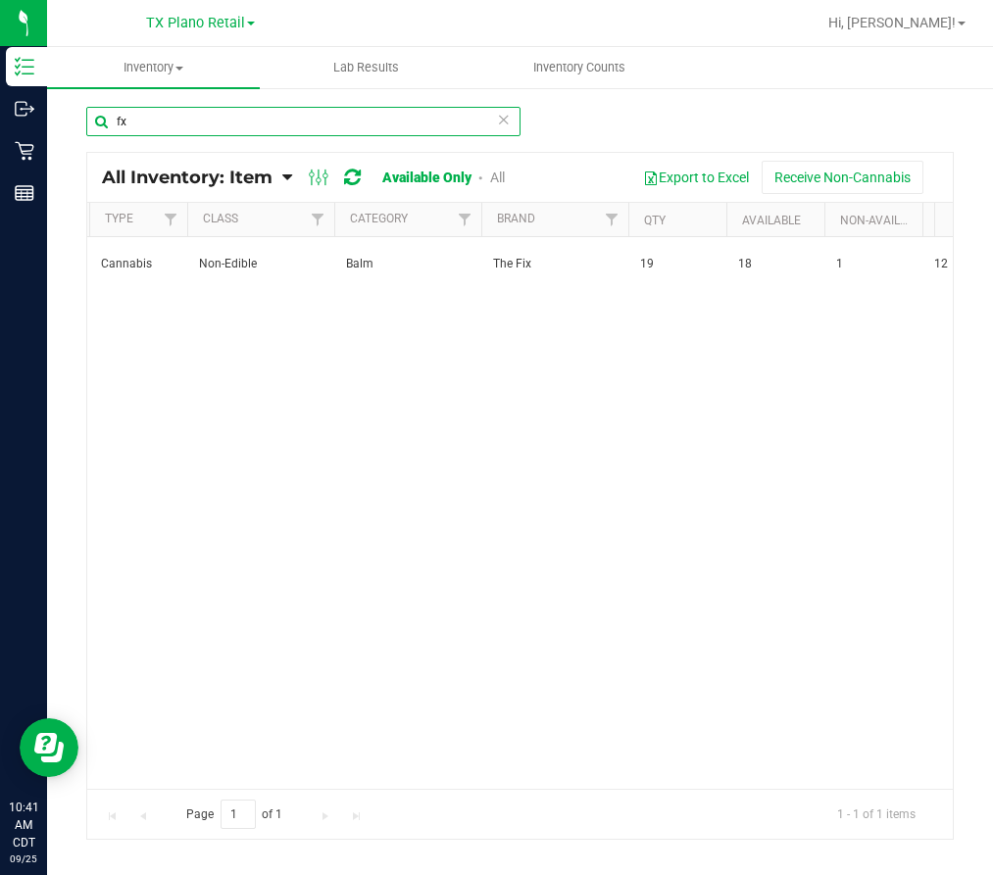
type input "f"
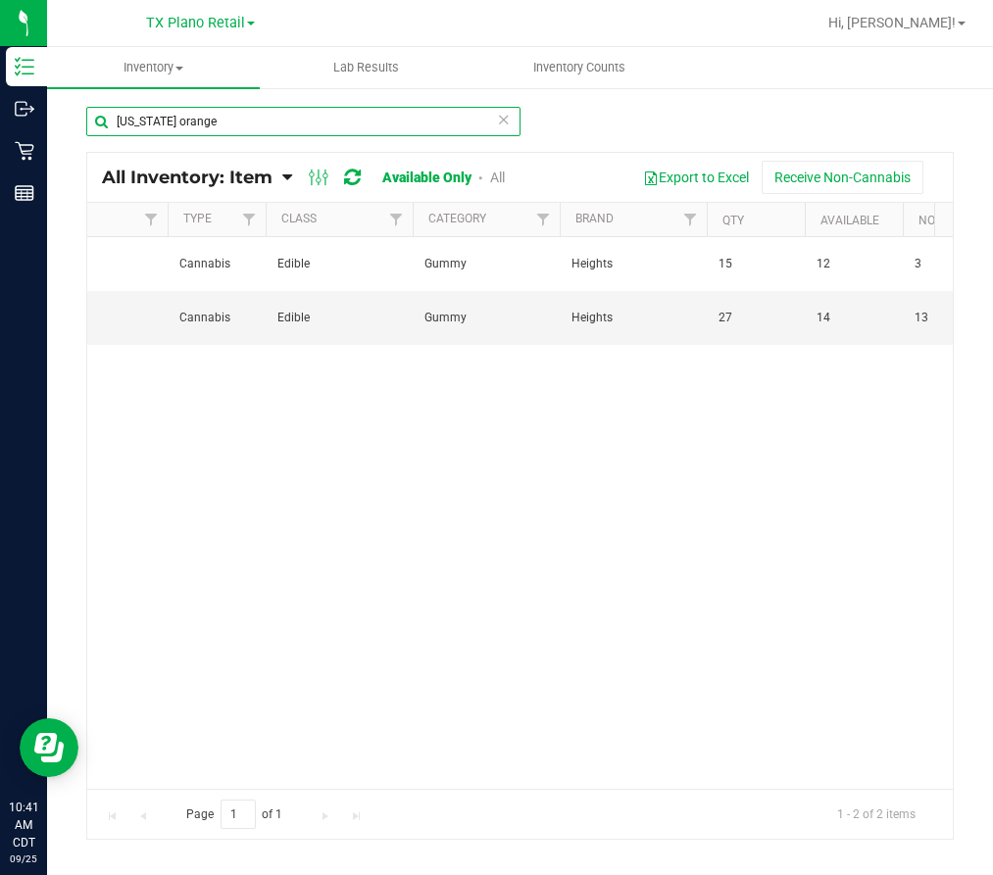
click at [260, 125] on input "[US_STATE] orange" at bounding box center [303, 121] width 434 height 29
click at [259, 125] on input "[US_STATE] orange" at bounding box center [303, 121] width 434 height 29
click at [259, 124] on input "[US_STATE] orange" at bounding box center [303, 121] width 434 height 29
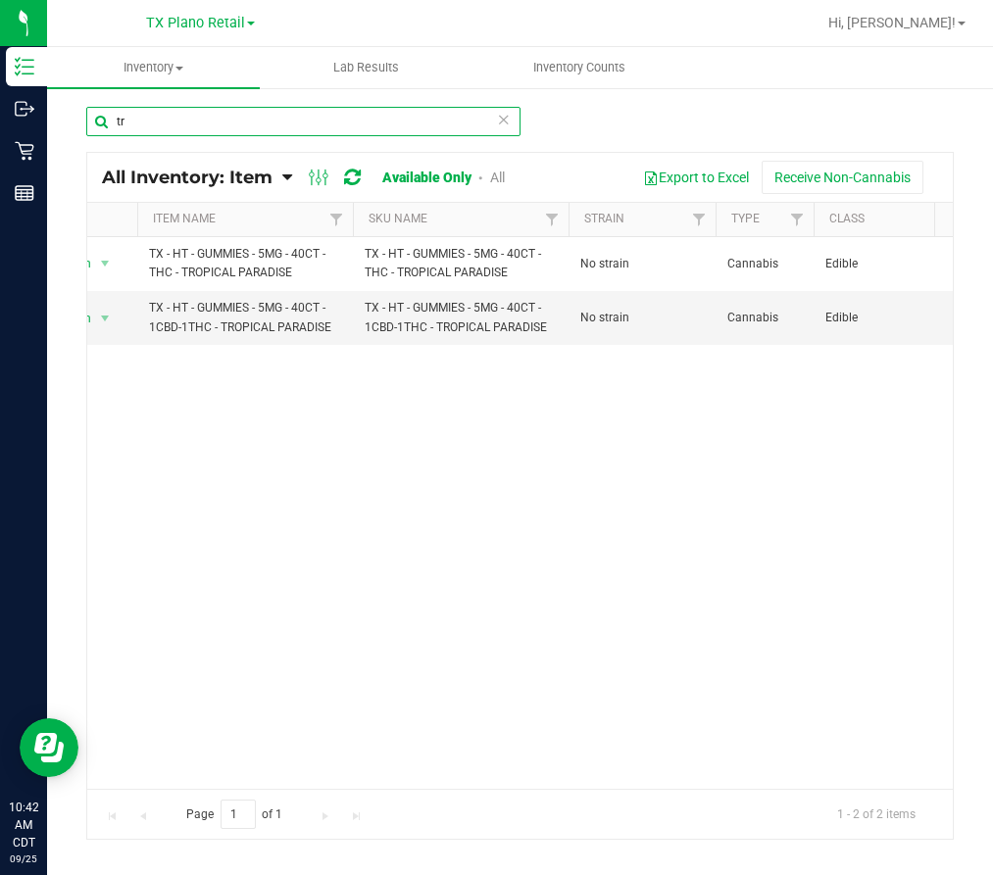
type input "t"
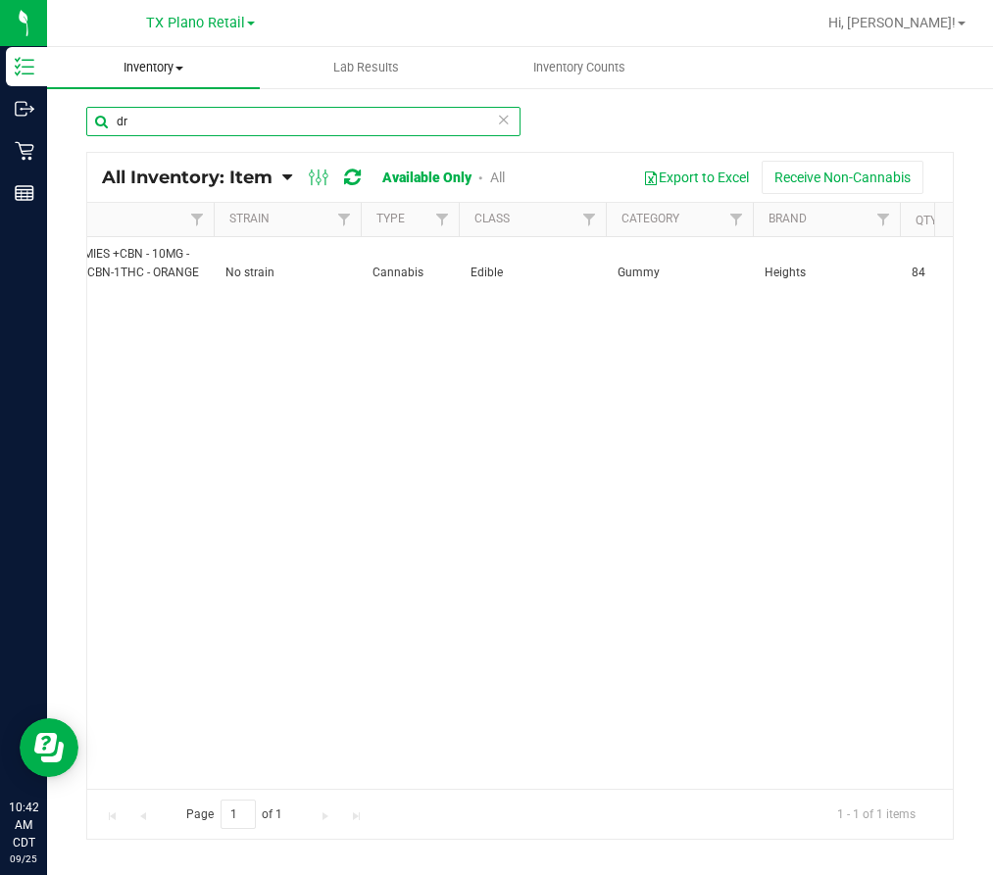
type input "d"
type input "s"
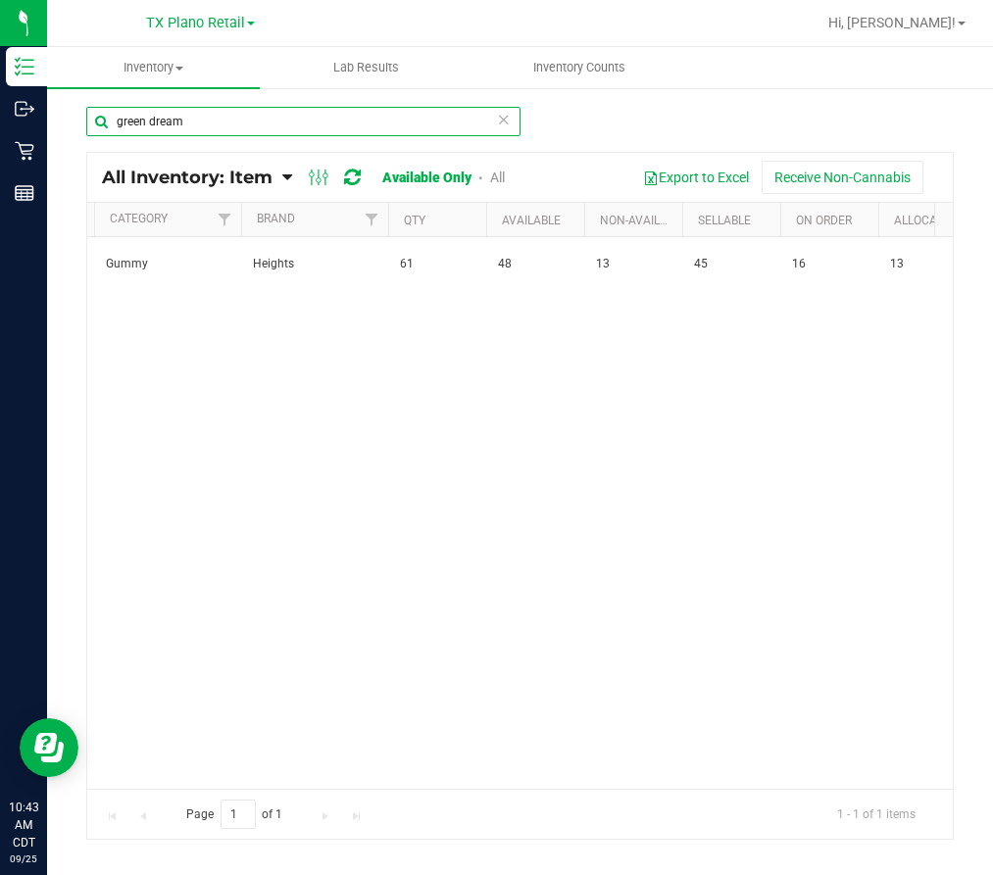
drag, startPoint x: 210, startPoint y: 121, endPoint x: 88, endPoint y: 143, distance: 123.6
click at [88, 143] on div "green dream" at bounding box center [303, 129] width 434 height 45
type input "s"
type input "w"
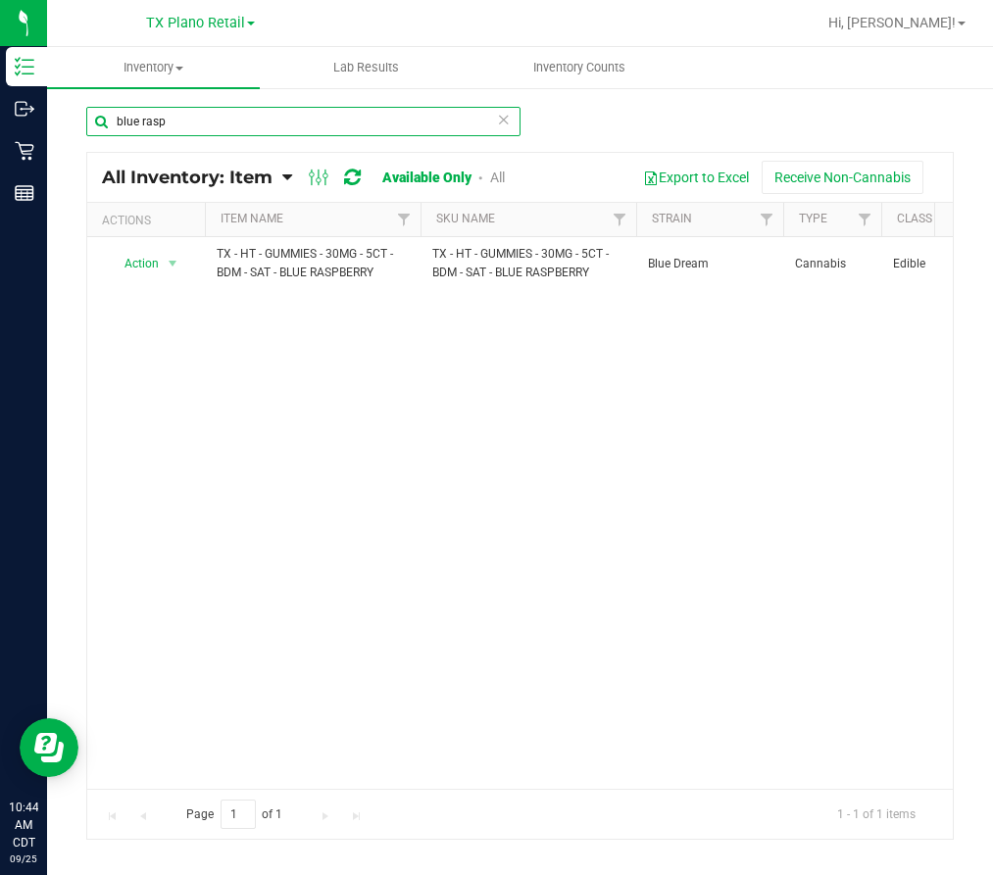
click at [184, 111] on input "blue rasp" at bounding box center [303, 121] width 434 height 29
click at [183, 111] on input "blue rasp" at bounding box center [303, 121] width 434 height 29
drag, startPoint x: 390, startPoint y: 115, endPoint x: -112, endPoint y: 151, distance: 503.0
click at [0, 151] on html "Inventory Outbound Retail Reports 10:45 AM CDT [DATE] 09/25 [GEOGRAPHIC_DATA] P…" at bounding box center [496, 437] width 993 height 875
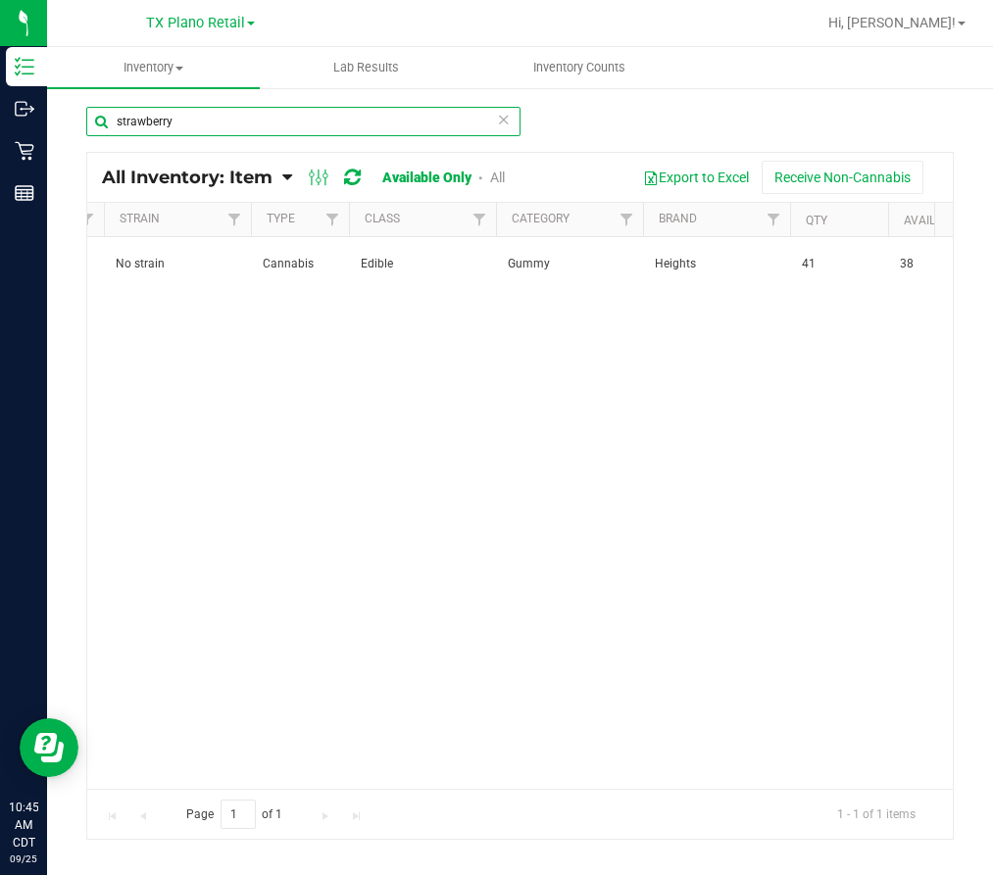
scroll to position [0, 548]
type input "strawberry"
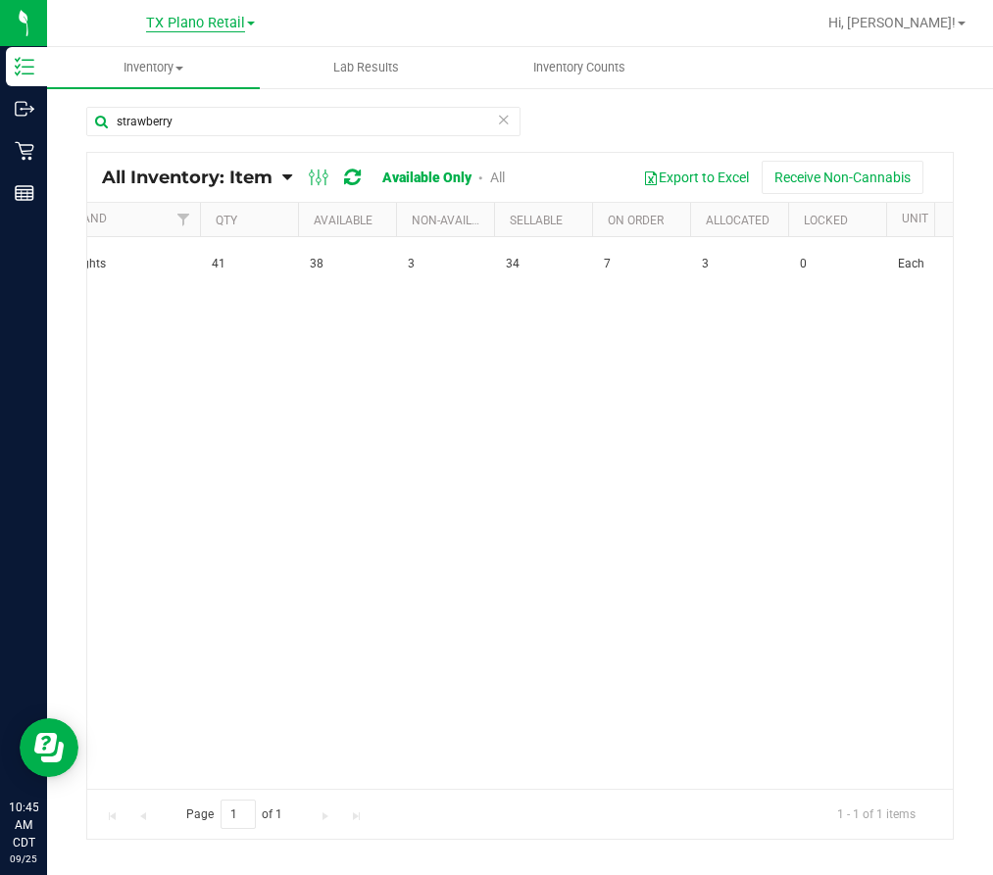
click at [181, 17] on span "TX Plano Retail" at bounding box center [195, 24] width 99 height 18
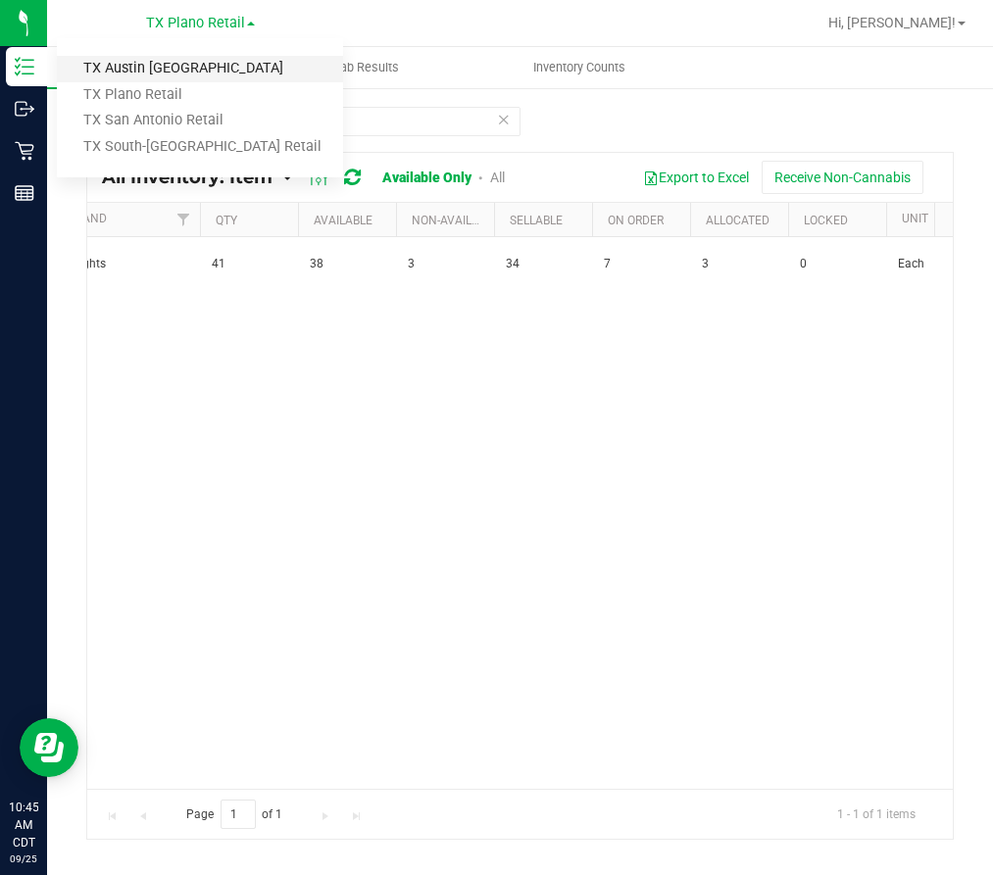
click at [173, 79] on link "TX Austin [GEOGRAPHIC_DATA]" at bounding box center [200, 69] width 286 height 26
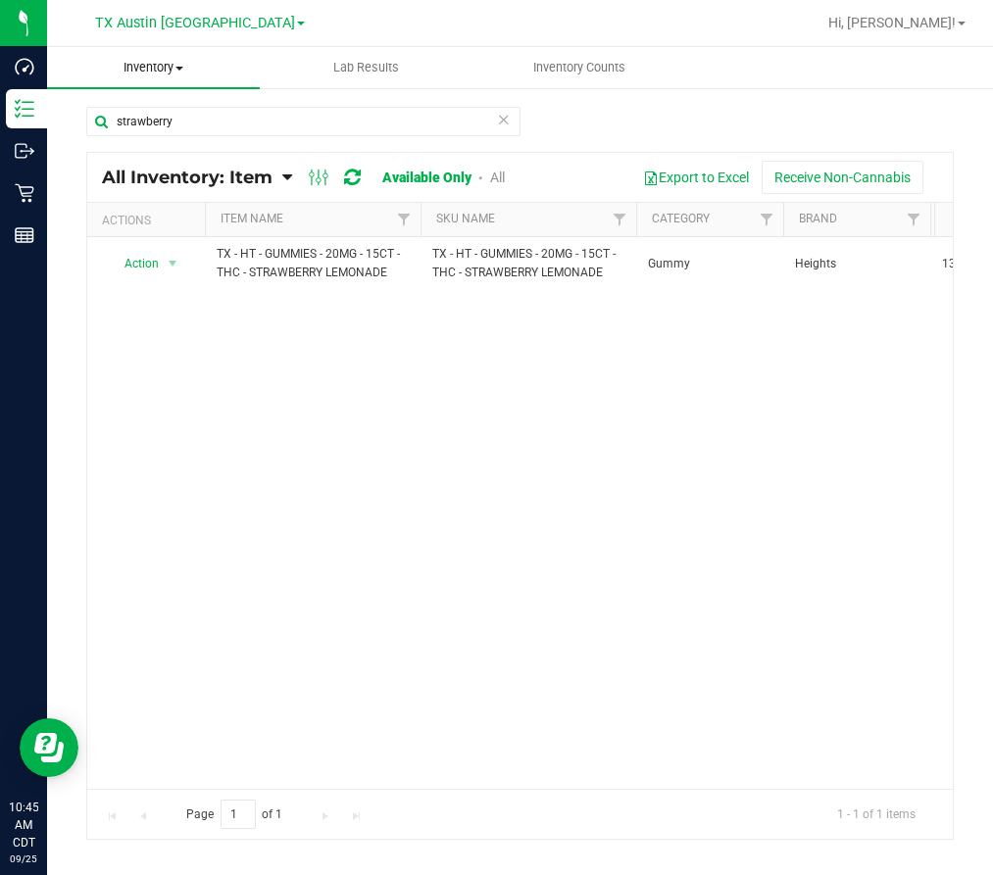
click at [142, 74] on span "Inventory" at bounding box center [153, 68] width 213 height 18
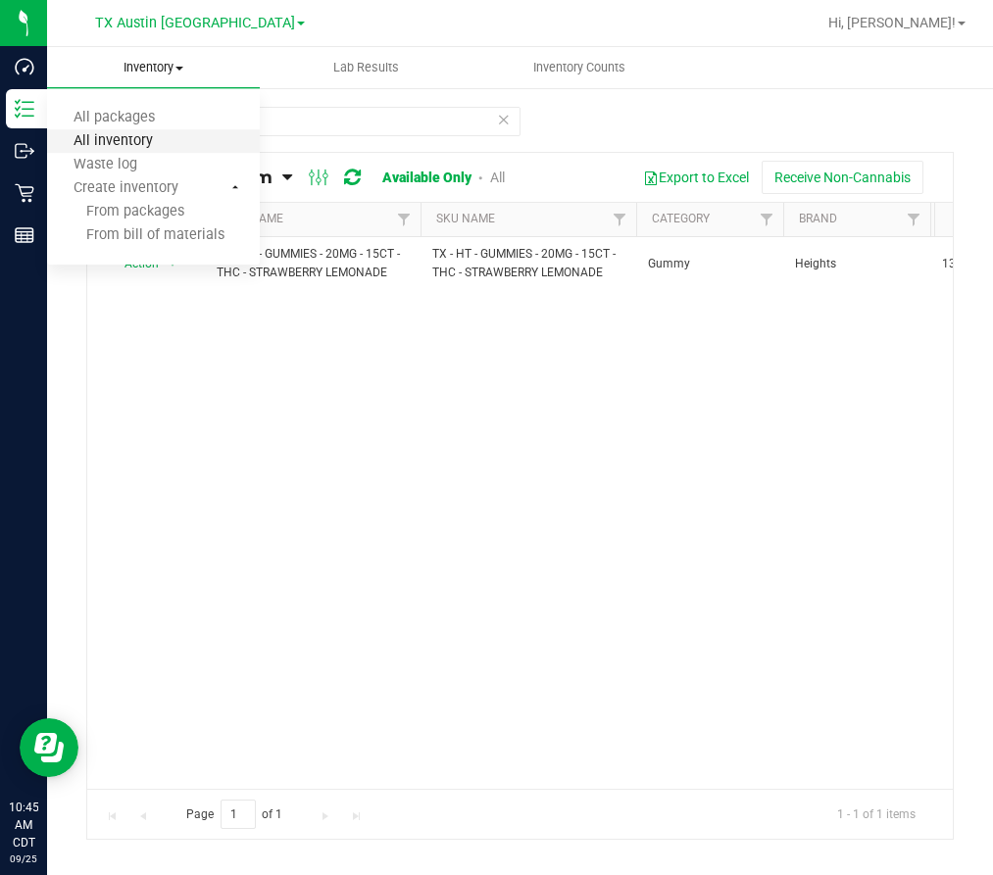
click at [110, 138] on span "All inventory" at bounding box center [113, 141] width 132 height 17
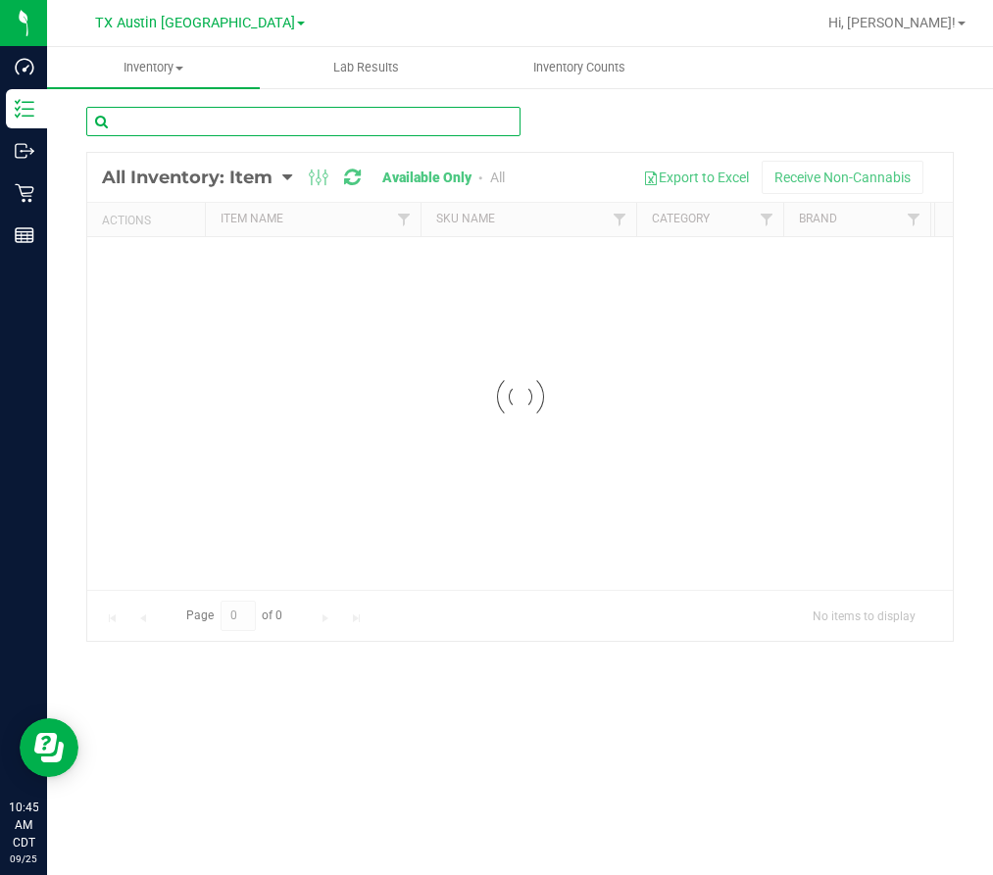
click at [287, 123] on input "text" at bounding box center [303, 121] width 434 height 29
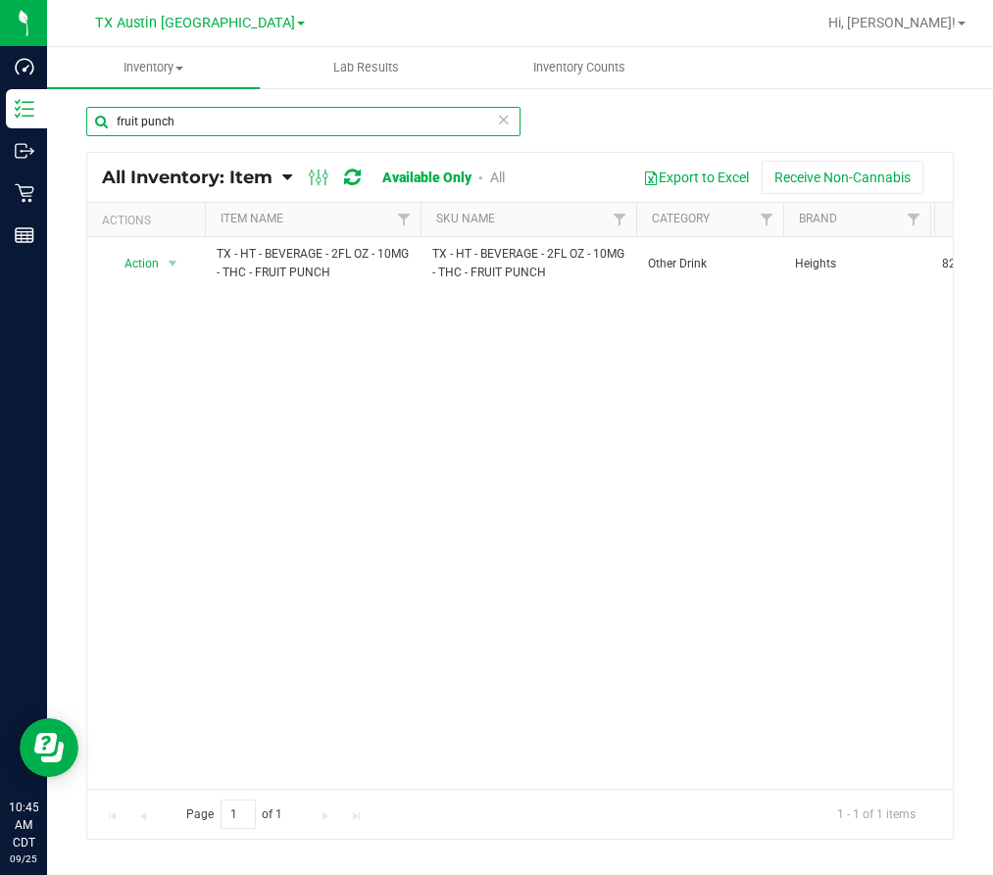
type input "fruit punch"
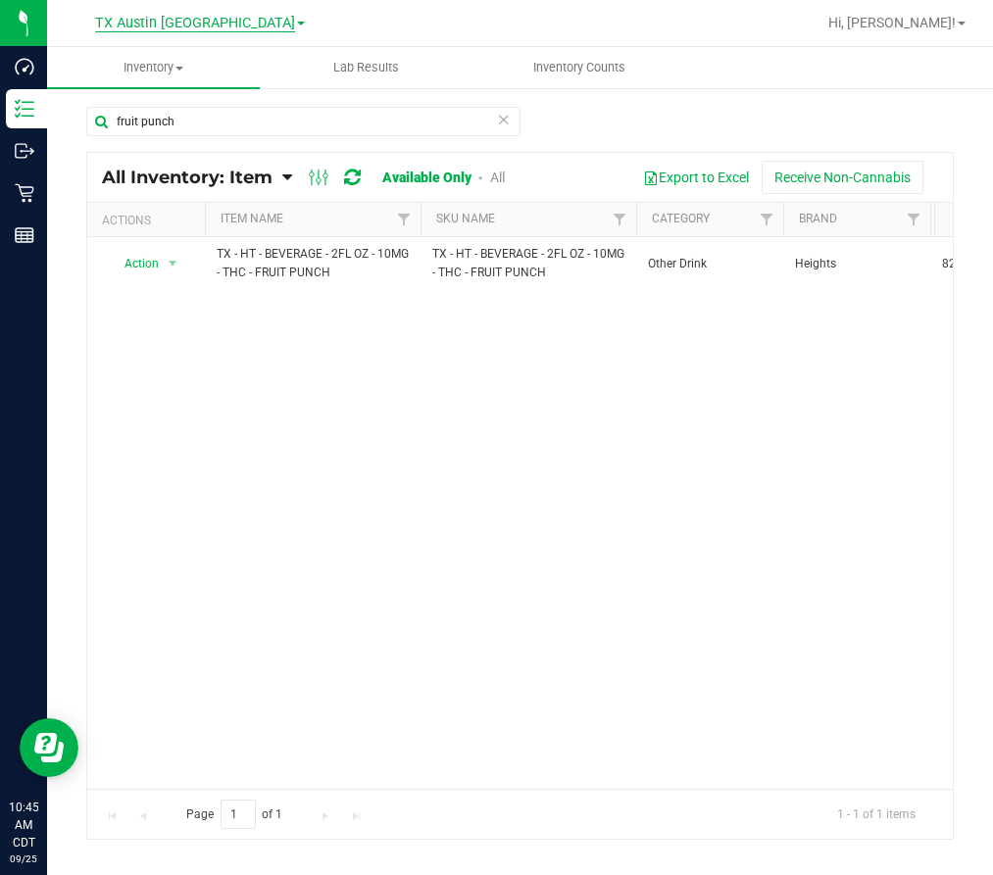
click at [217, 16] on span "TX Austin [GEOGRAPHIC_DATA]" at bounding box center [195, 24] width 200 height 18
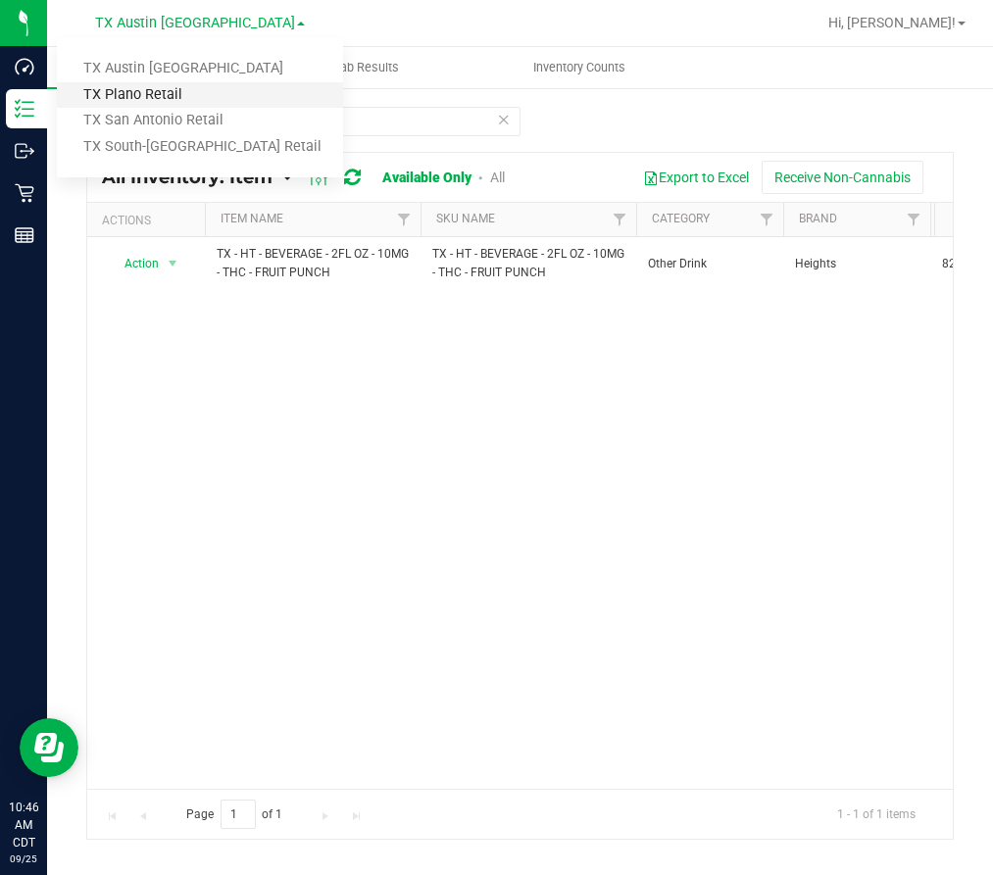
click at [182, 91] on link "TX Plano Retail" at bounding box center [200, 95] width 286 height 26
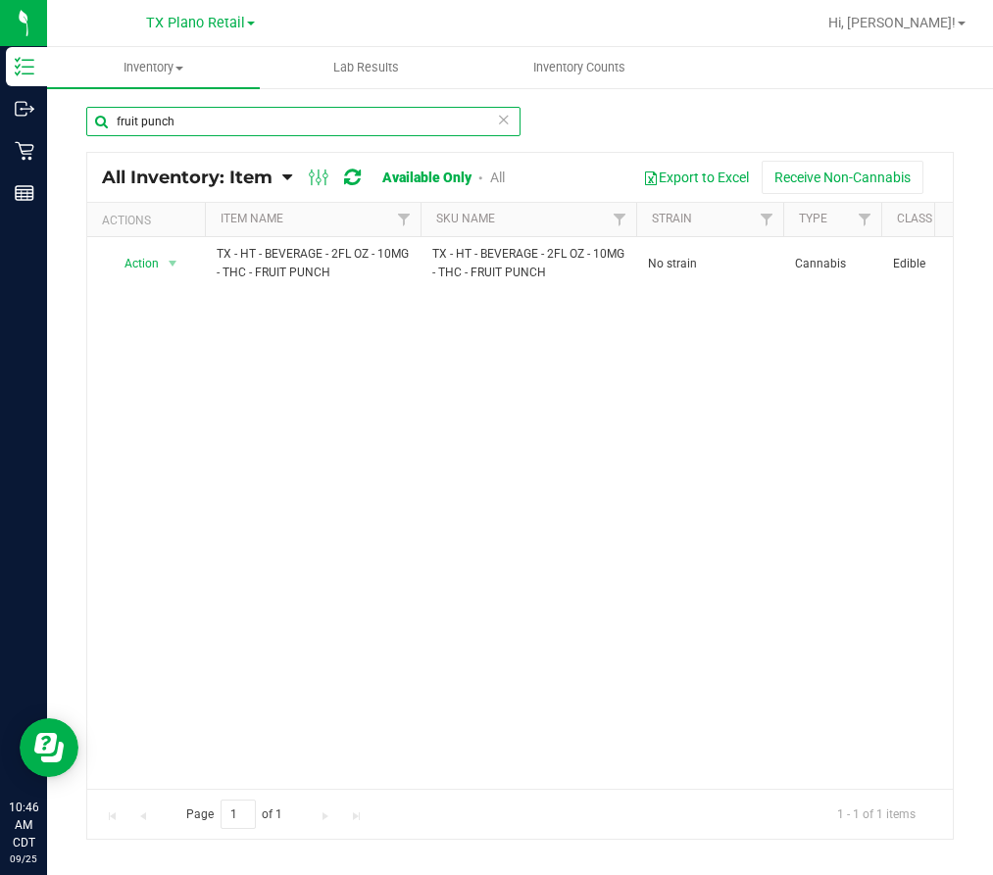
click at [188, 124] on input "fruit punch" at bounding box center [303, 121] width 434 height 29
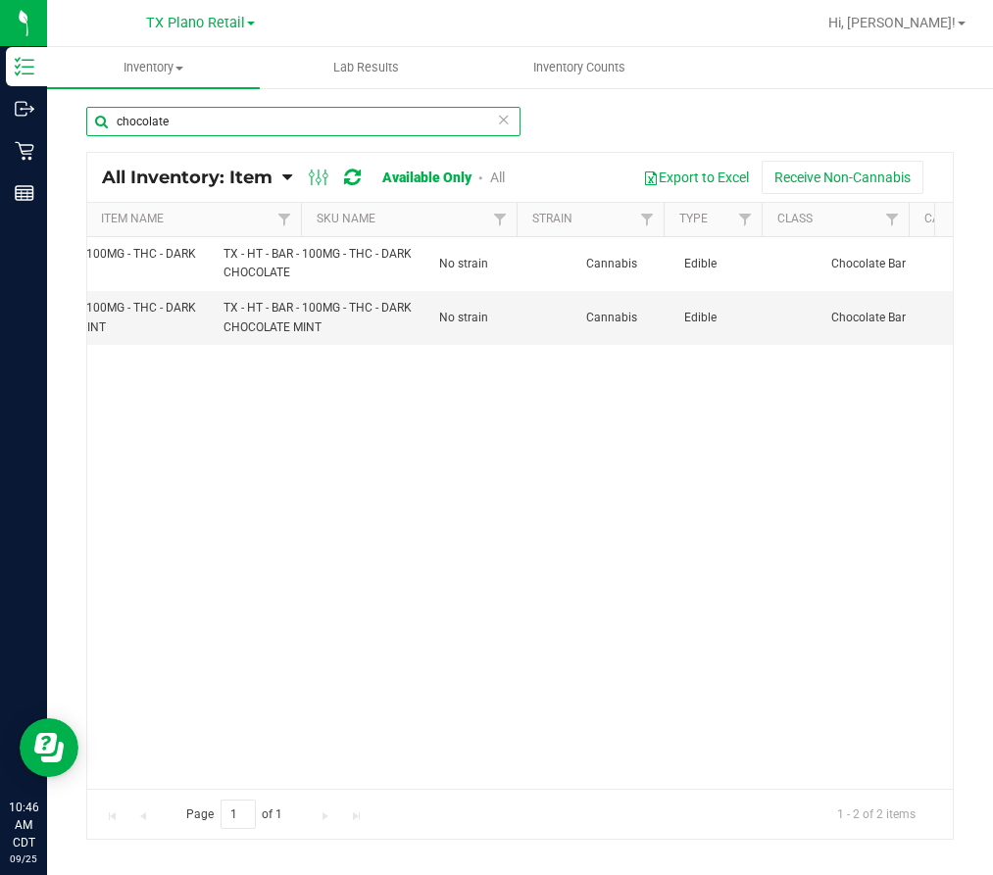
scroll to position [0, 209]
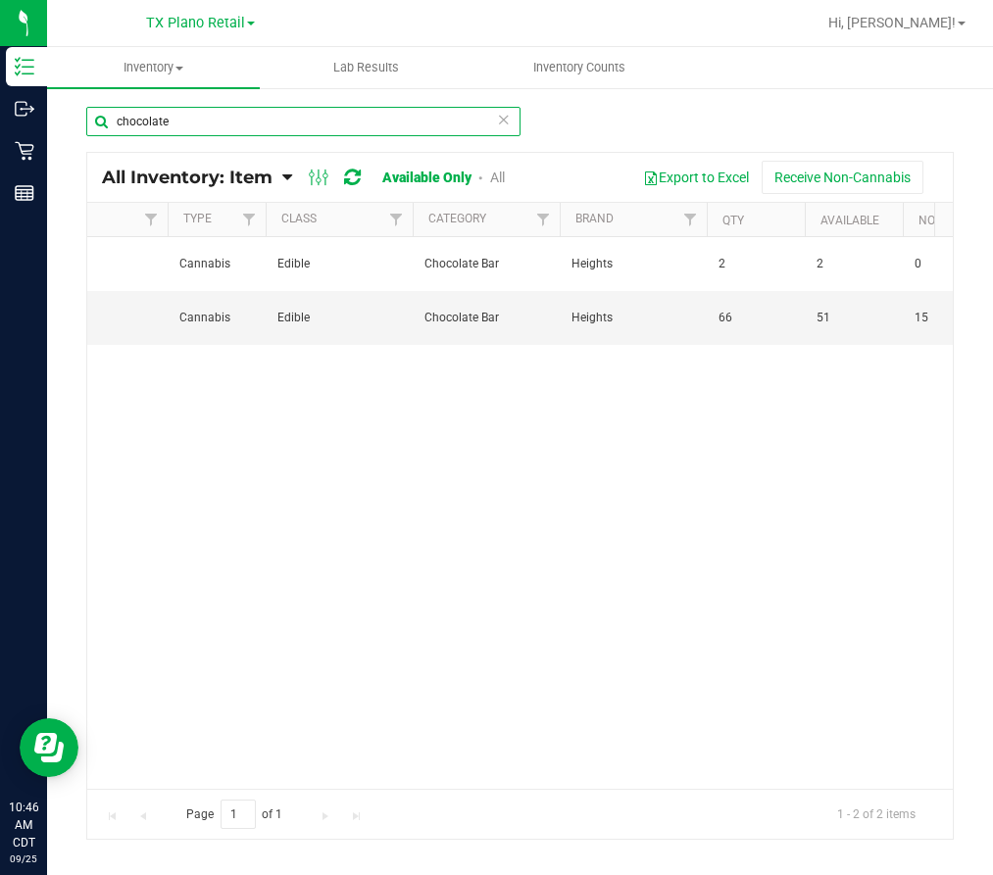
click at [224, 133] on input "chocolate" at bounding box center [303, 121] width 434 height 29
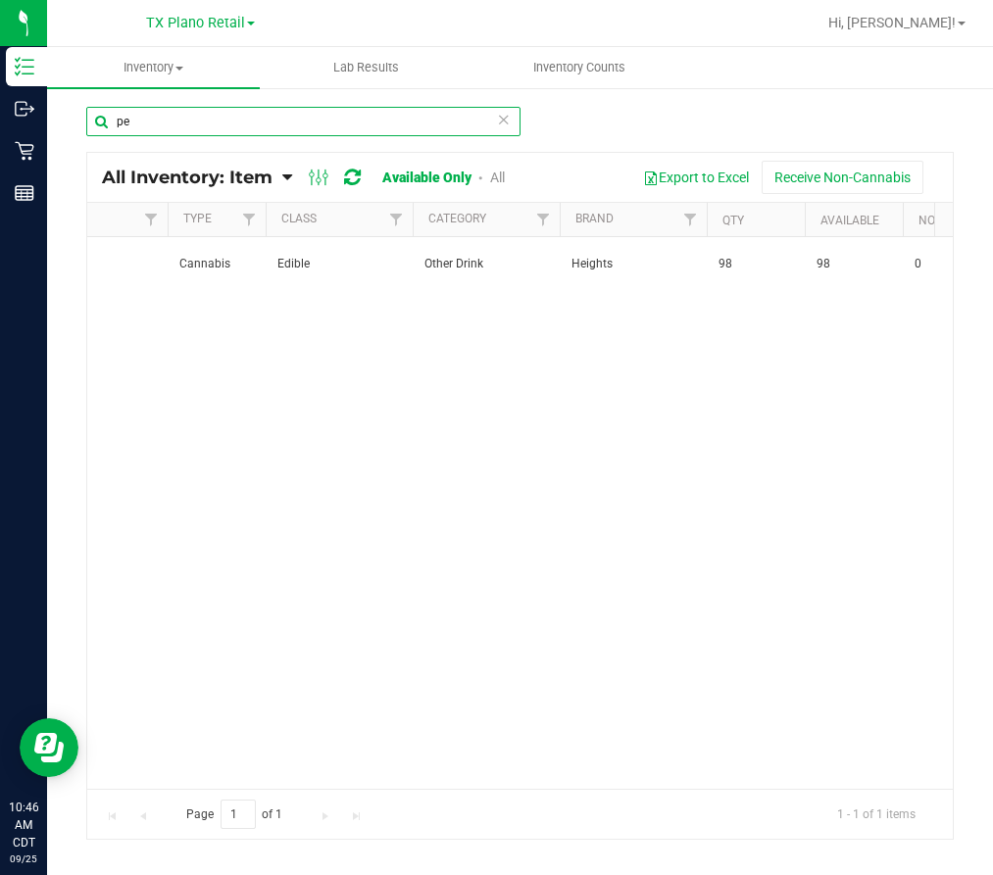
type input "p"
drag, startPoint x: 210, startPoint y: 126, endPoint x: 68, endPoint y: 145, distance: 143.3
click at [67, 145] on div "fruit punch All Inventory: Item Item Summary Item (default) Item by Strain Item…" at bounding box center [520, 392] width 946 height 612
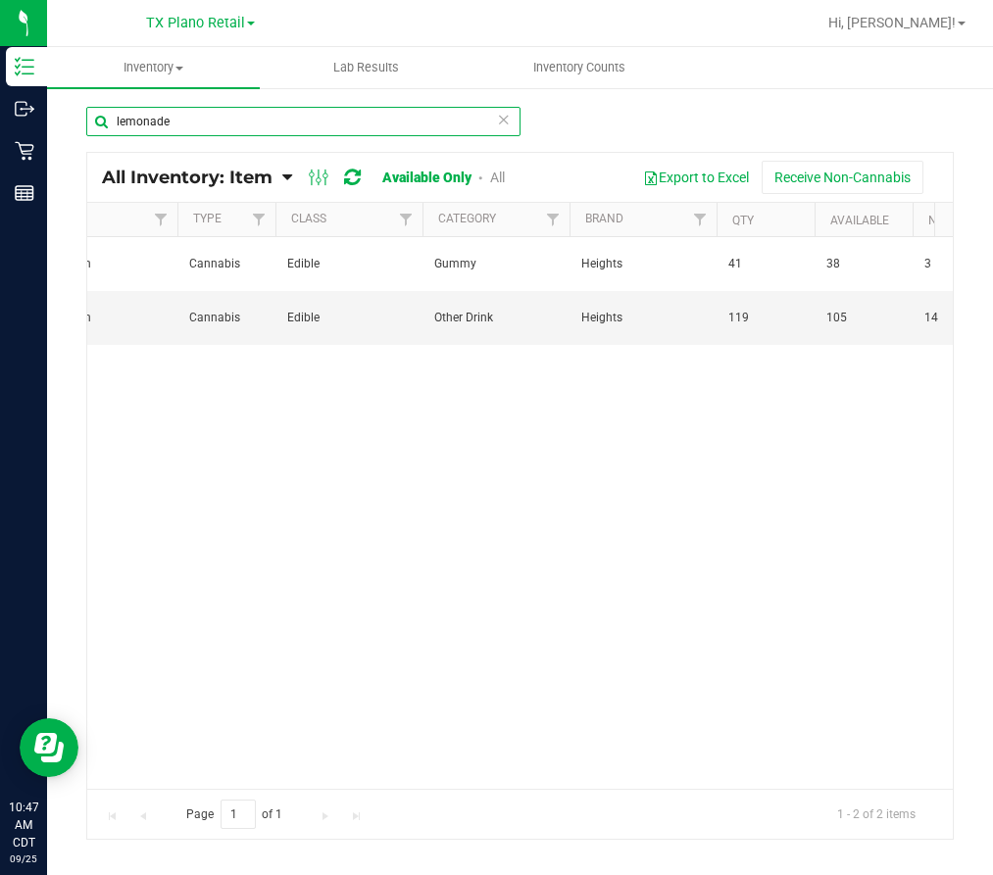
drag, startPoint x: 187, startPoint y: 121, endPoint x: 90, endPoint y: 121, distance: 97.0
click at [90, 121] on input "lemonade" at bounding box center [303, 121] width 434 height 29
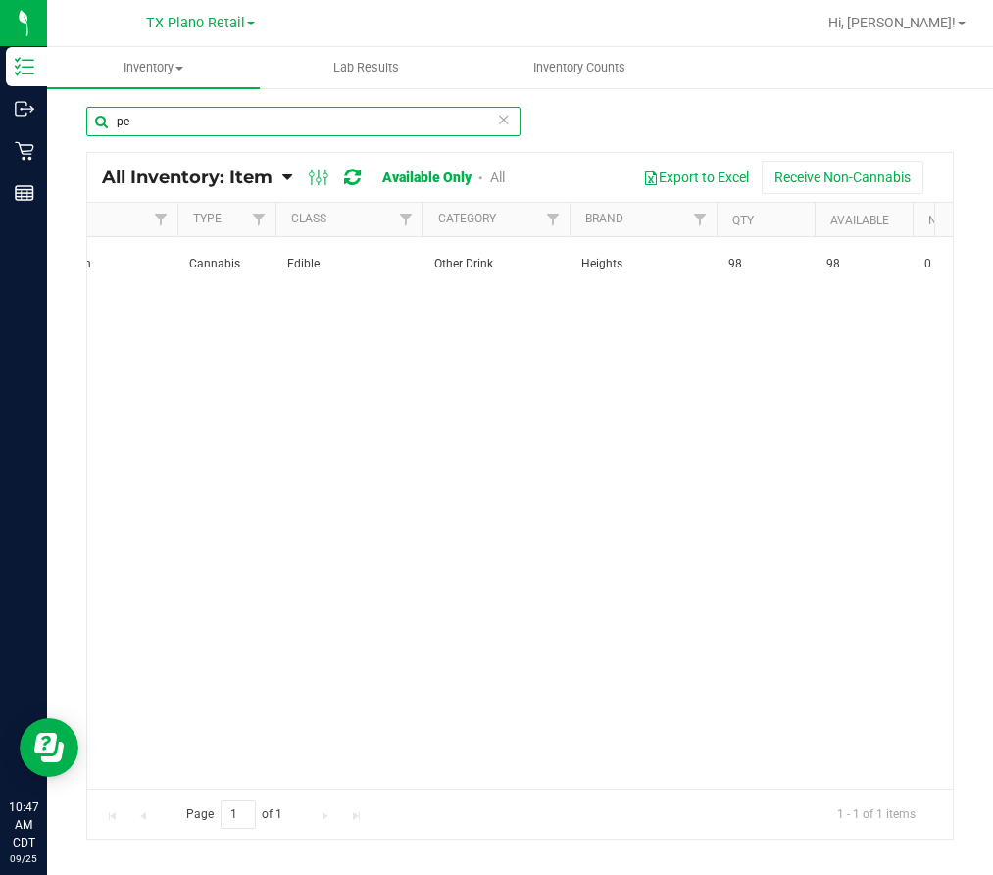
type input "p"
click at [235, 122] on input "liquid rest" at bounding box center [303, 121] width 434 height 29
type input "liquid rest"
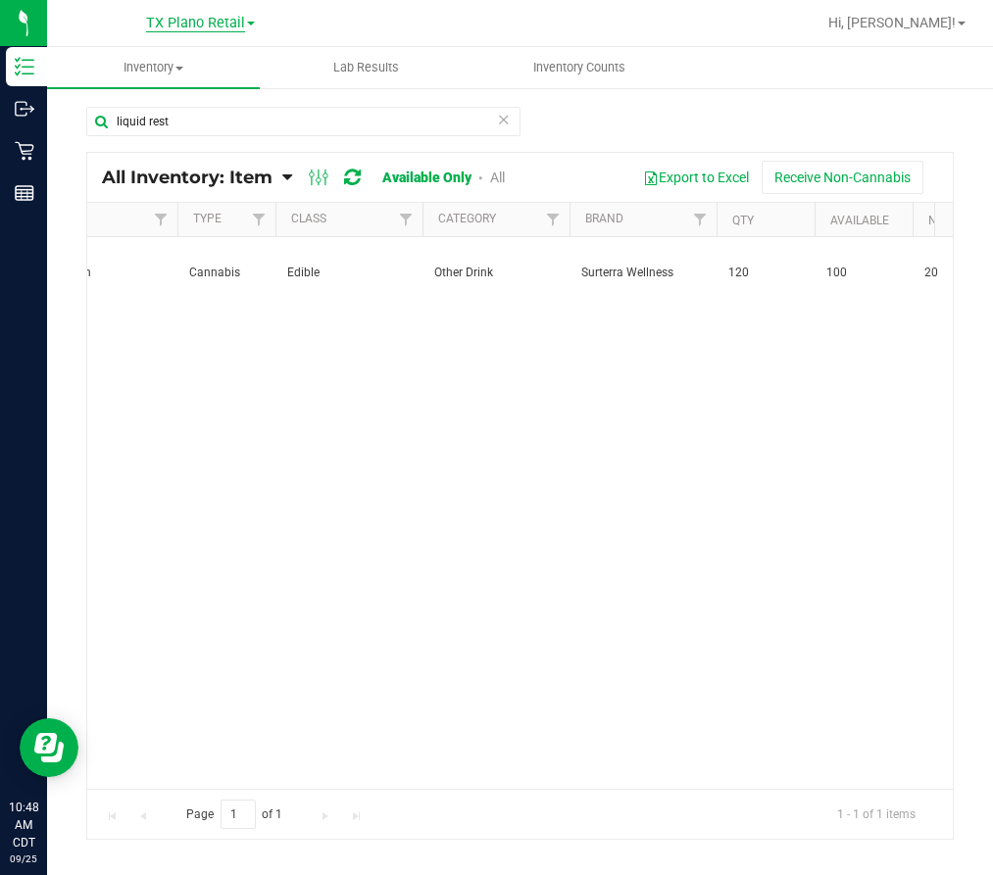
click at [219, 12] on div "[GEOGRAPHIC_DATA] Plano Retail [GEOGRAPHIC_DATA] [GEOGRAPHIC_DATA] [GEOGRAPHIC_…" at bounding box center [200, 23] width 286 height 30
click at [219, 19] on span "TX Plano Retail" at bounding box center [195, 24] width 99 height 18
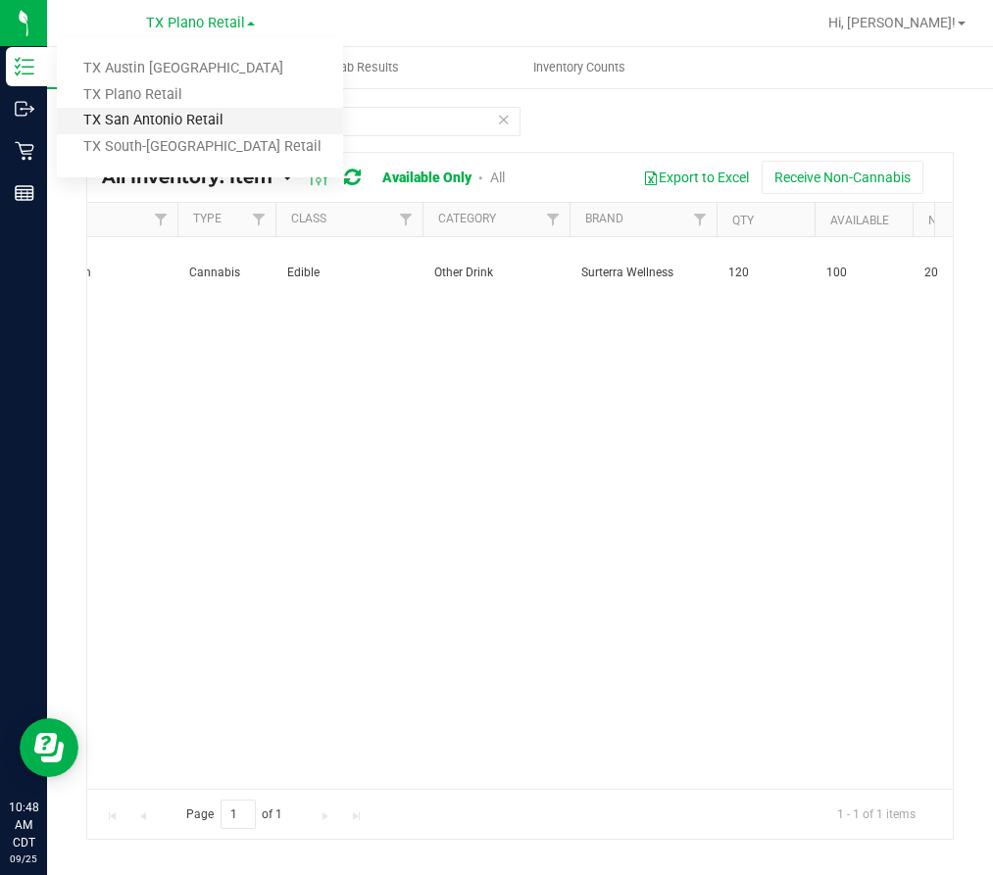
click at [165, 125] on link "TX San Antonio Retail" at bounding box center [200, 121] width 286 height 26
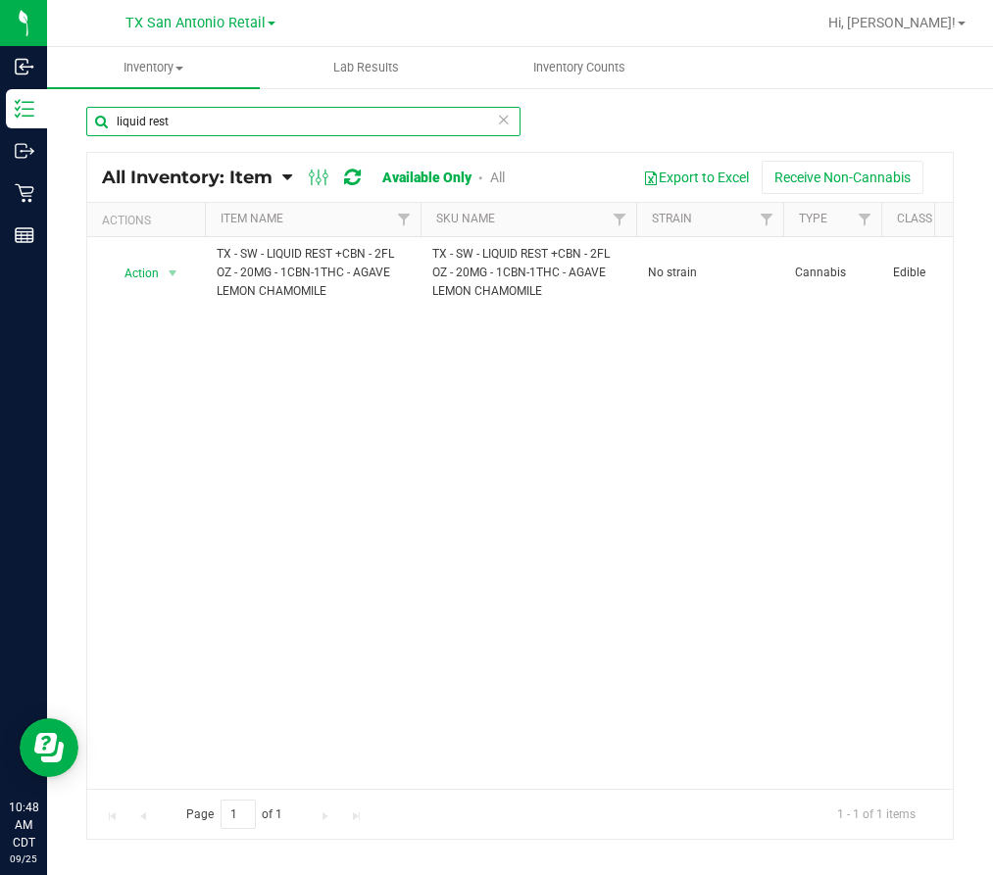
click at [193, 122] on input "liquid rest" at bounding box center [303, 121] width 434 height 29
drag, startPoint x: 196, startPoint y: 118, endPoint x: 71, endPoint y: 86, distance: 129.3
click at [51, 111] on div "liquid rest All Inventory: Item Item Summary Item (default) Item by Strain Item…" at bounding box center [520, 392] width 946 height 612
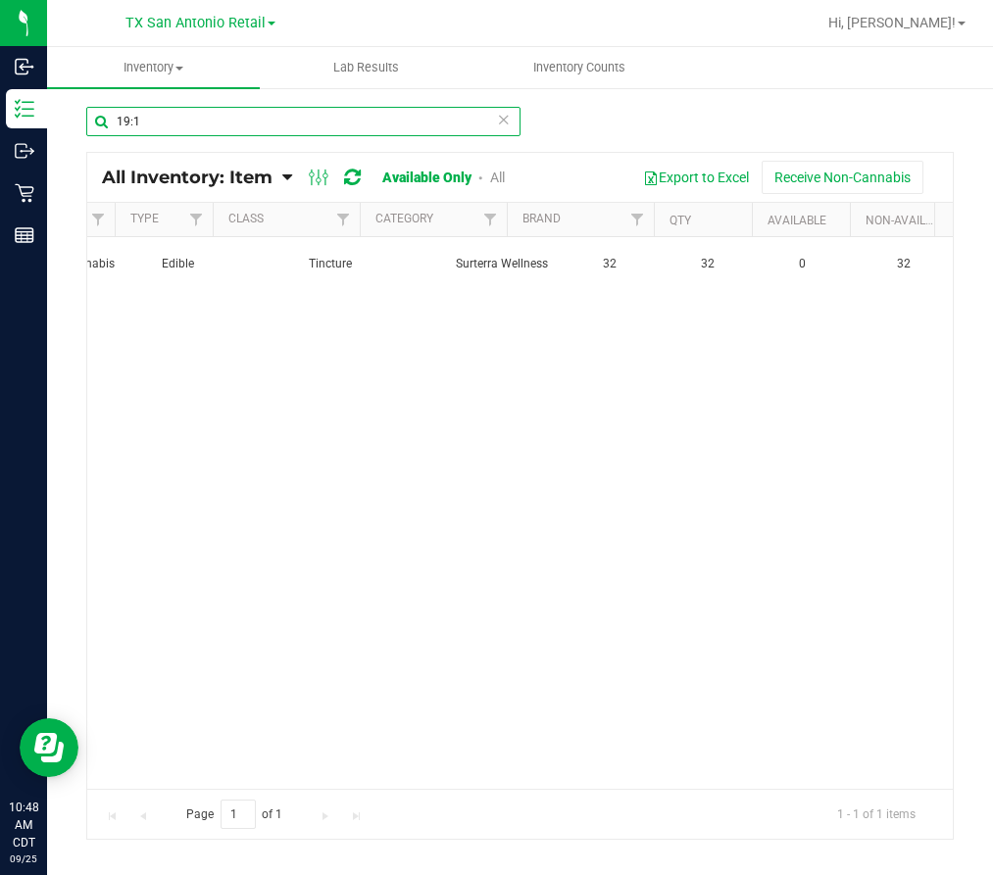
scroll to position [0, 731]
click at [177, 117] on input "19:1" at bounding box center [303, 121] width 434 height 29
type input "1"
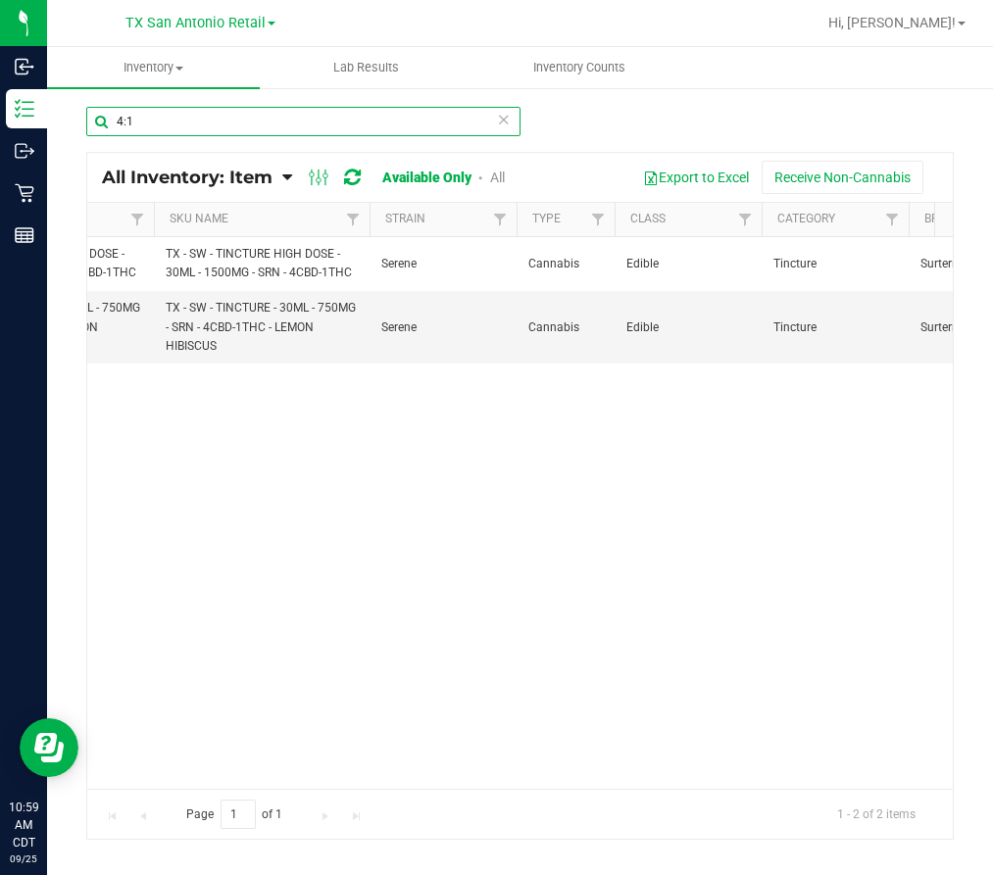
scroll to position [0, 276]
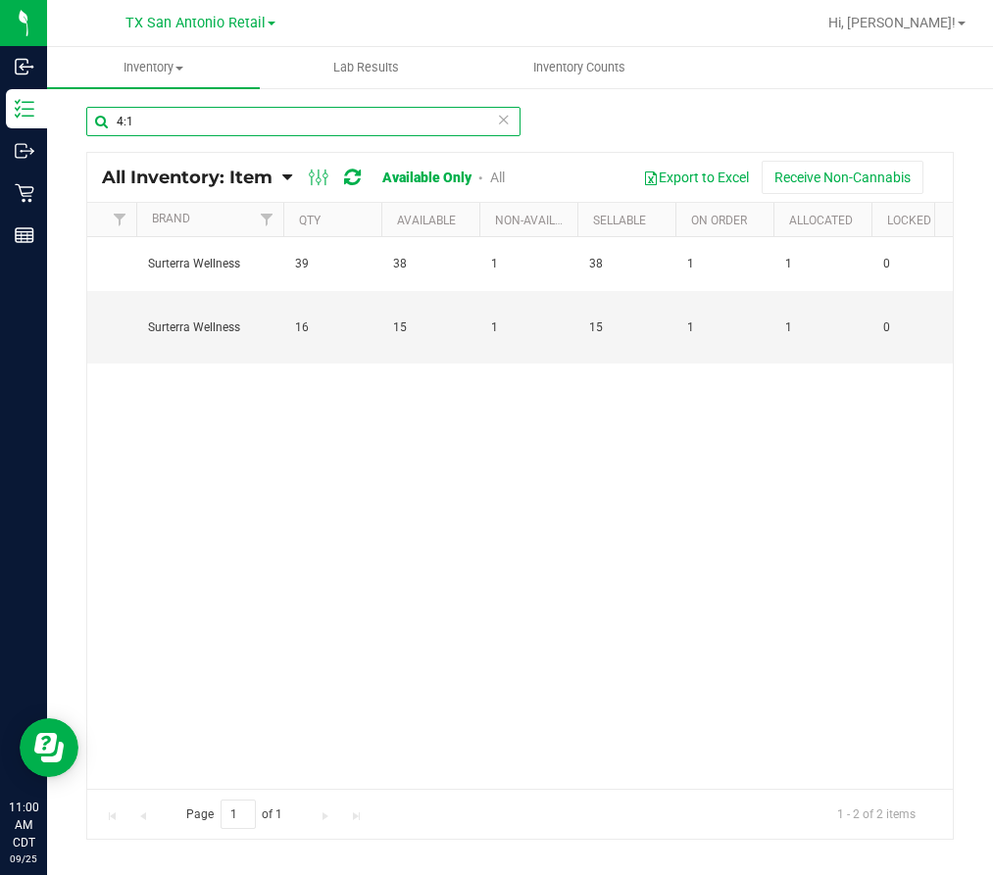
click at [168, 113] on input "4:1" at bounding box center [303, 121] width 434 height 29
click at [165, 118] on input "4:1" at bounding box center [303, 121] width 434 height 29
type input "4"
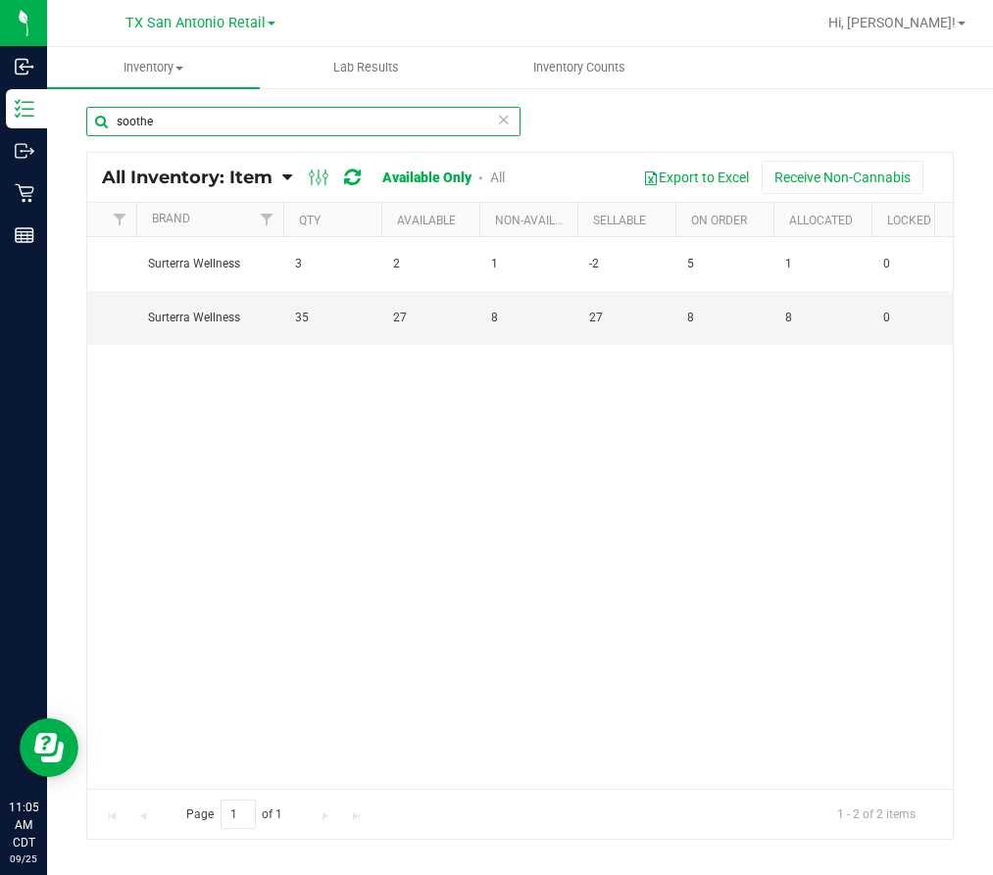
type input "soothe"
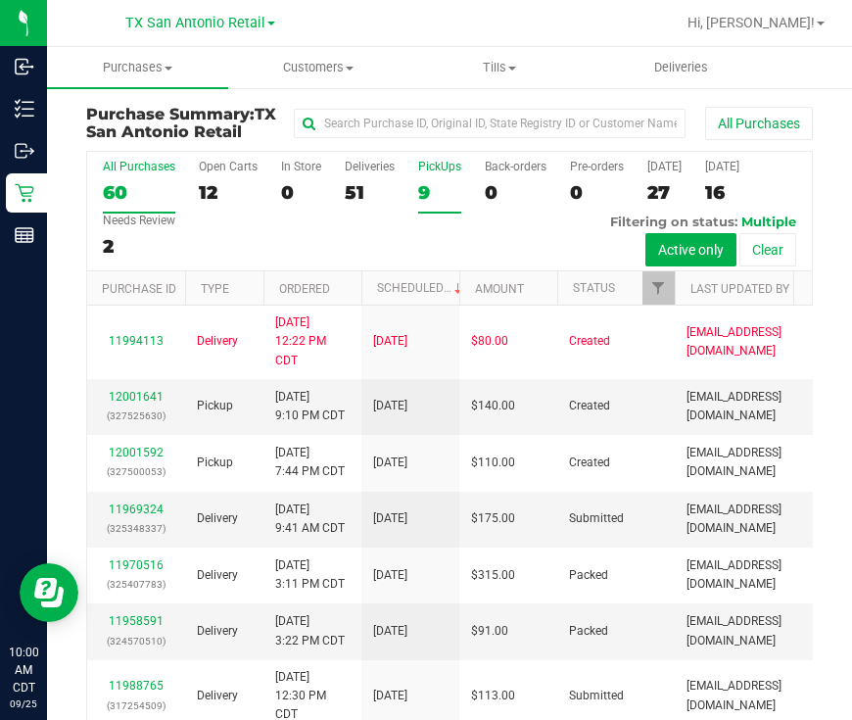
click at [421, 199] on div "9" at bounding box center [439, 192] width 43 height 23
click at [0, 0] on input "PickUps 9" at bounding box center [0, 0] width 0 height 0
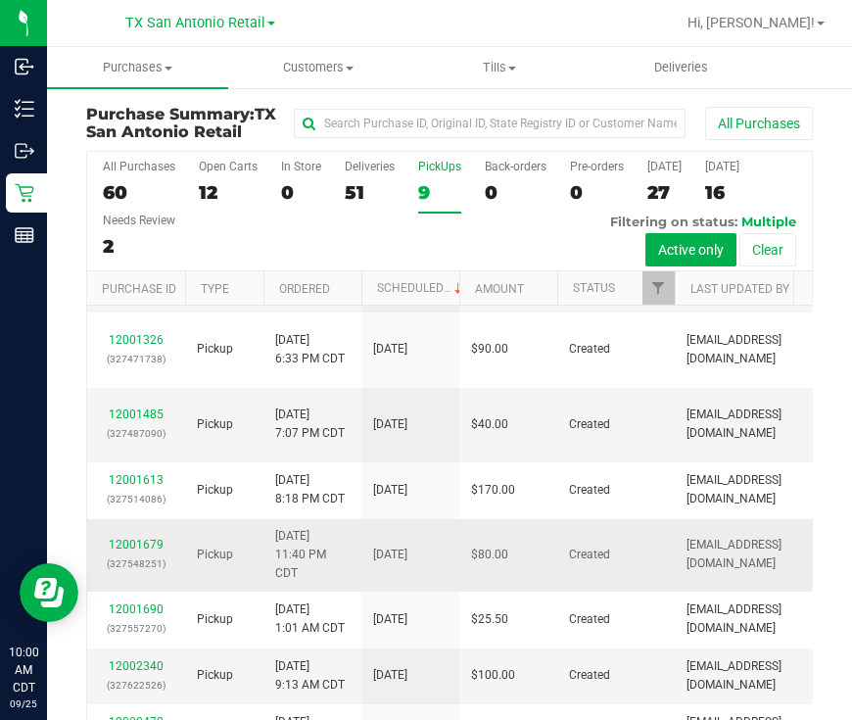
scroll to position [111, 0]
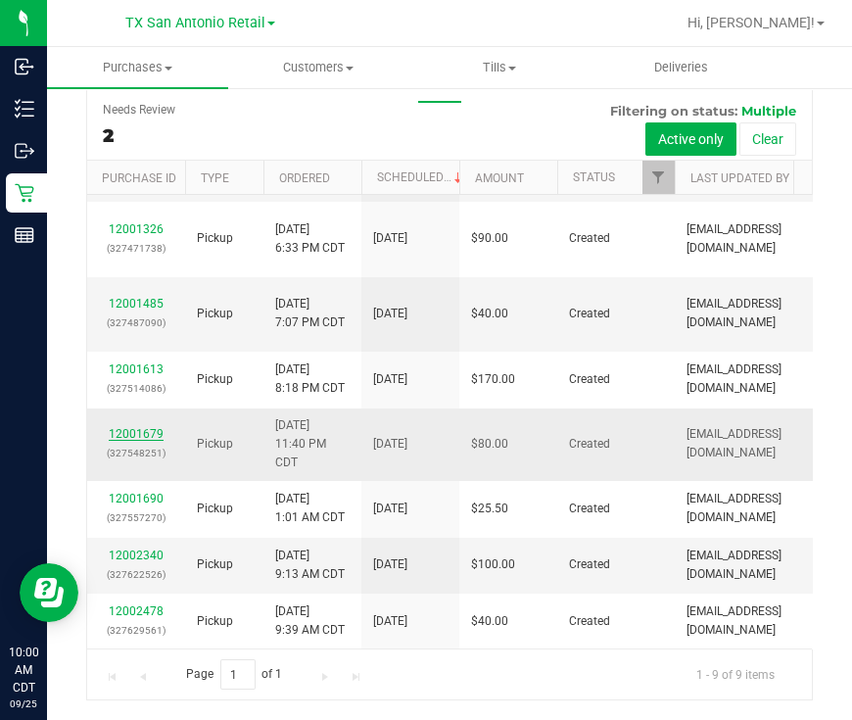
click at [154, 428] on link "12001679" at bounding box center [136, 434] width 55 height 14
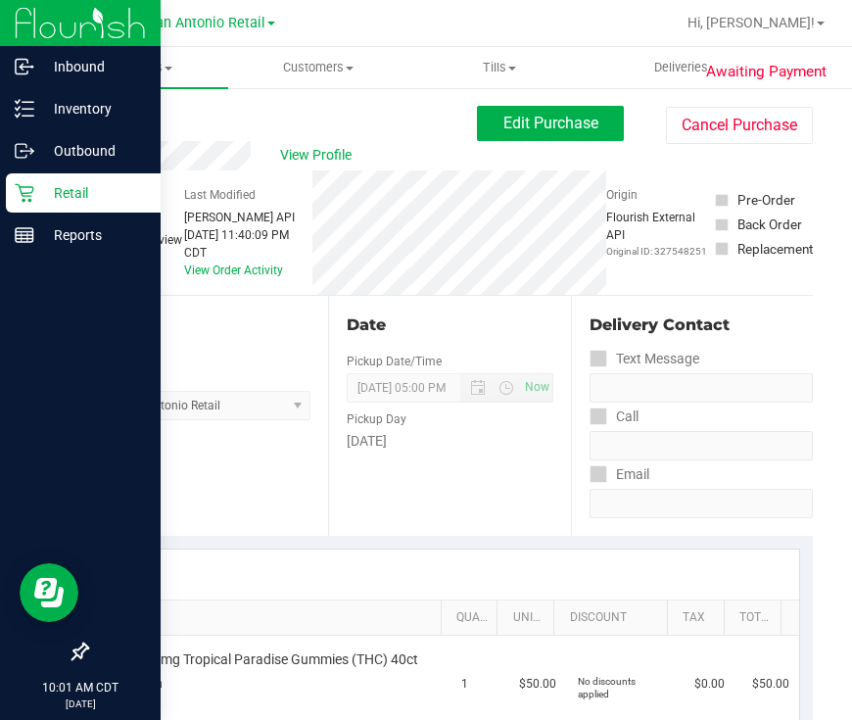
click at [103, 187] on p "Retail" at bounding box center [93, 193] width 118 height 24
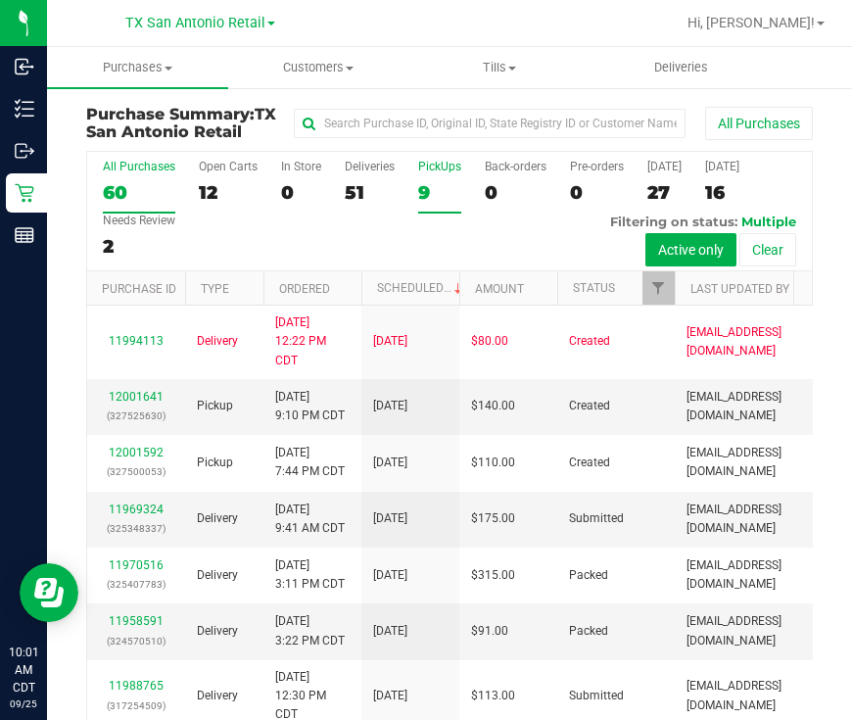
click at [437, 180] on label "PickUps 9" at bounding box center [439, 187] width 43 height 54
click at [0, 0] on input "PickUps 9" at bounding box center [0, 0] width 0 height 0
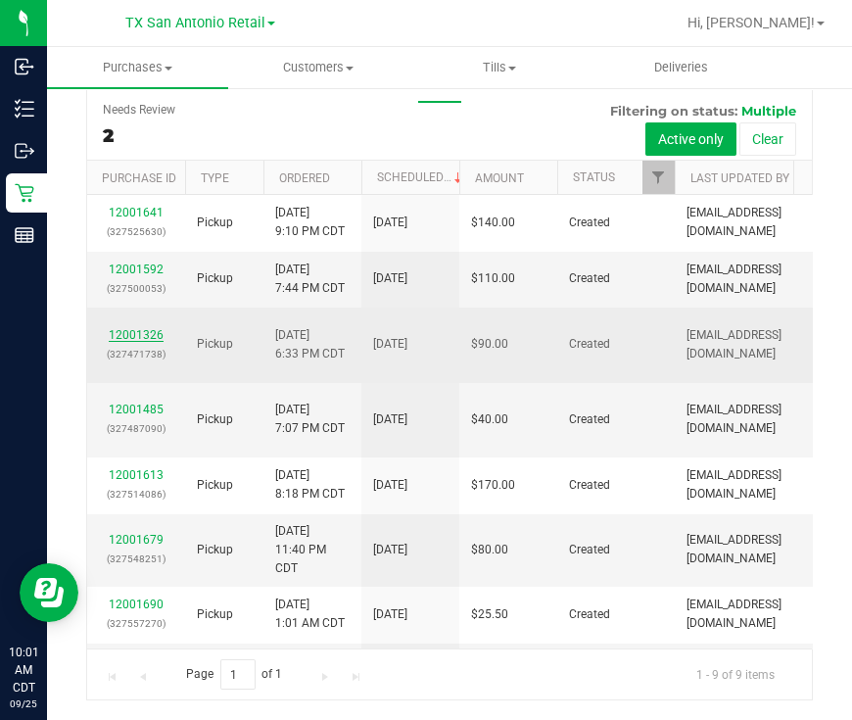
click at [132, 328] on link "12001326" at bounding box center [136, 335] width 55 height 14
